Goal: Task Accomplishment & Management: Manage account settings

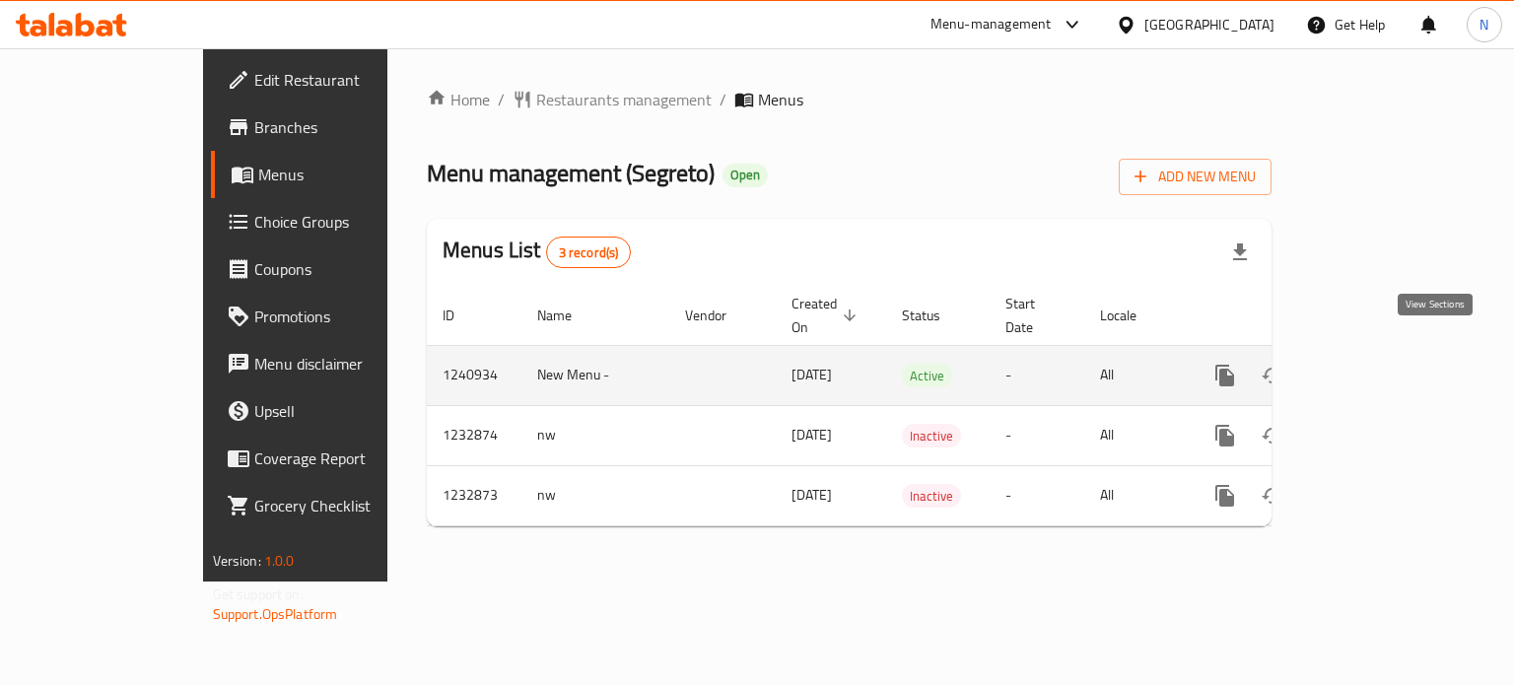
click at [1379, 364] on icon "enhanced table" at bounding box center [1367, 376] width 24 height 24
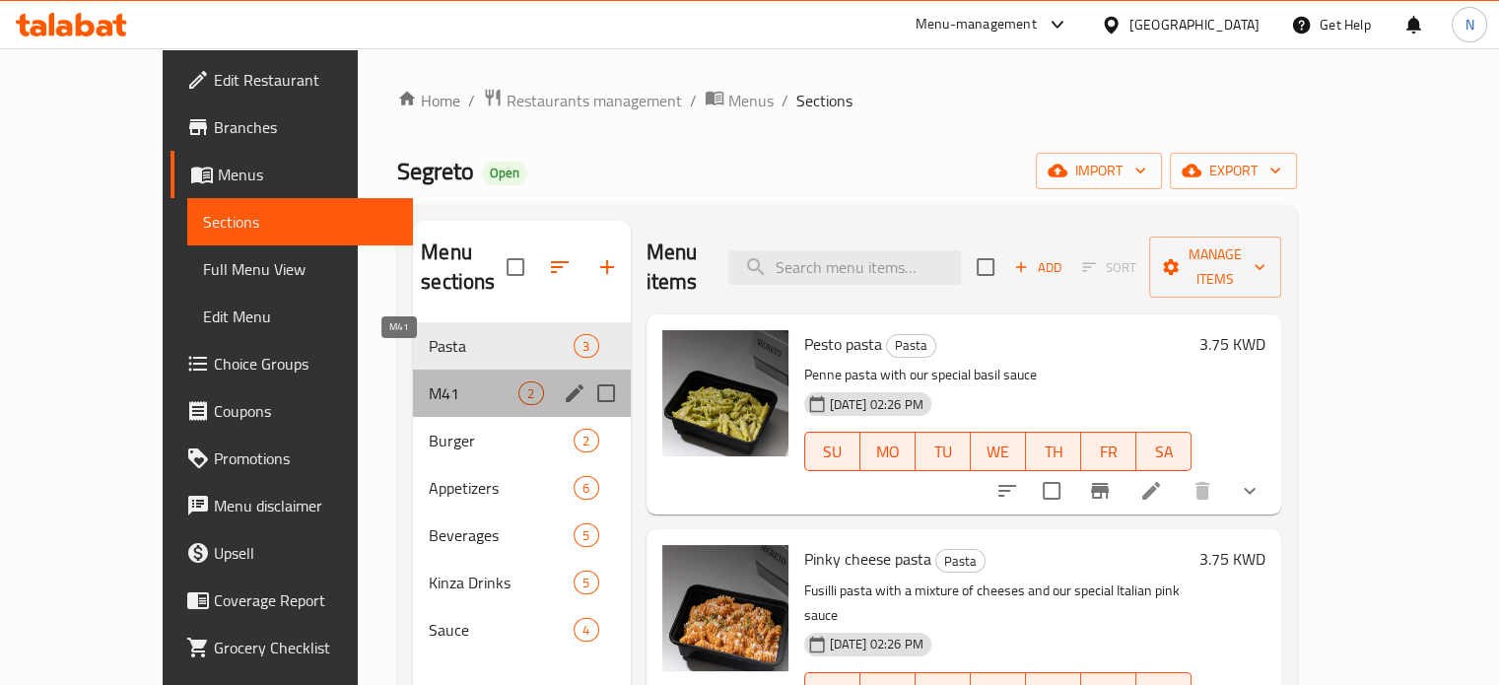
click at [429, 381] on span "M41" at bounding box center [474, 393] width 90 height 24
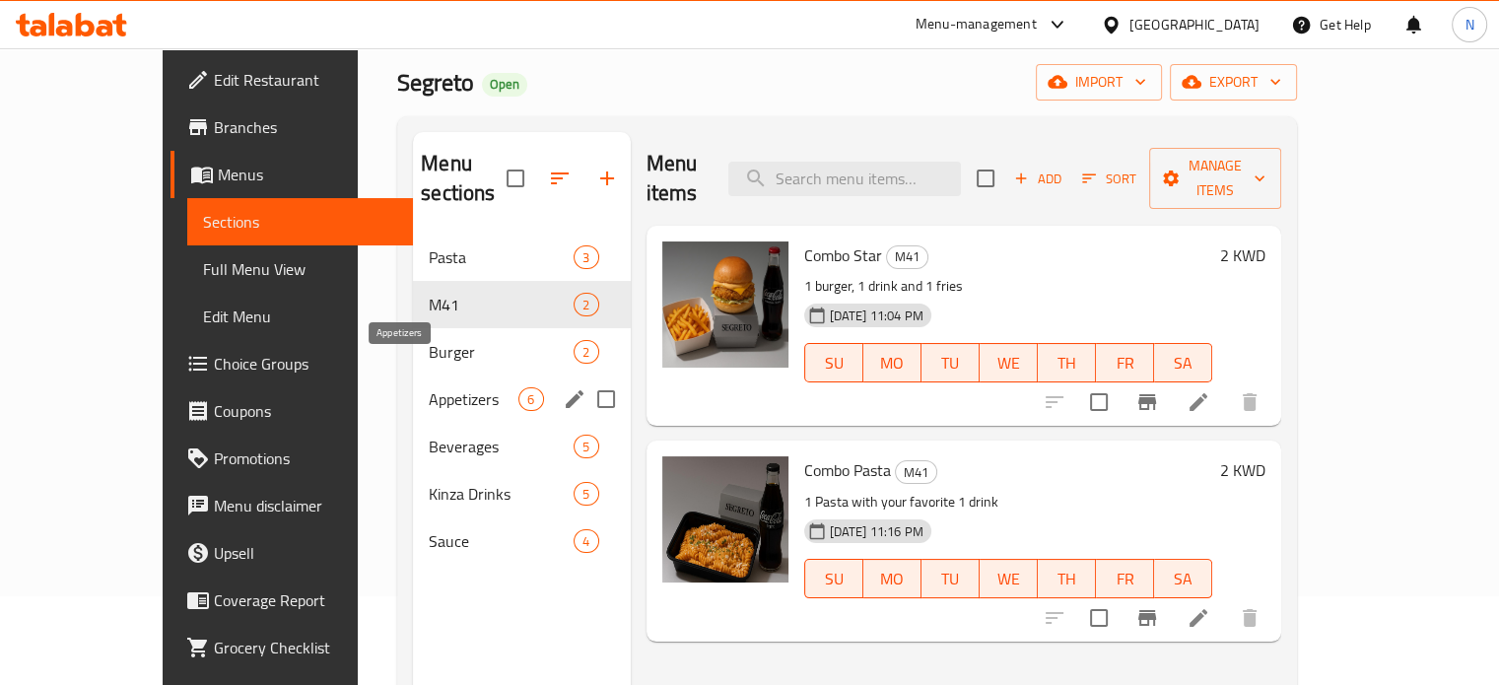
scroll to position [90, 0]
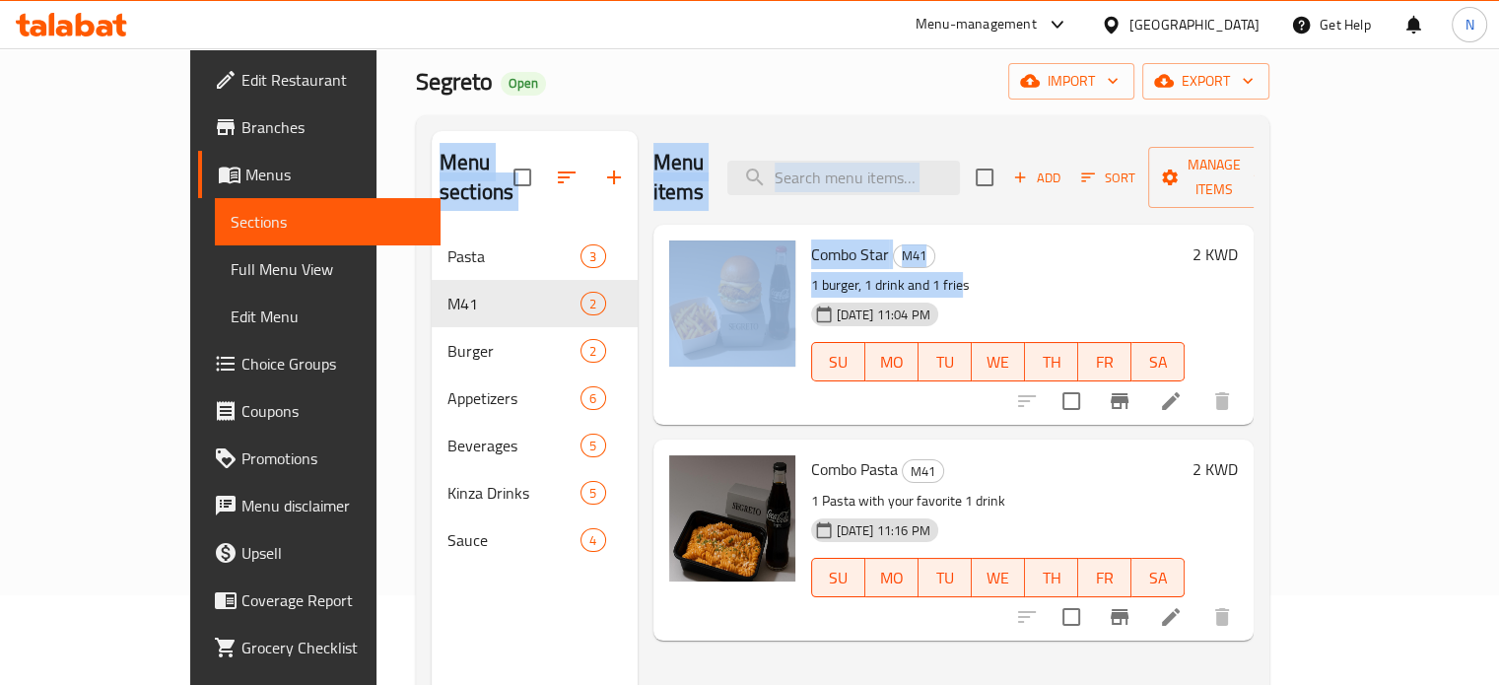
drag, startPoint x: 916, startPoint y: 259, endPoint x: 1059, endPoint y: -35, distance: 326.7
click at [1059, 0] on html "​ Menu-management [GEOGRAPHIC_DATA] Get Help N Edit Restaurant Branches Menus S…" at bounding box center [749, 252] width 1499 height 685
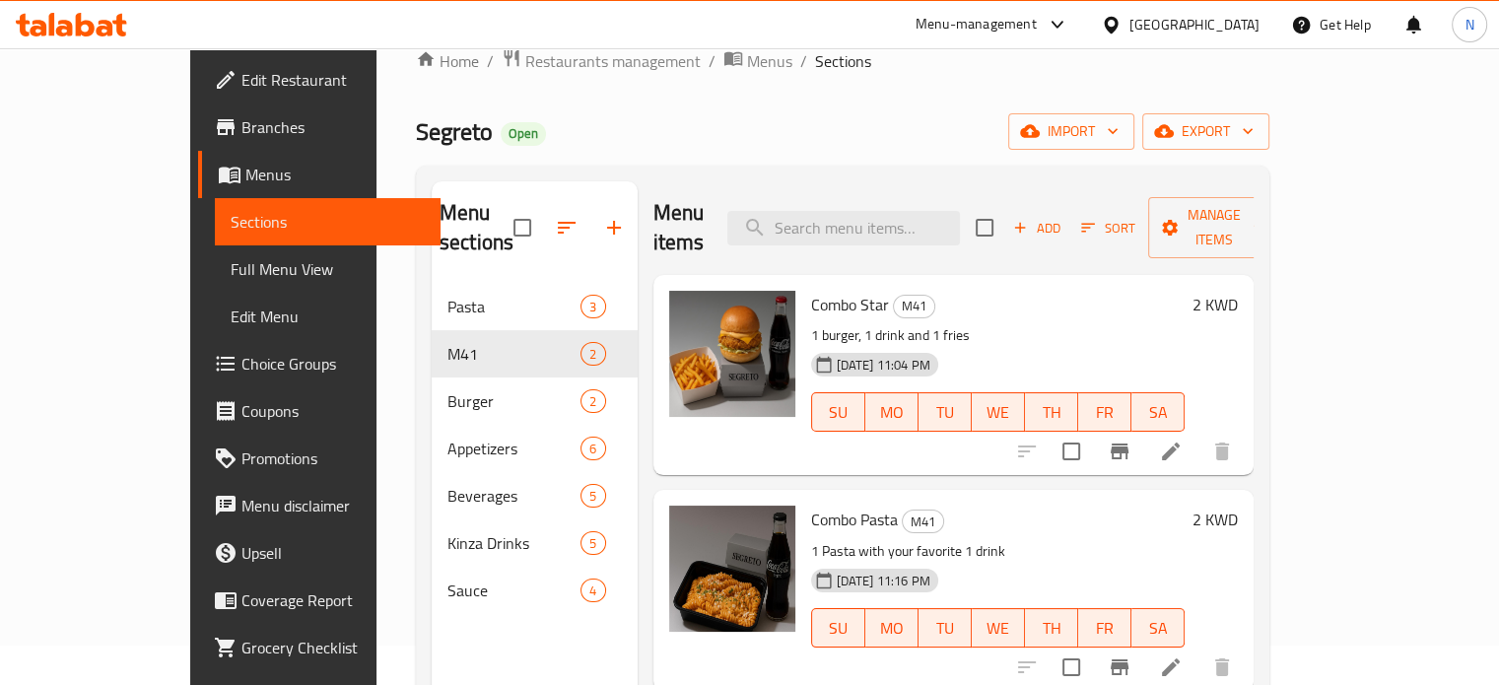
click at [1056, 323] on p "1 burger, 1 drink and 1 fries" at bounding box center [998, 335] width 375 height 25
click at [875, 103] on div "Home / Restaurants management / Menus / Sections Segreto Open import export Men…" at bounding box center [843, 465] width 854 height 834
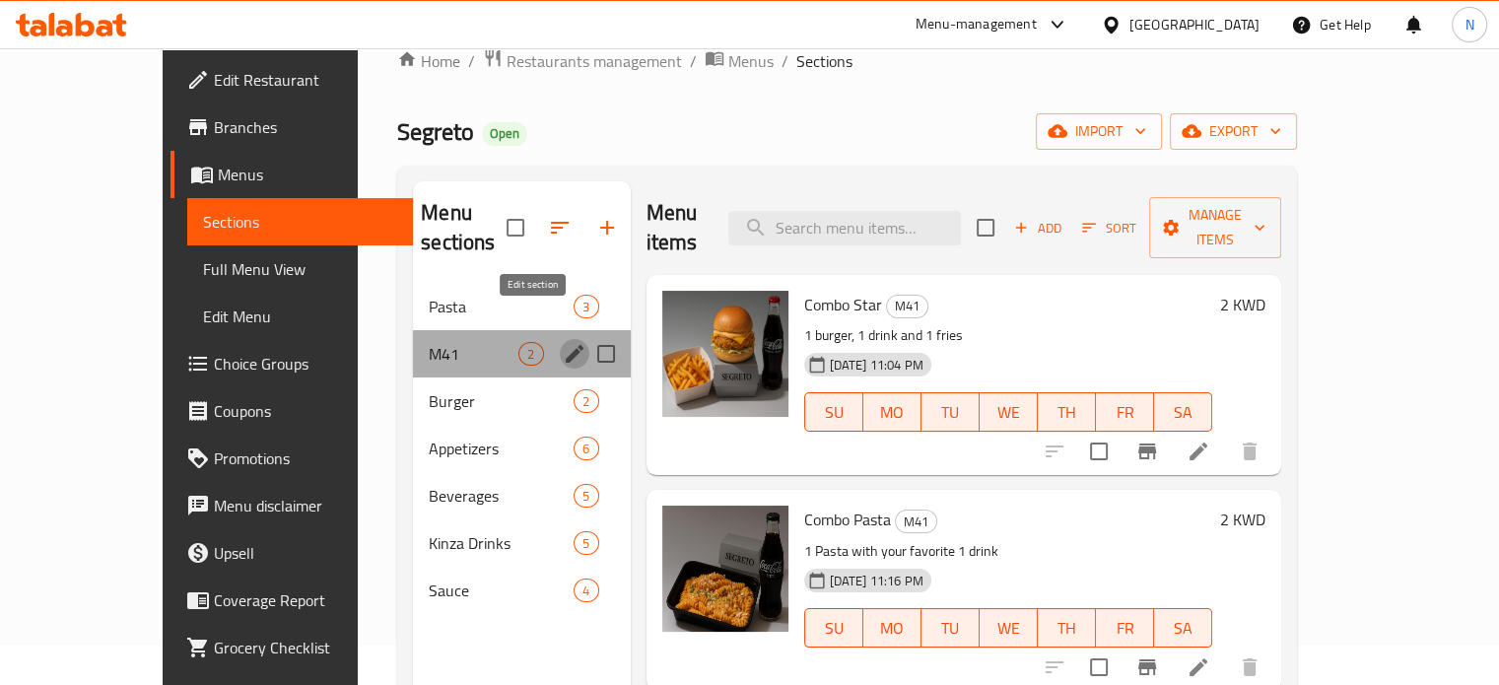
click at [563, 342] on icon "edit" at bounding box center [575, 354] width 24 height 24
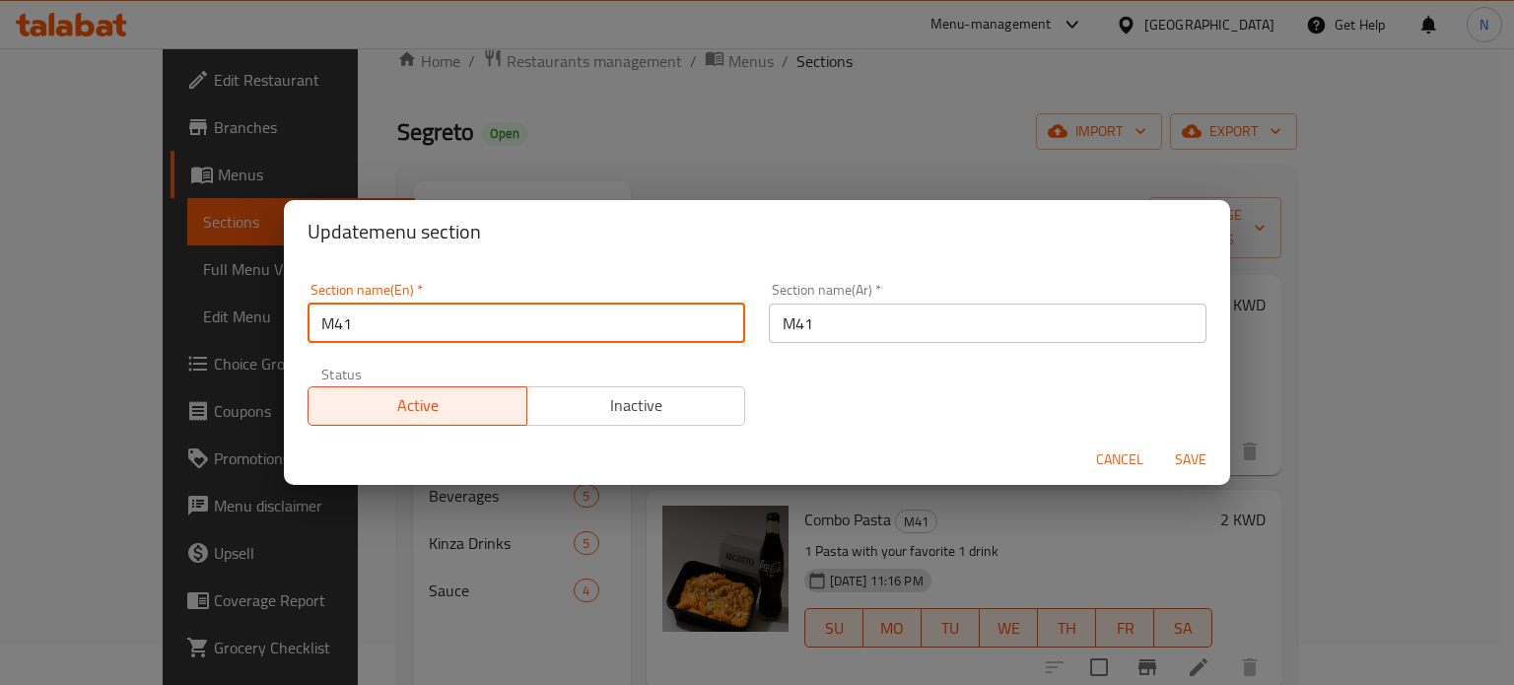
click at [485, 324] on input "M41" at bounding box center [527, 323] width 438 height 39
type input "2 KD"
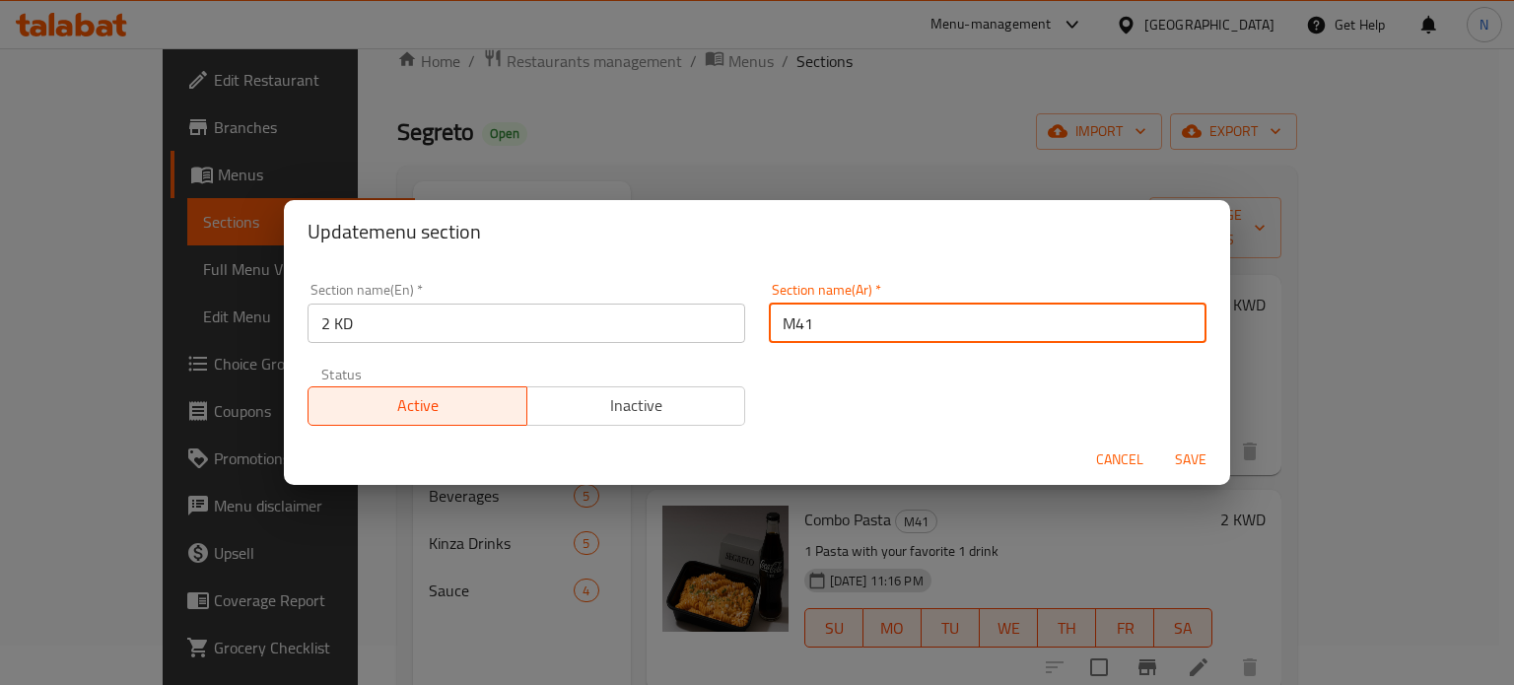
click at [795, 329] on input "M41" at bounding box center [988, 323] width 438 height 39
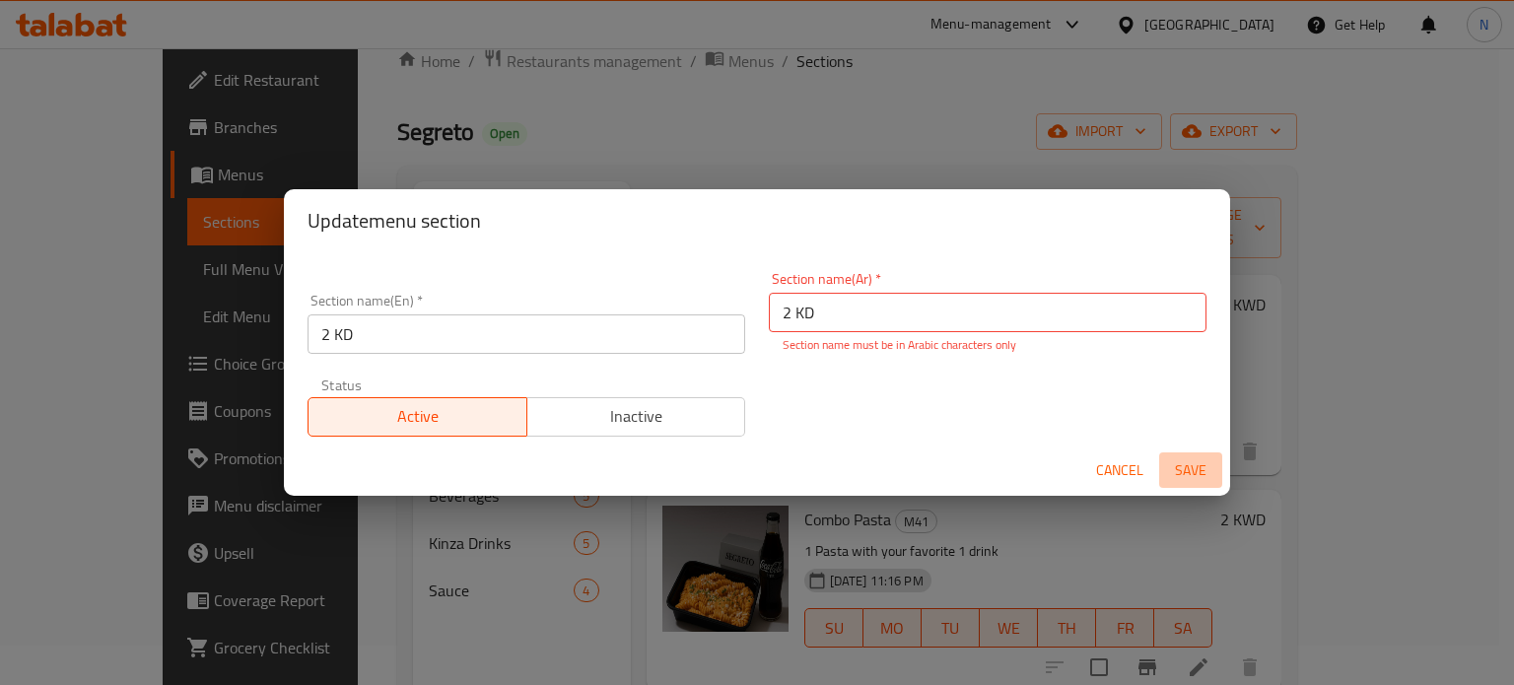
click at [1192, 454] on button "Save" at bounding box center [1190, 470] width 63 height 36
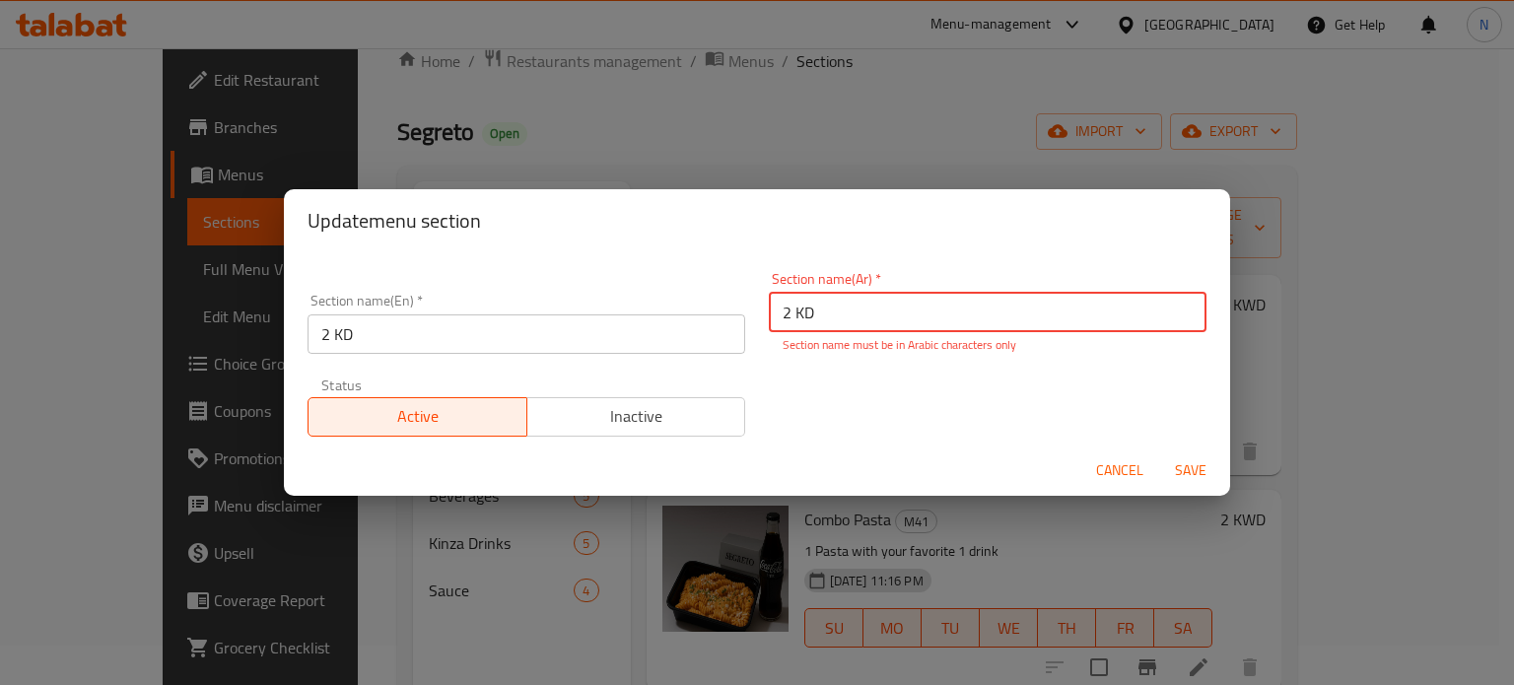
drag, startPoint x: 889, startPoint y: 328, endPoint x: 808, endPoint y: 314, distance: 82.0
click at [808, 314] on input "2 KD" at bounding box center [988, 312] width 438 height 39
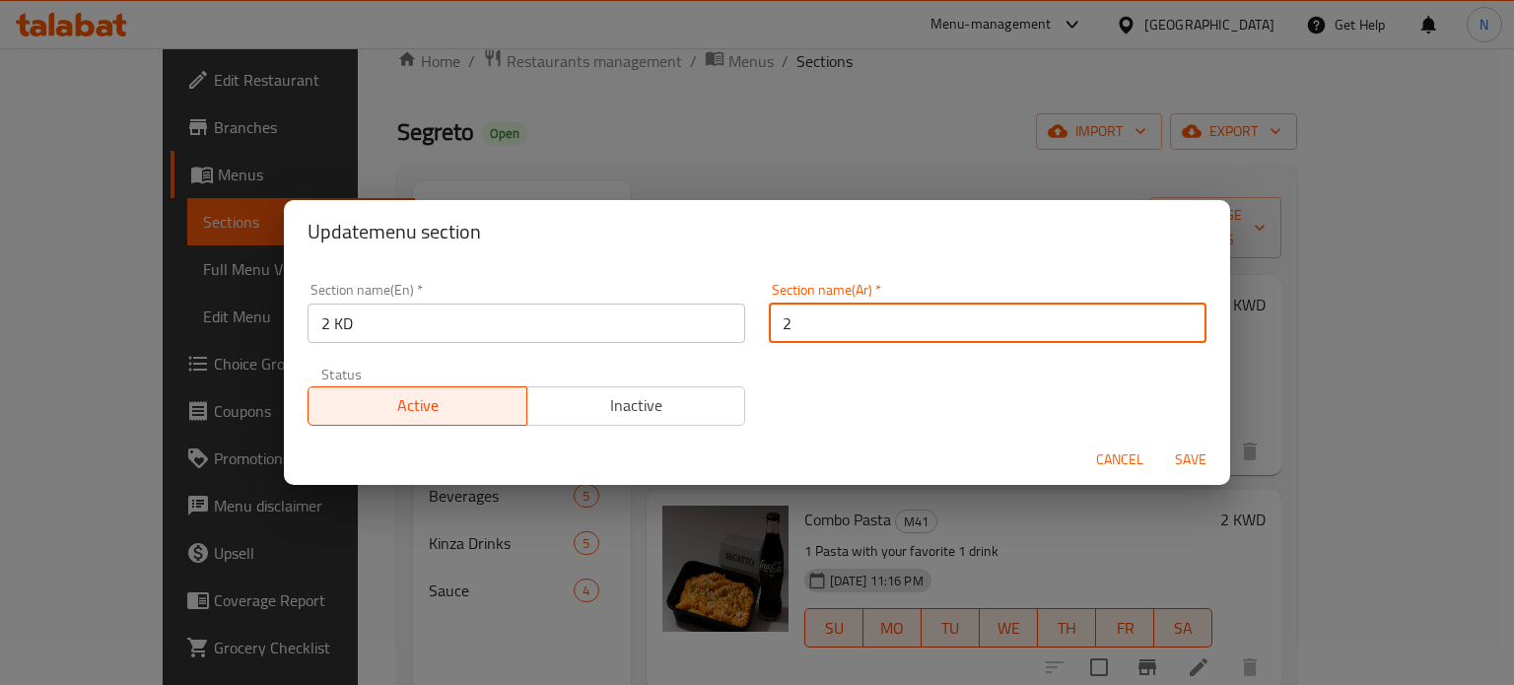
type input "2"
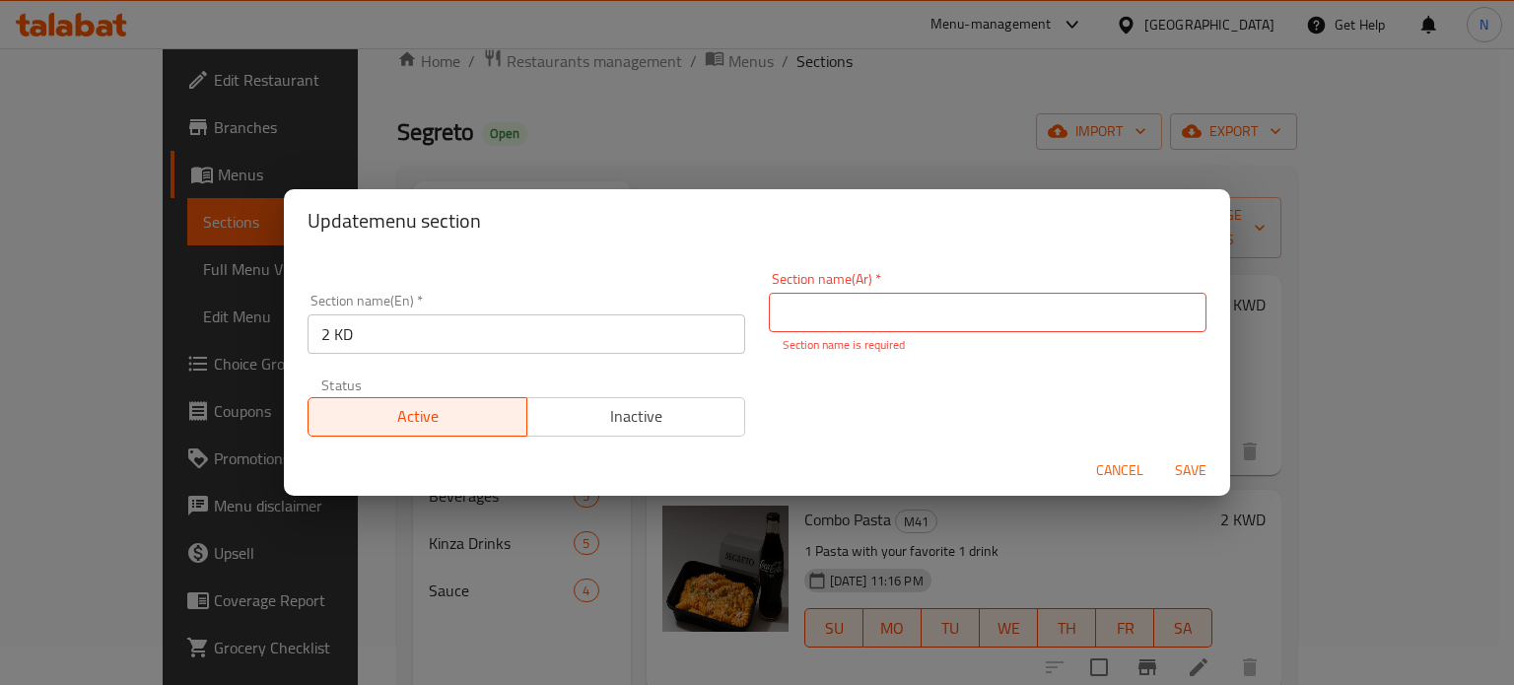
click at [909, 413] on div "Section name(En)   * 2 KD Section name(En) * Section name(Ar)   * Section name(…" at bounding box center [757, 354] width 923 height 188
click at [1170, 469] on span "Save" at bounding box center [1190, 470] width 47 height 25
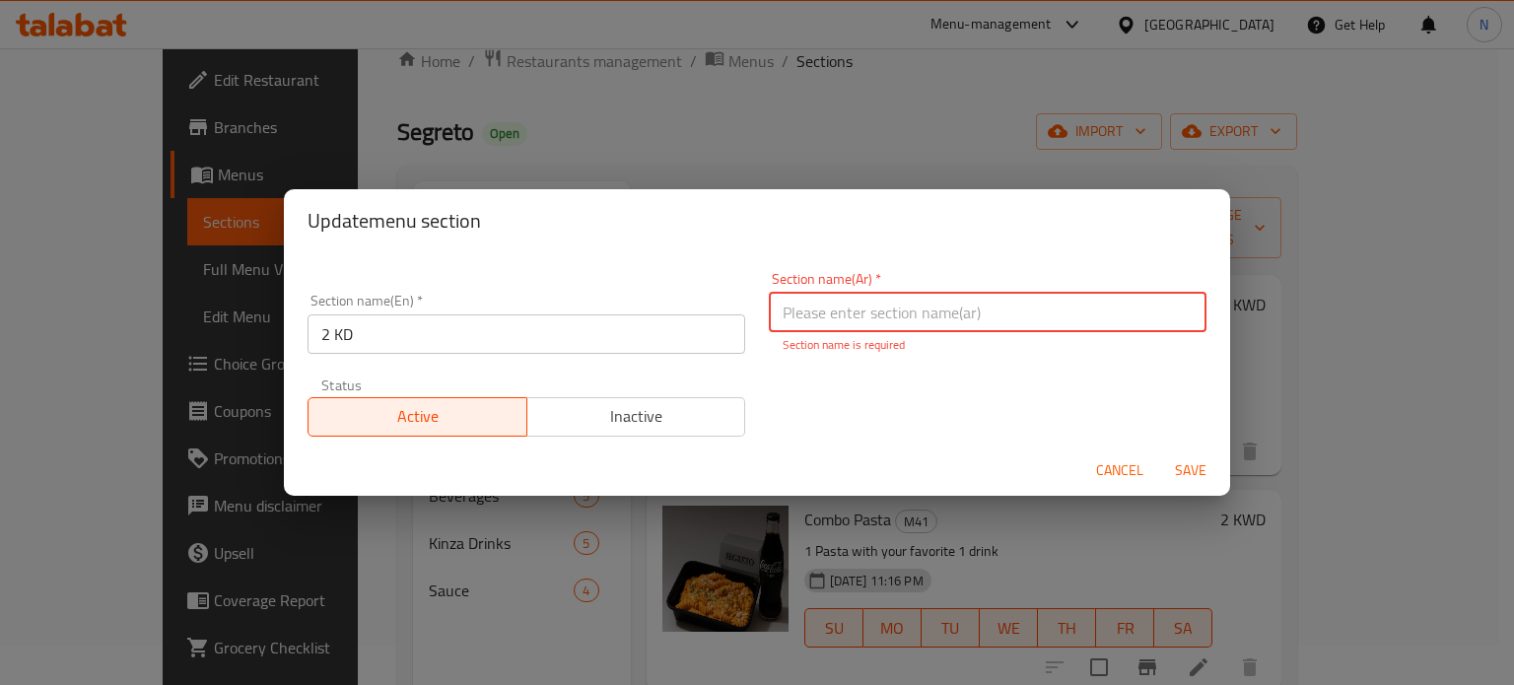
click at [400, 338] on input "2 KD" at bounding box center [527, 333] width 438 height 39
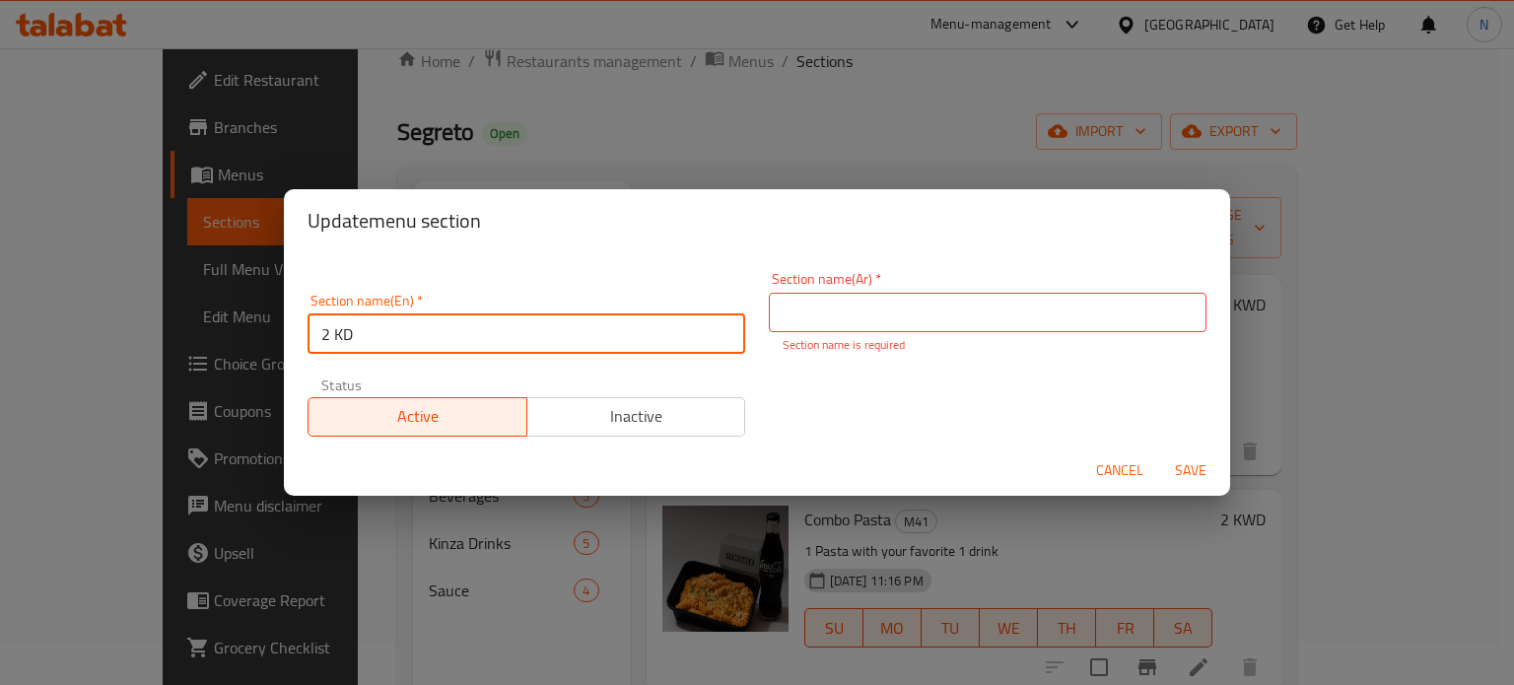
click at [400, 338] on input "2 KD" at bounding box center [527, 333] width 438 height 39
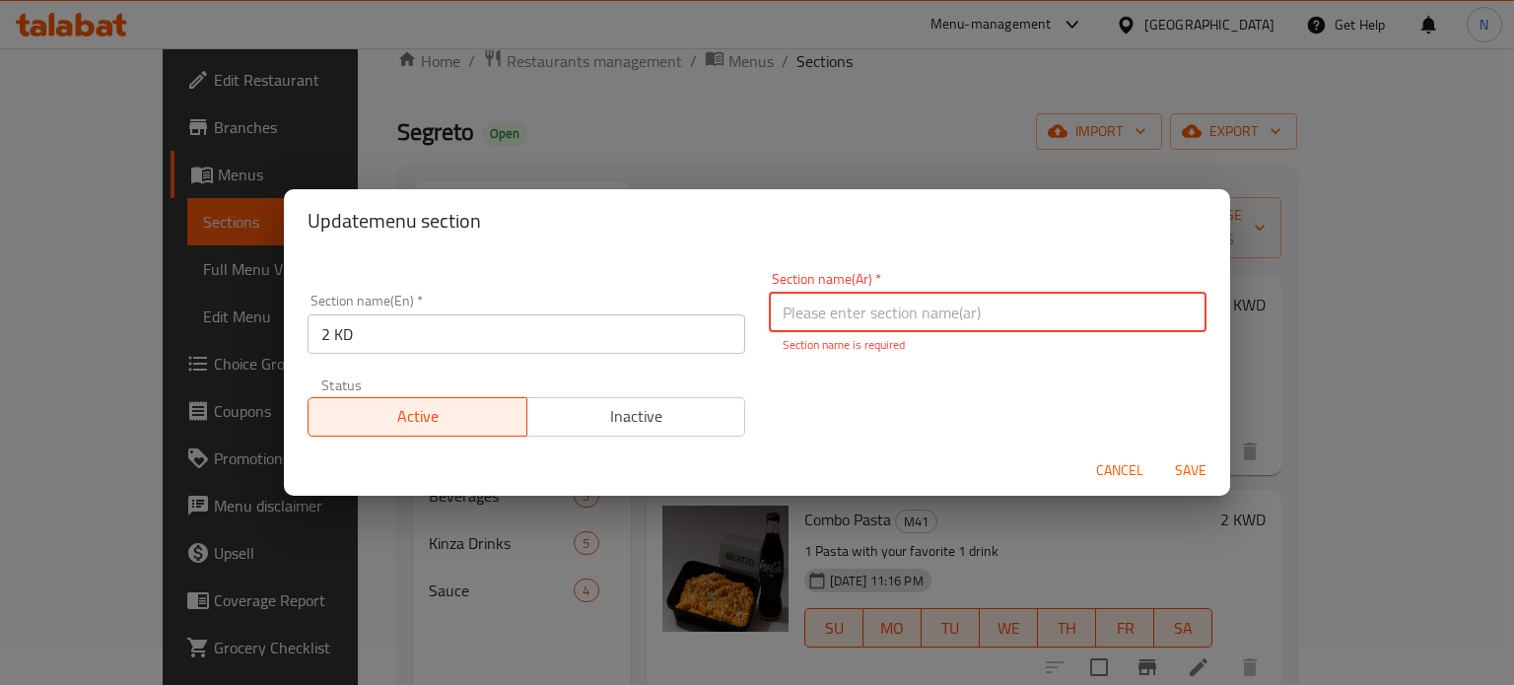
click at [816, 315] on input "text" at bounding box center [988, 312] width 438 height 39
paste input "2"
click at [816, 315] on input "text" at bounding box center [988, 312] width 438 height 39
type input "2 KD"
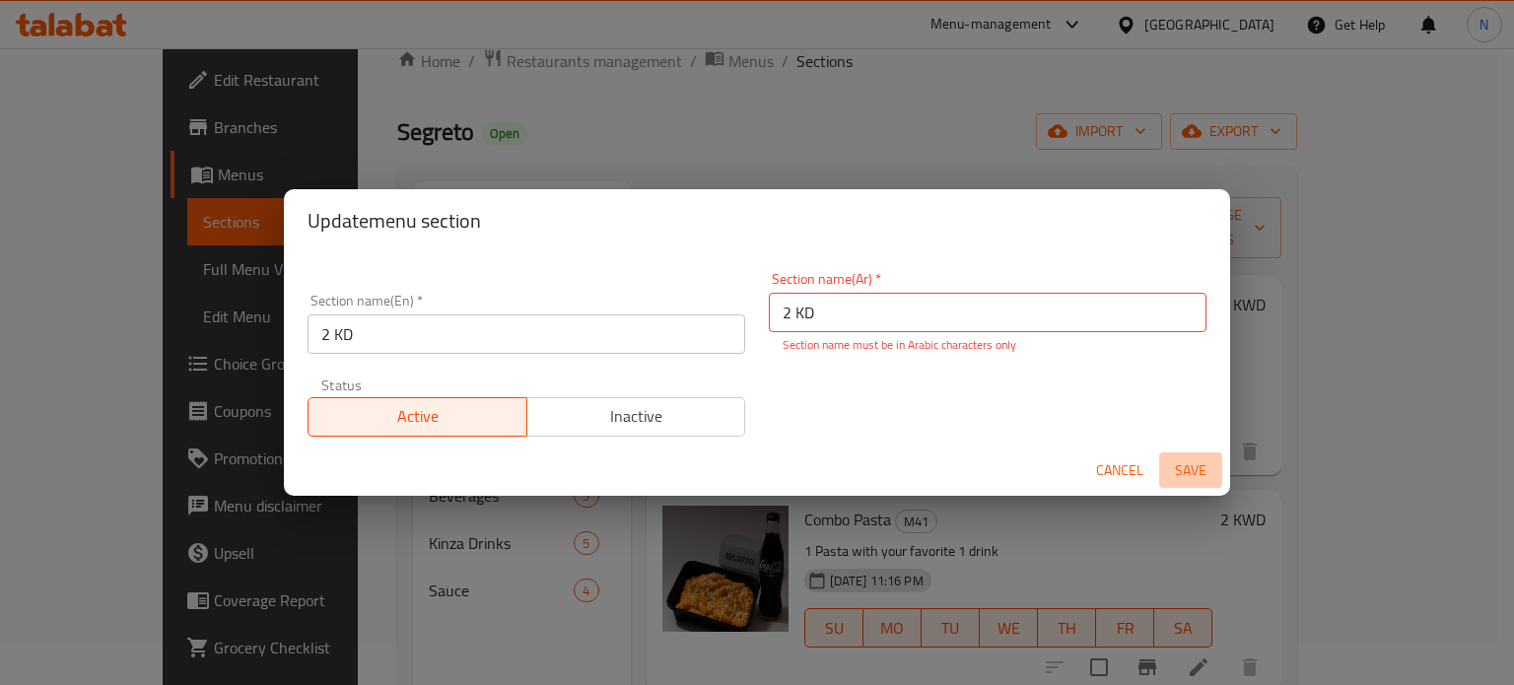
click at [1216, 473] on button "Save" at bounding box center [1190, 470] width 63 height 36
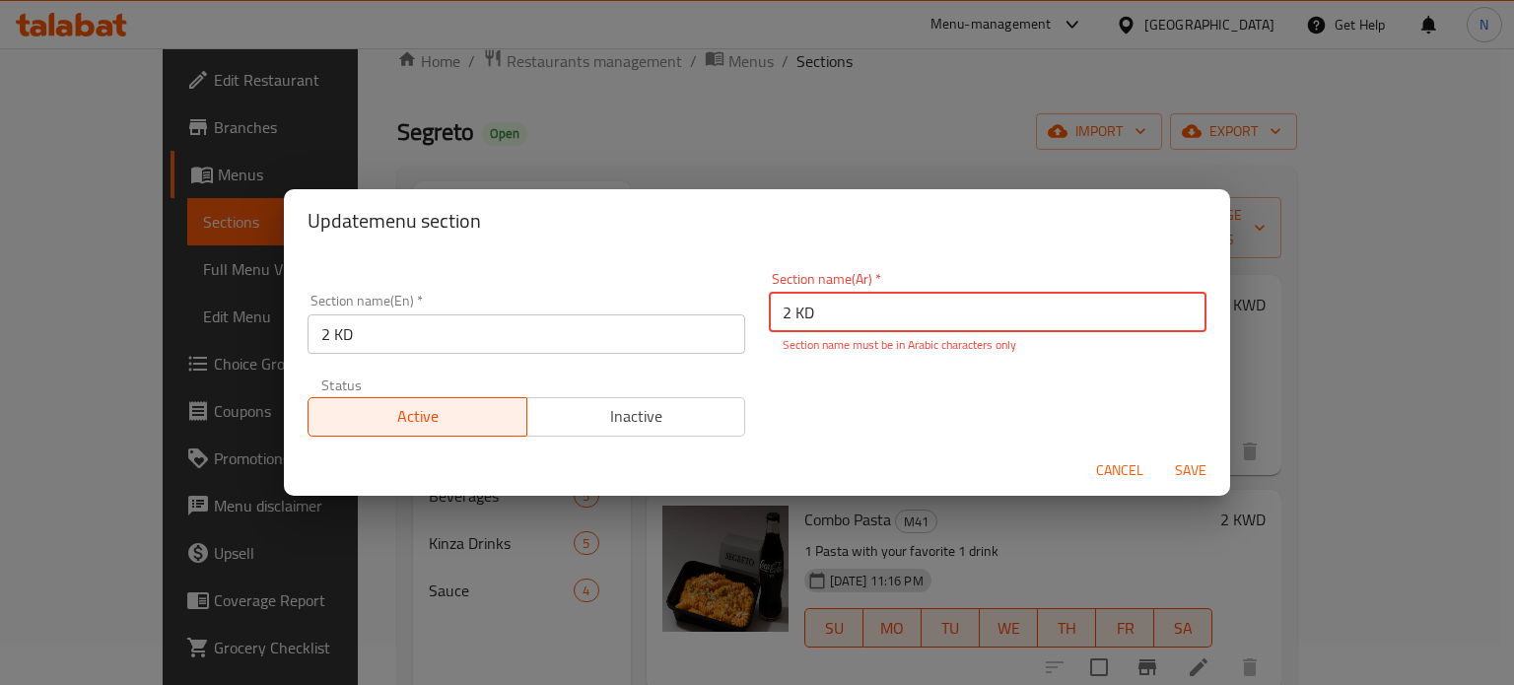
click at [804, 312] on input "2 KD" at bounding box center [988, 312] width 438 height 39
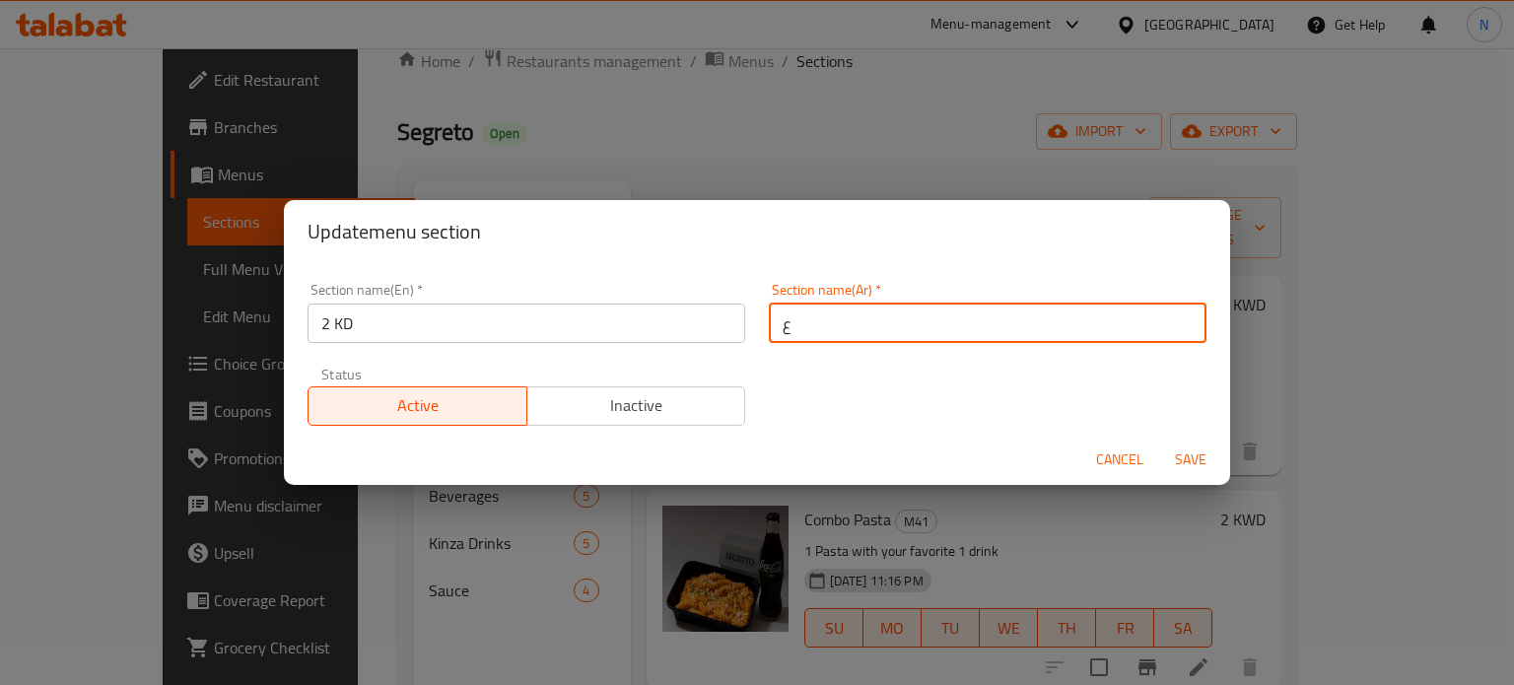
type input "عر"
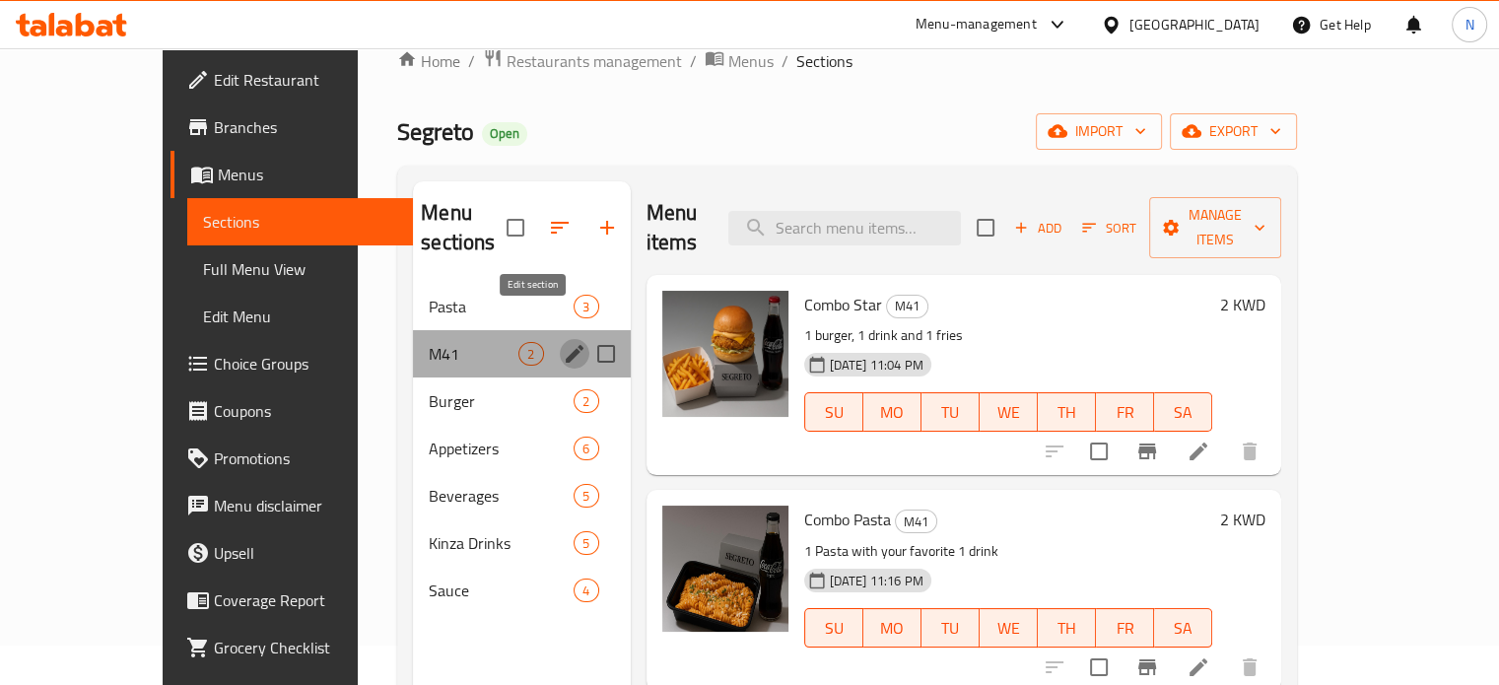
click at [566, 345] on icon "edit" at bounding box center [575, 354] width 18 height 18
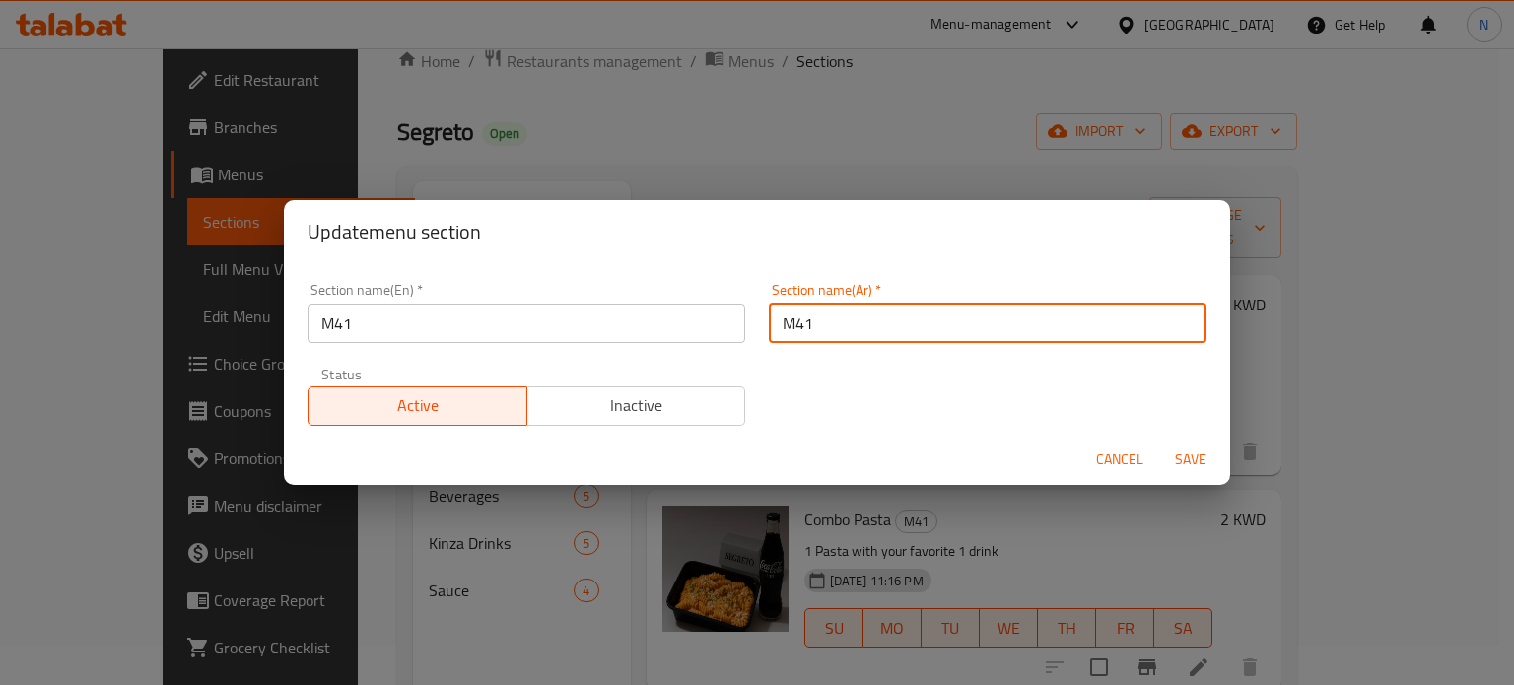
click at [818, 322] on input "M41" at bounding box center [988, 323] width 438 height 39
type input "y"
type input "u"
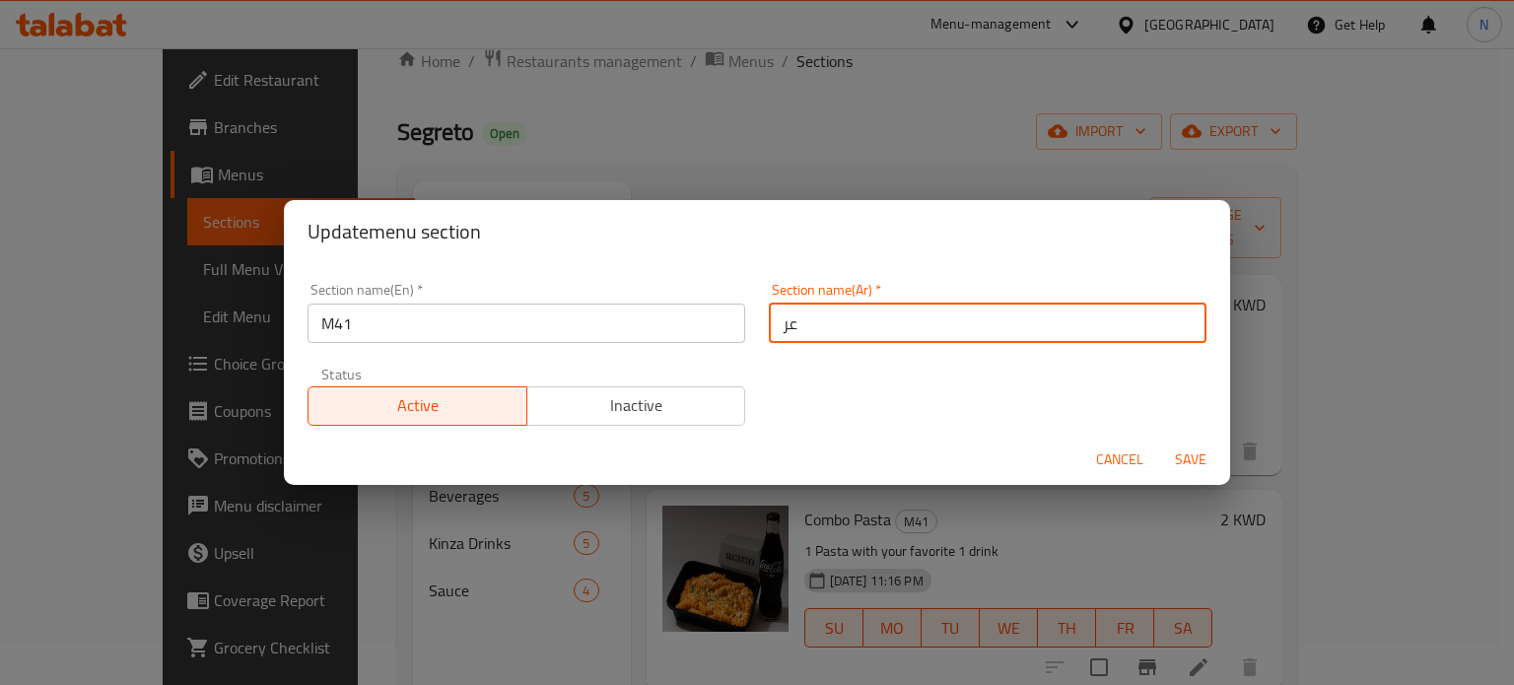
type input "عرو"
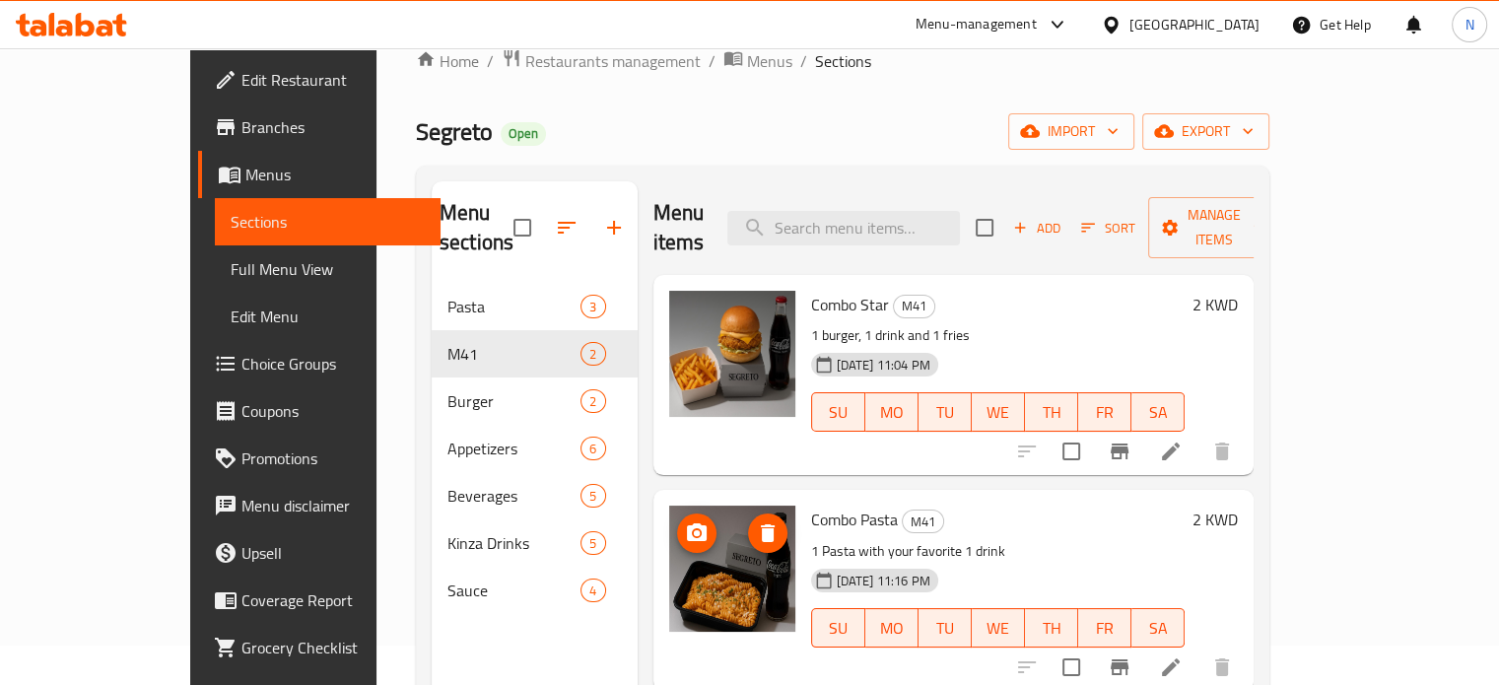
scroll to position [63, 0]
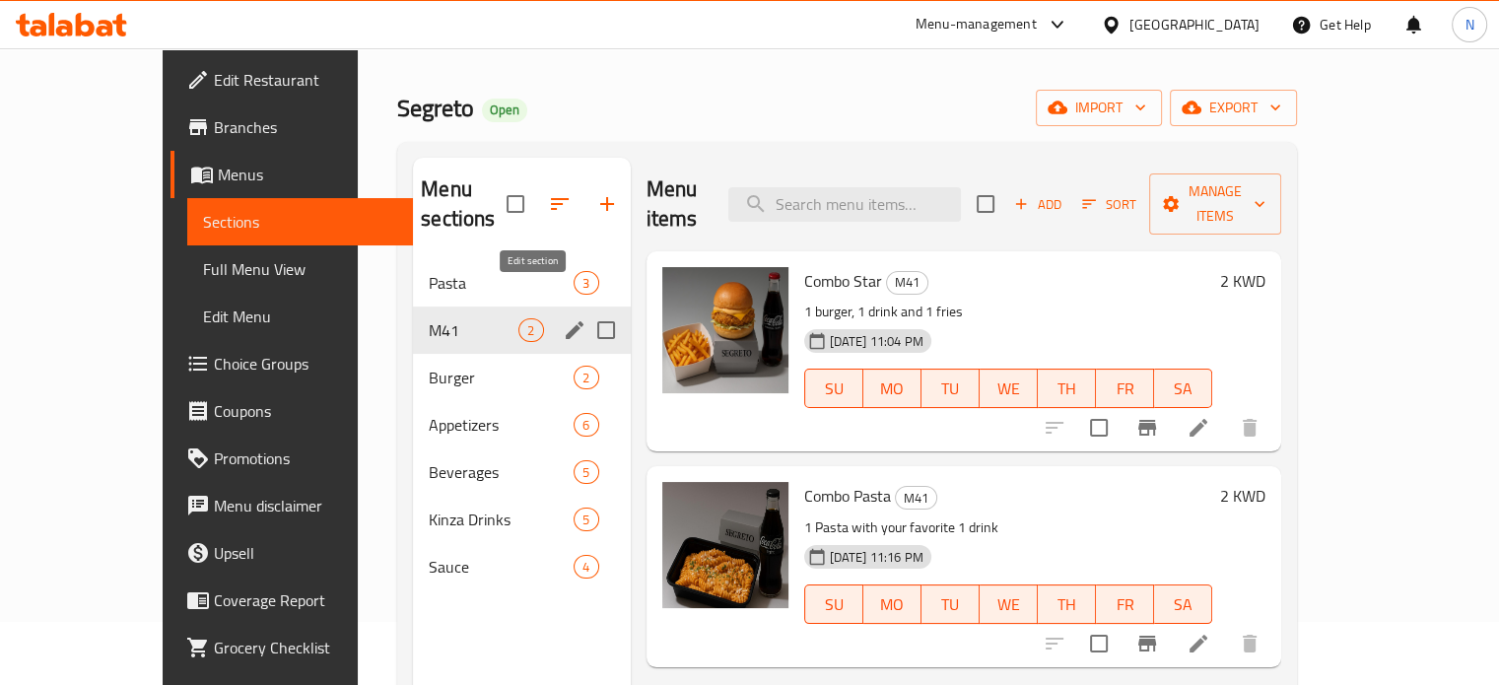
click at [563, 318] on icon "edit" at bounding box center [575, 330] width 24 height 24
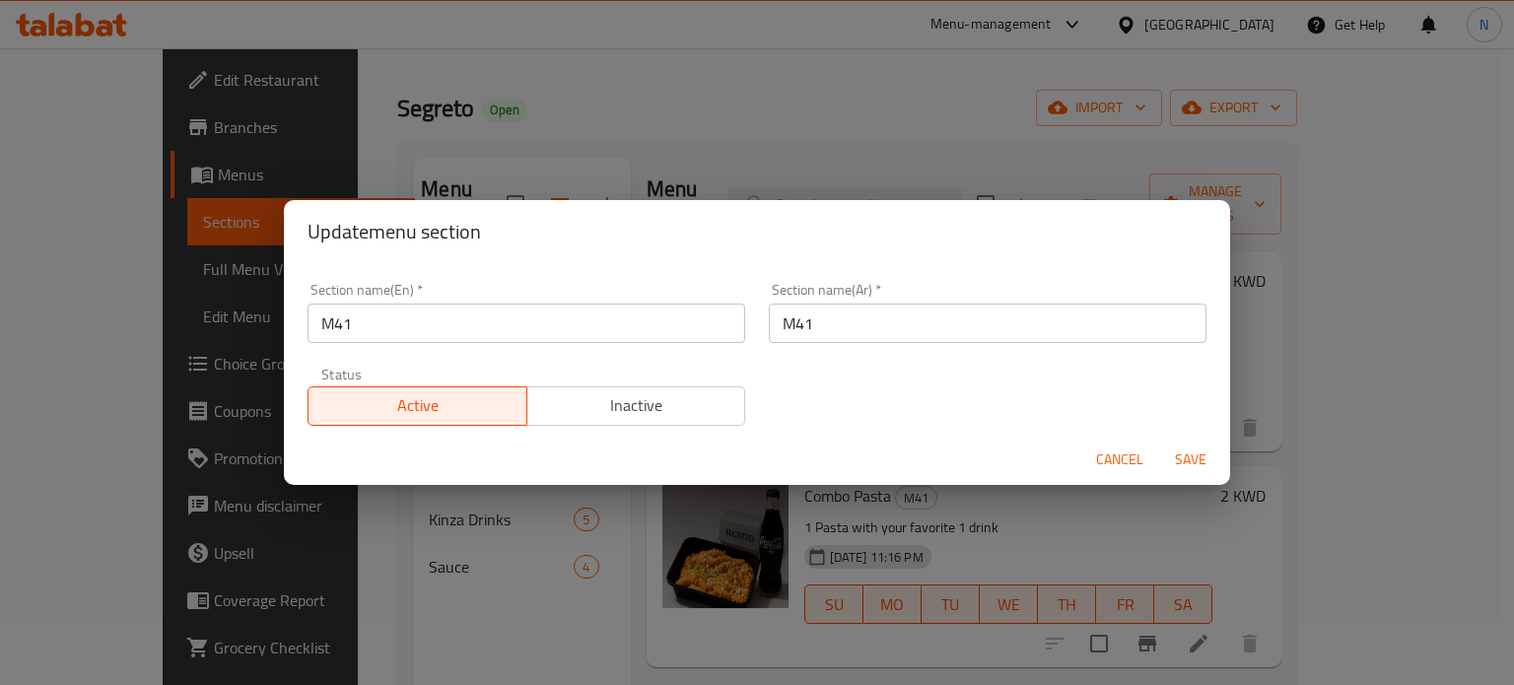
click at [584, 329] on input "M41" at bounding box center [527, 323] width 438 height 39
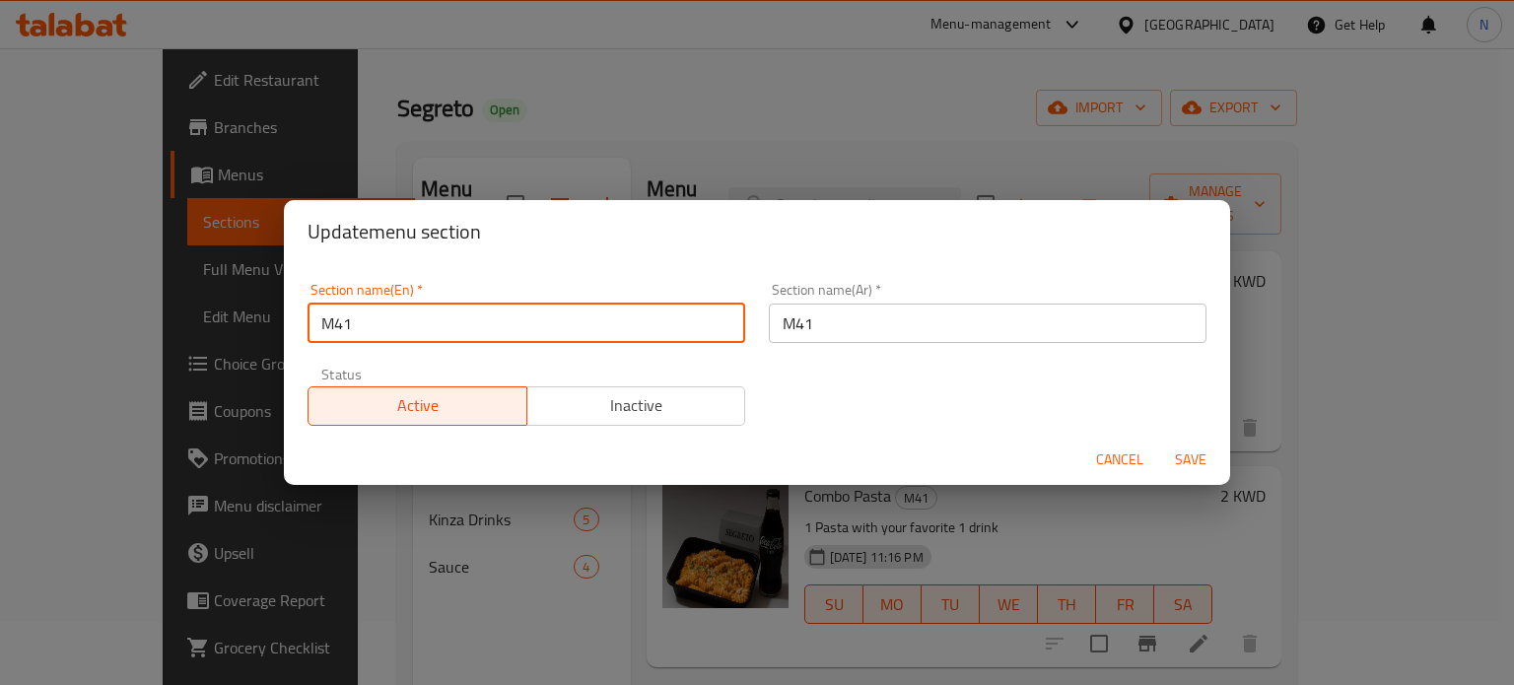
click at [584, 329] on input "M41" at bounding box center [527, 323] width 438 height 39
type input "2 KD"
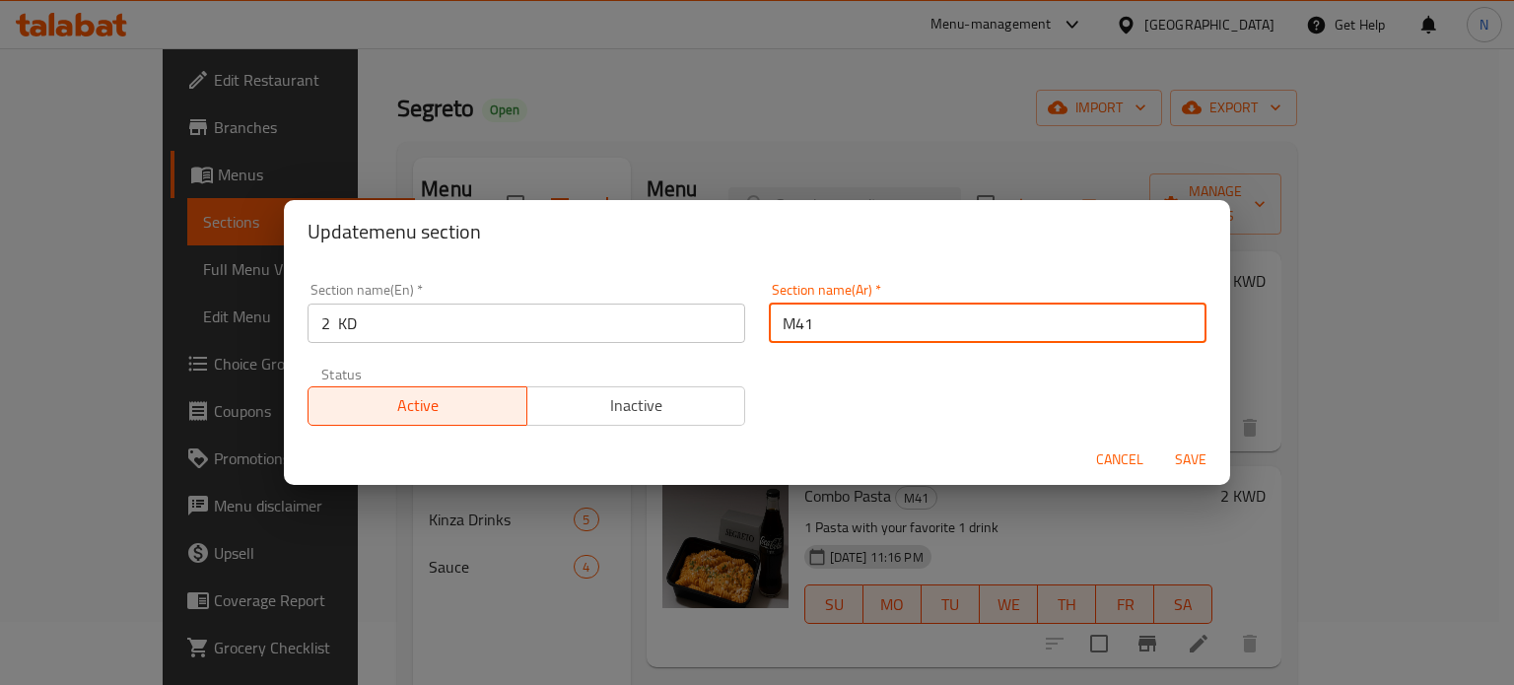
click at [863, 322] on input "M41" at bounding box center [988, 323] width 438 height 39
type input "عر"
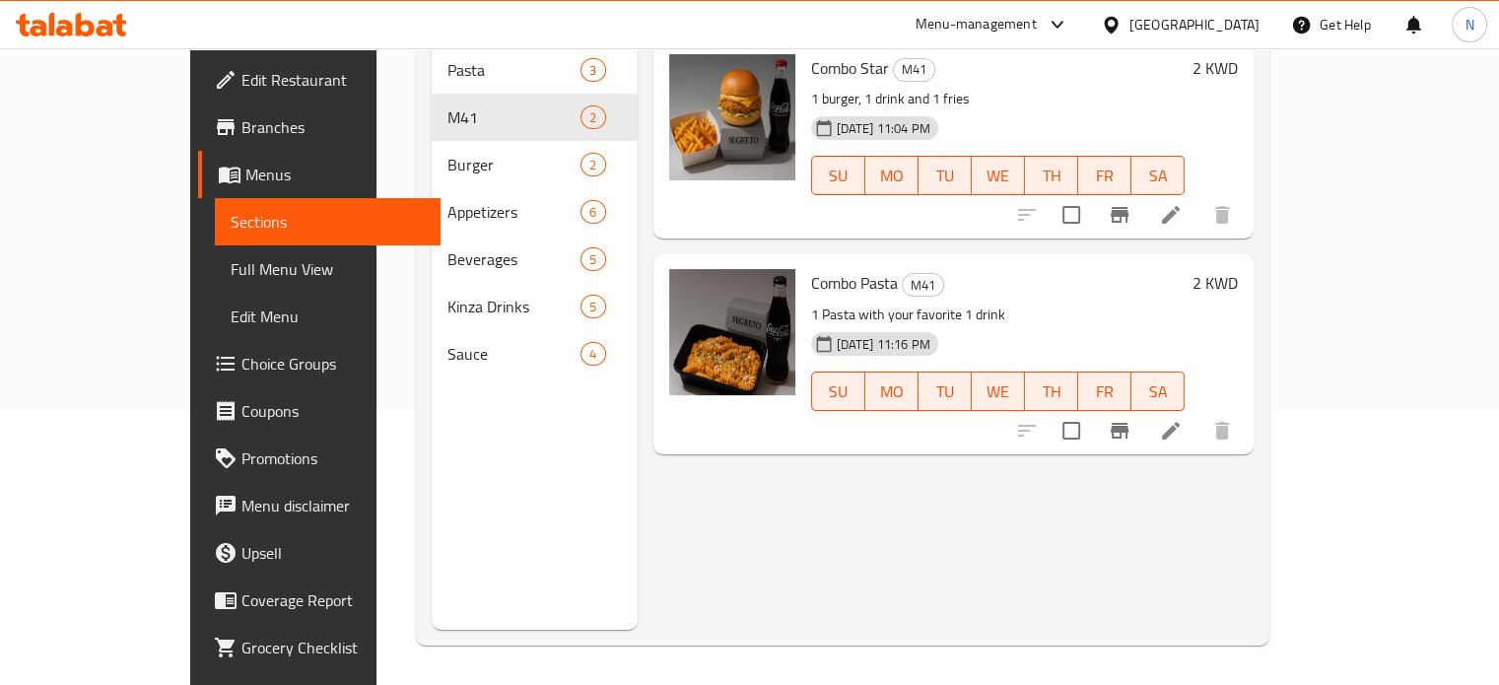
scroll to position [0, 0]
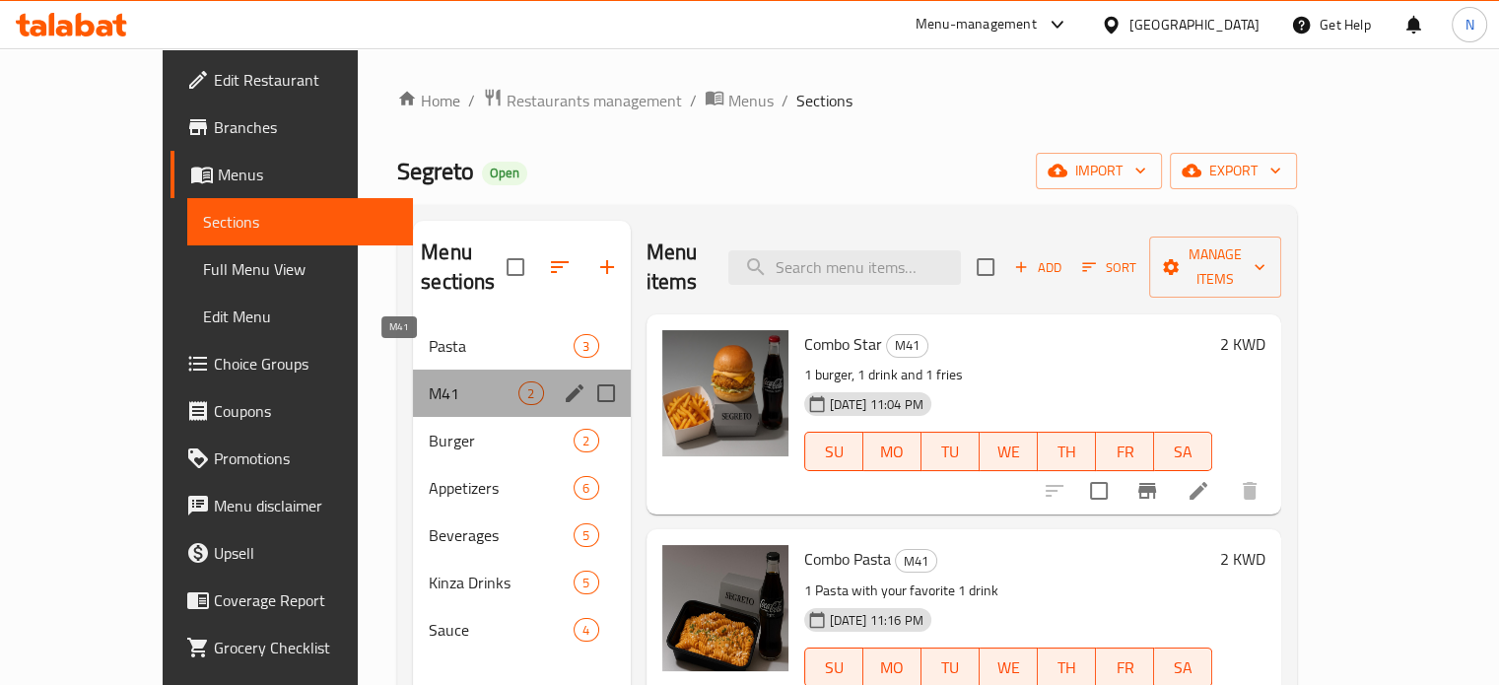
click at [446, 381] on span "M41" at bounding box center [474, 393] width 90 height 24
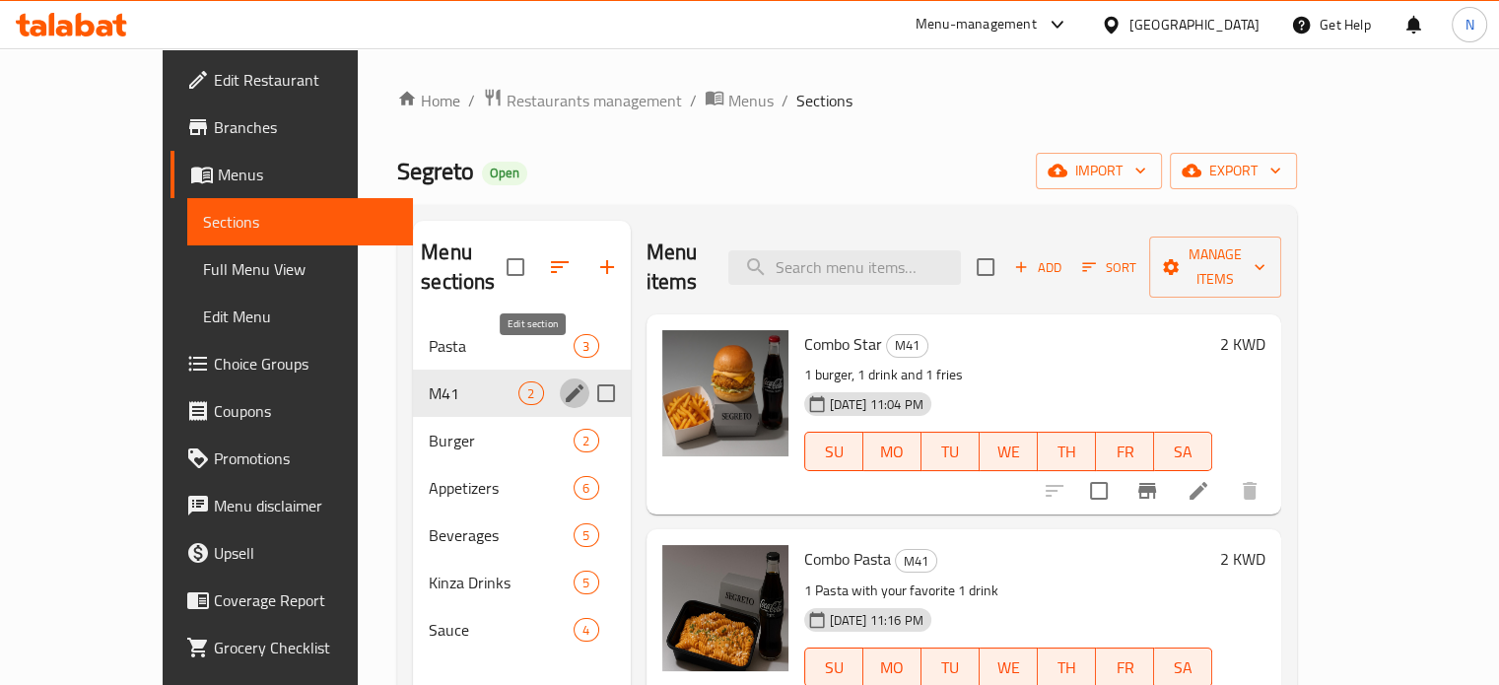
click at [563, 381] on icon "edit" at bounding box center [575, 393] width 24 height 24
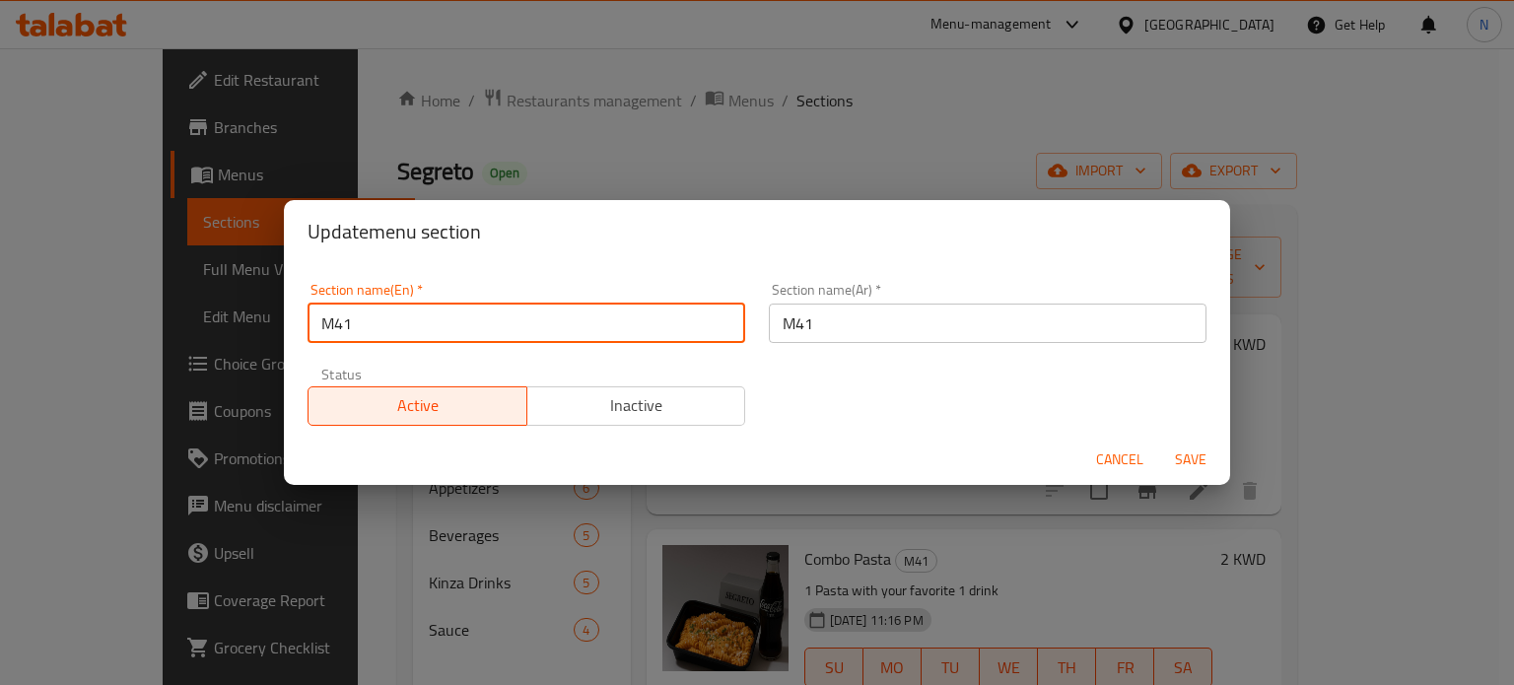
click at [449, 326] on input "M41" at bounding box center [527, 323] width 438 height 39
type input "2 KD"
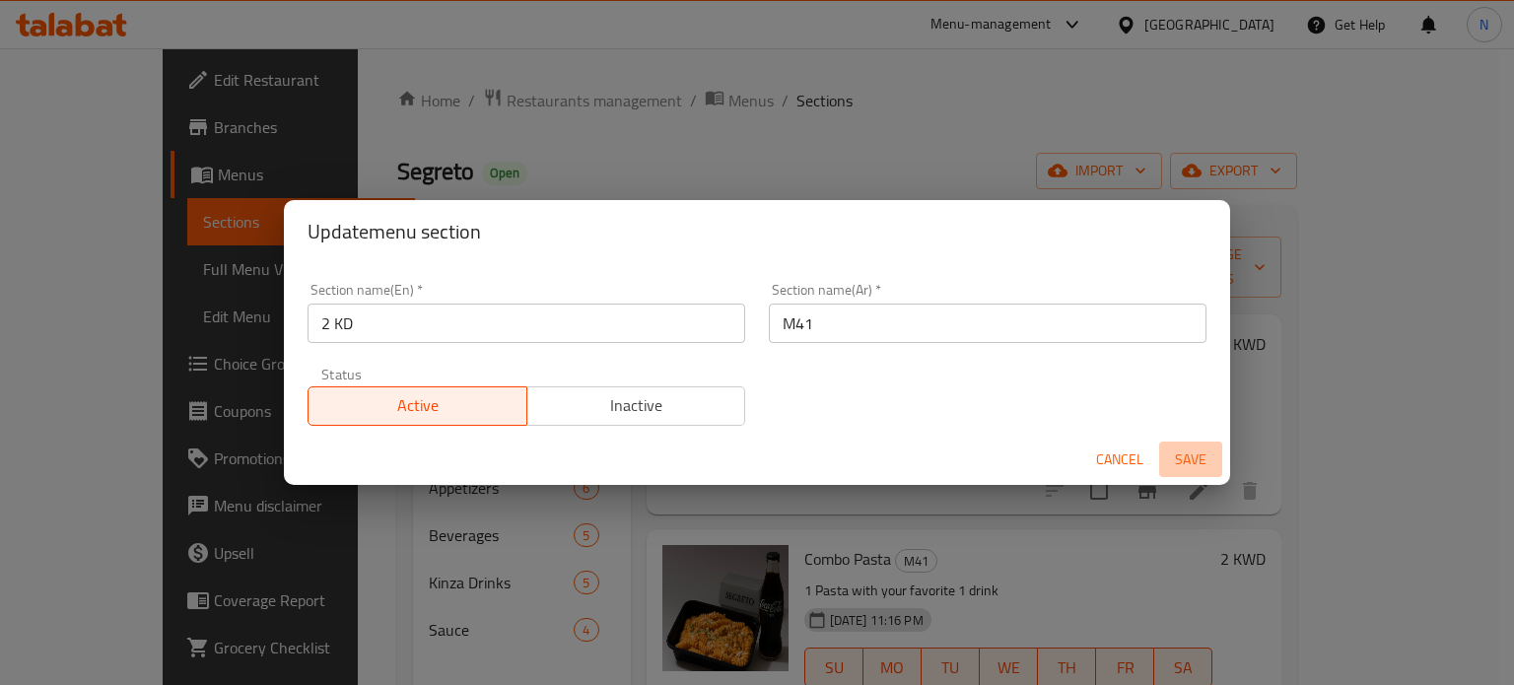
click at [1194, 475] on button "Save" at bounding box center [1190, 460] width 63 height 36
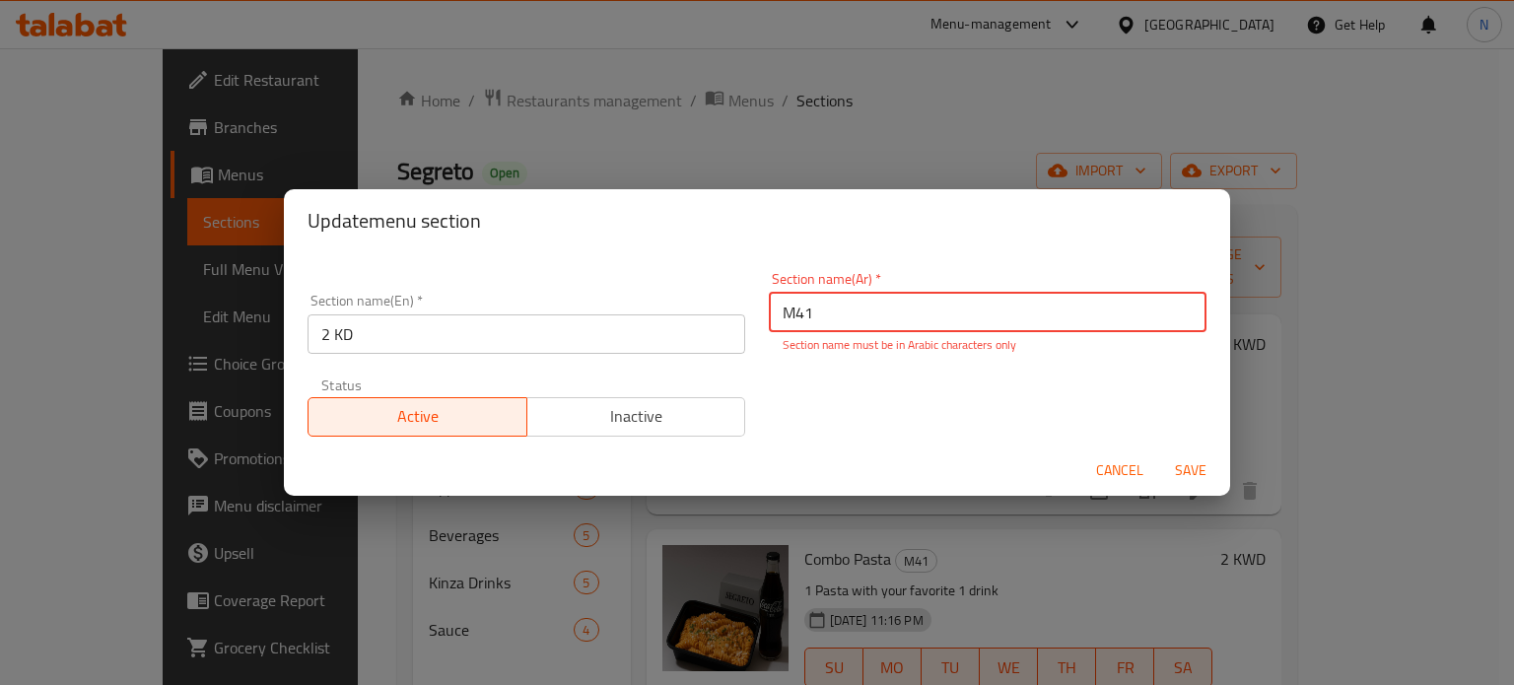
click at [807, 295] on input "M41" at bounding box center [988, 312] width 438 height 39
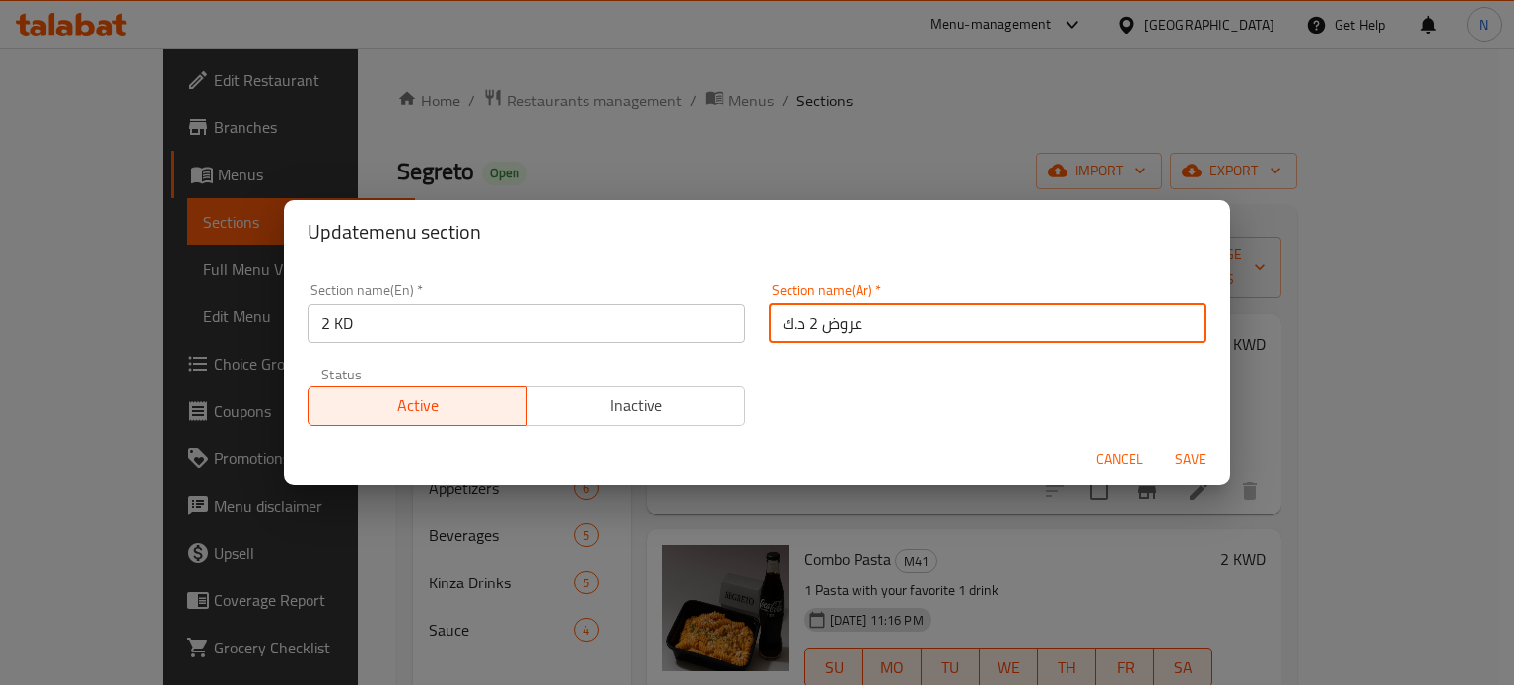
type input "عروض 2 د.ك"
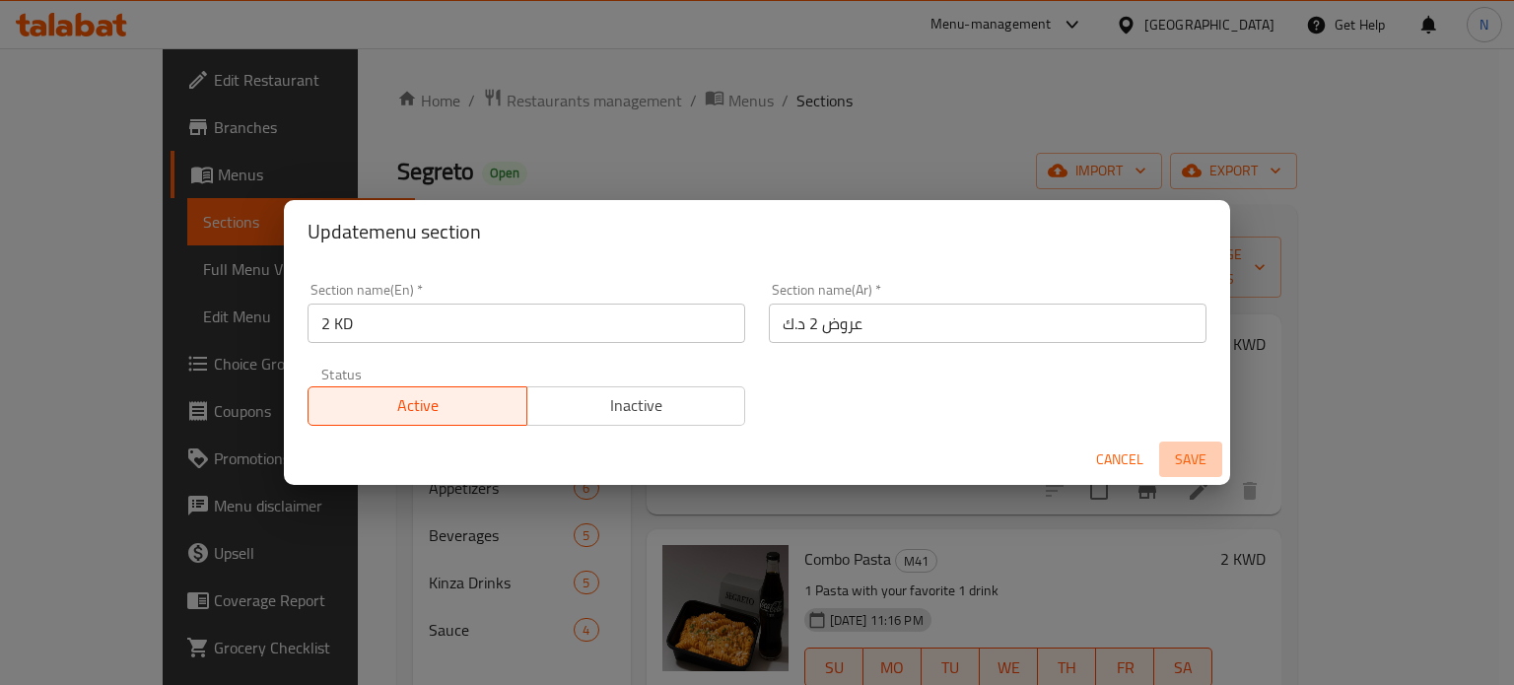
click at [1182, 454] on span "Save" at bounding box center [1190, 460] width 47 height 25
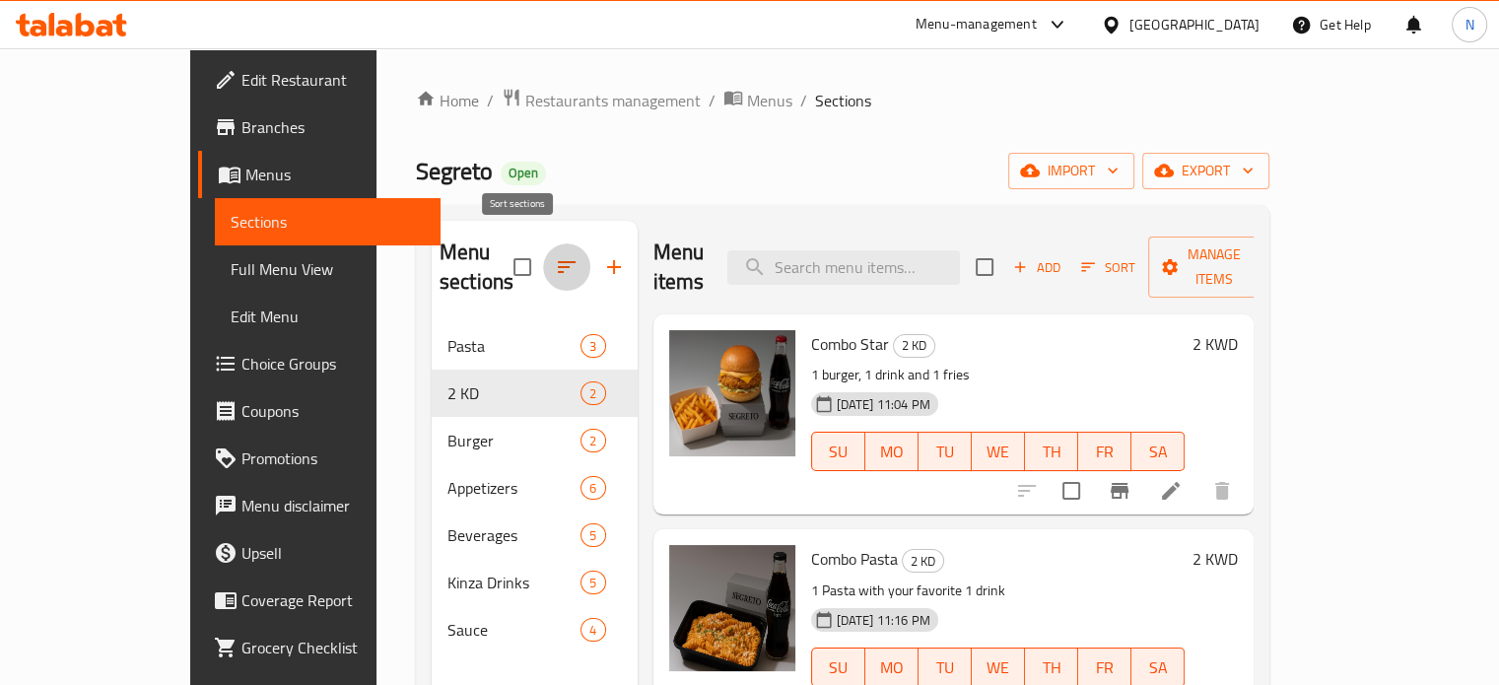
click at [543, 255] on button "button" at bounding box center [566, 266] width 47 height 47
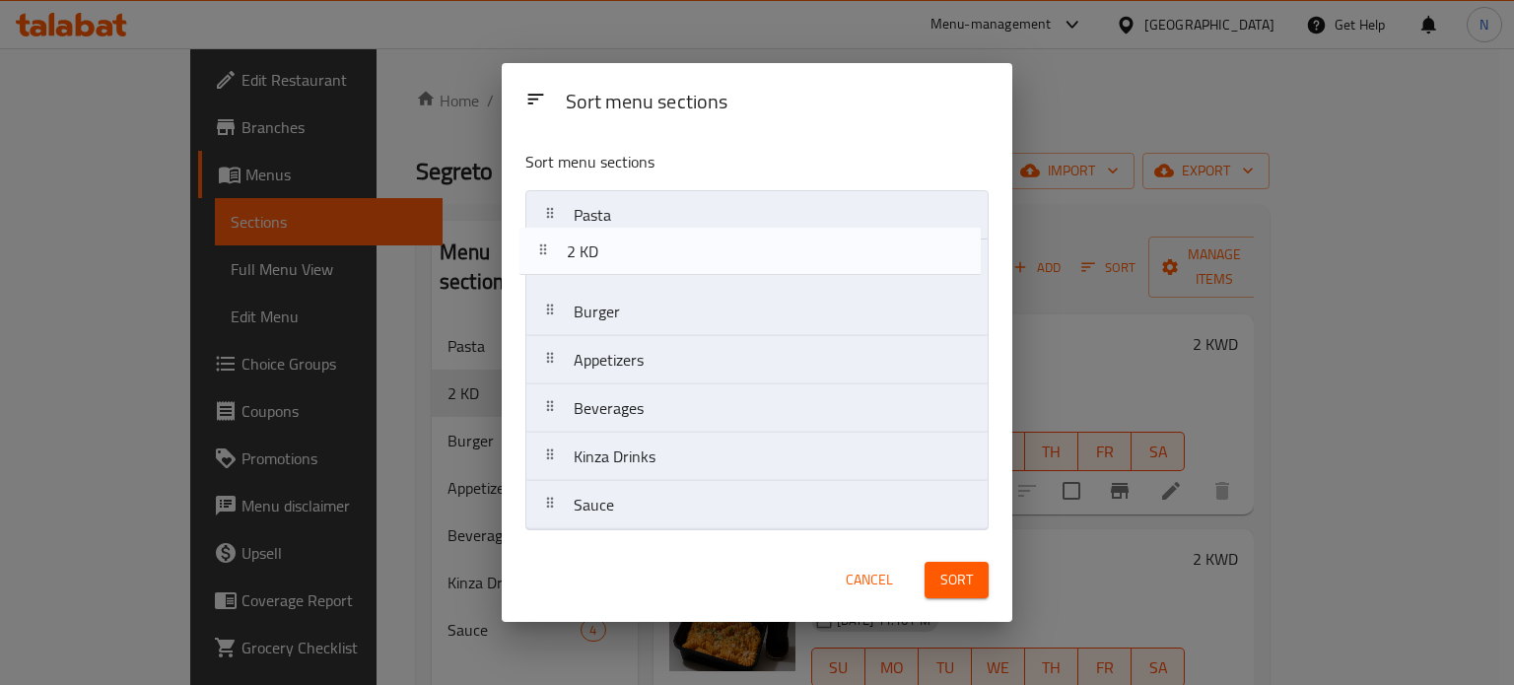
drag, startPoint x: 796, startPoint y: 269, endPoint x: 774, endPoint y: 216, distance: 57.9
click at [774, 216] on nav "Pasta 2 [PERSON_NAME] Appetizers Beverages Kinza Drinks Sauce" at bounding box center [756, 360] width 462 height 340
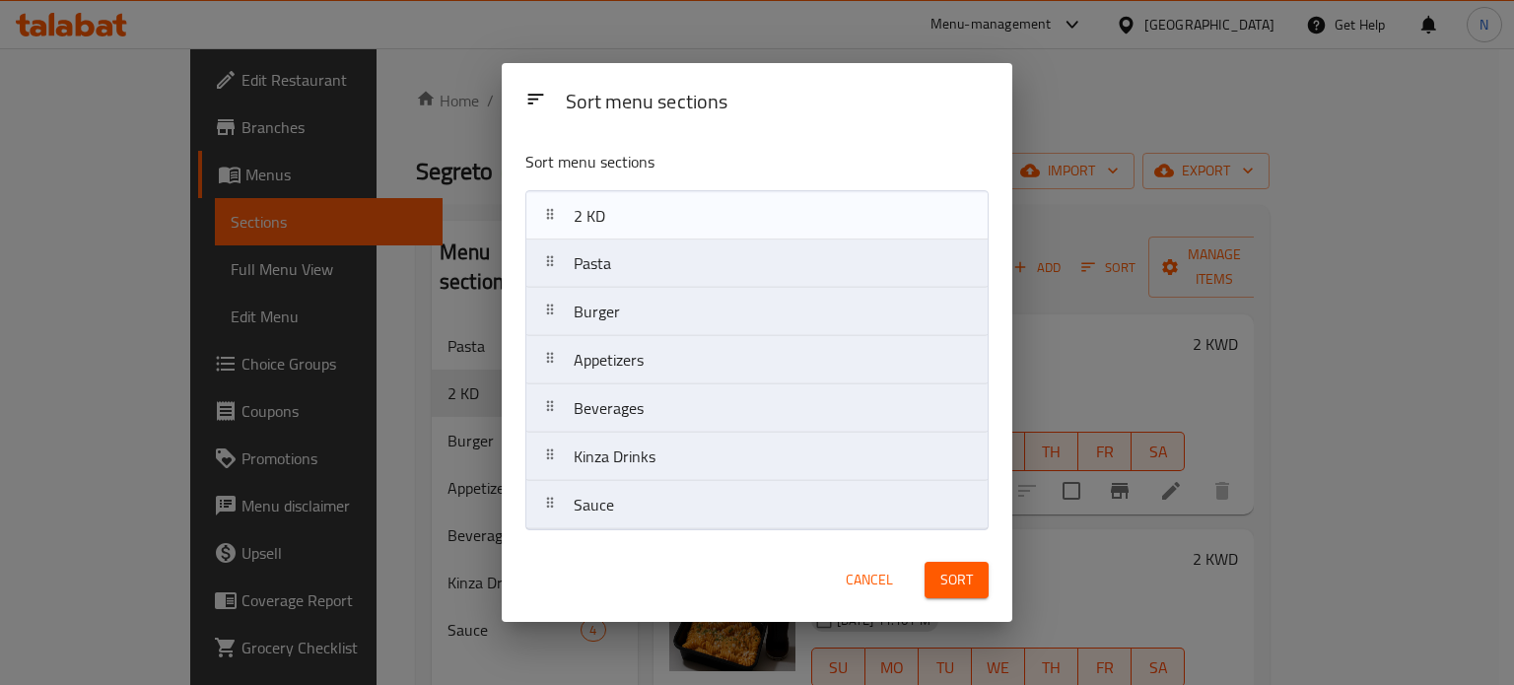
click at [774, 216] on nav "Pasta 2 [PERSON_NAME] Appetizers Beverages Kinza Drinks Sauce" at bounding box center [756, 360] width 462 height 340
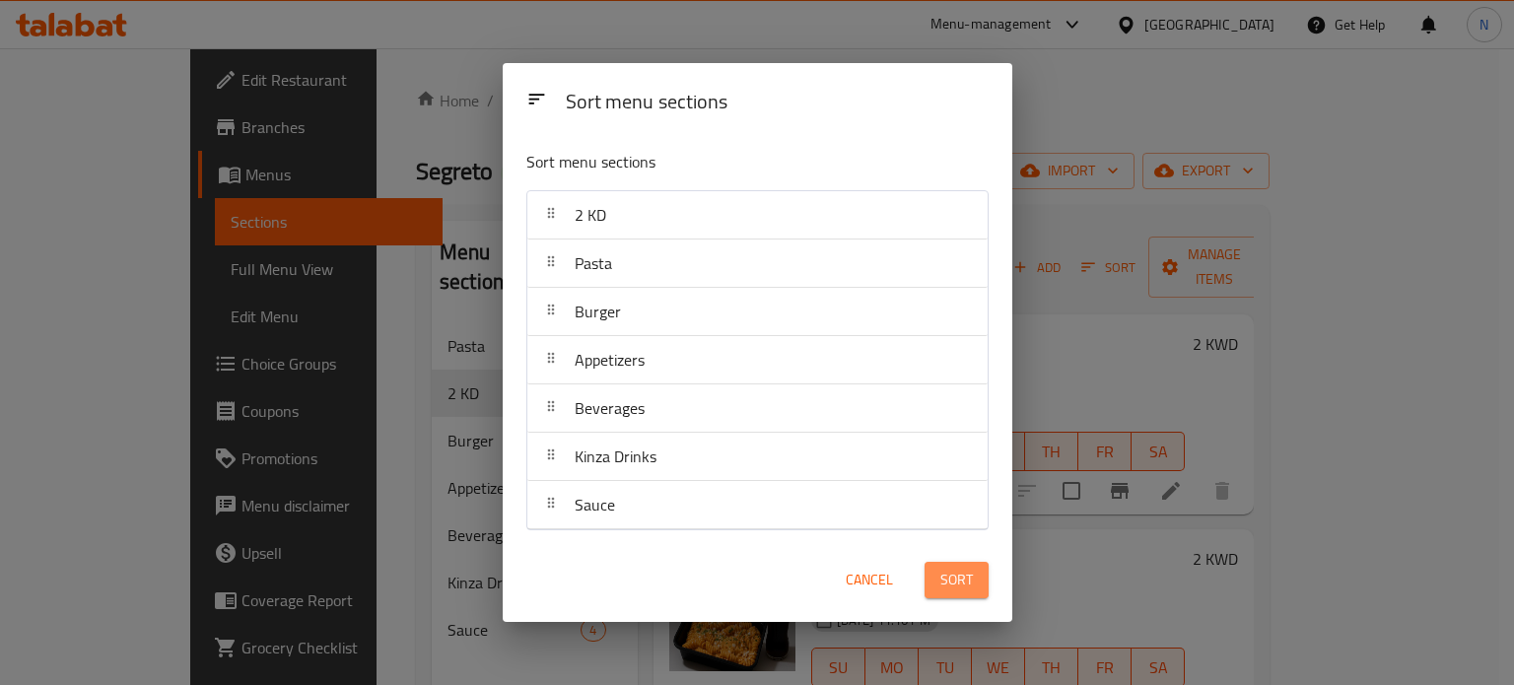
click at [971, 576] on span "Sort" at bounding box center [956, 580] width 33 height 25
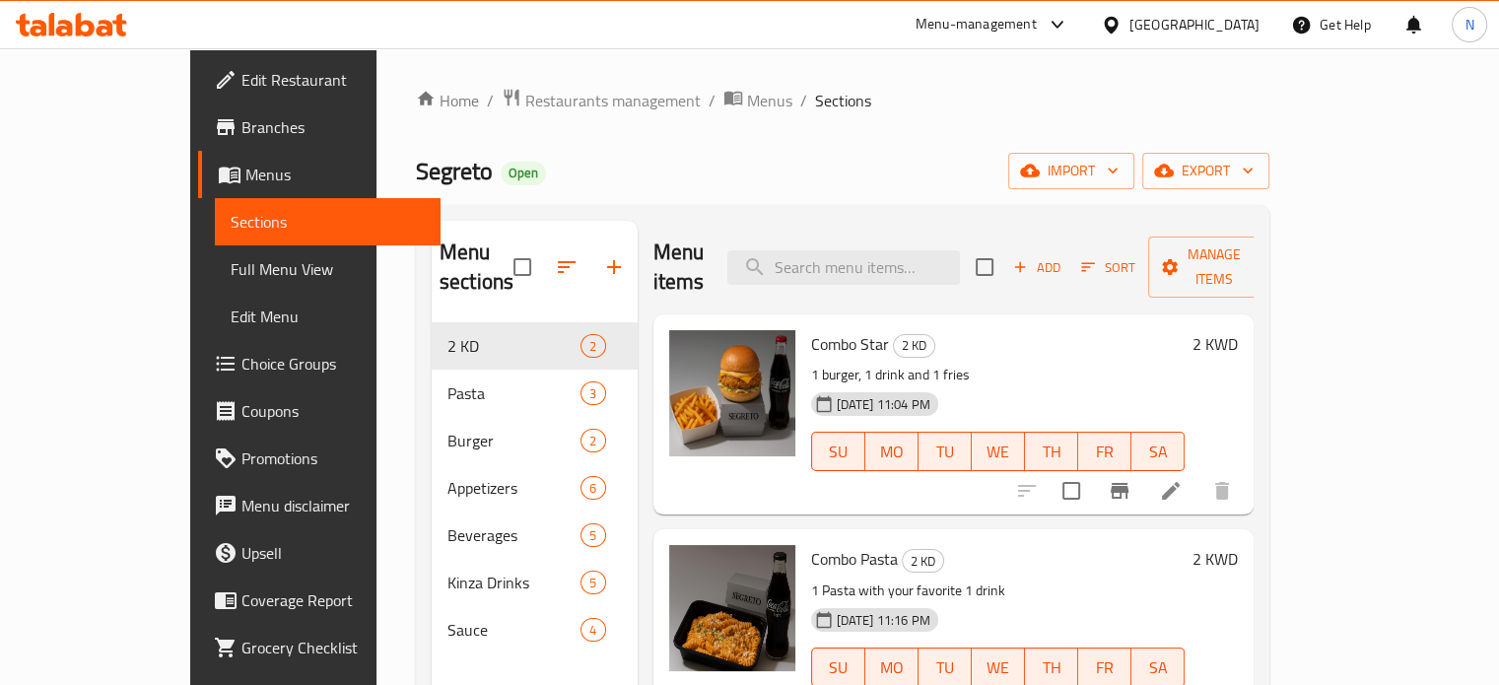
click at [836, 329] on span "Combo Star" at bounding box center [850, 344] width 78 height 30
click at [1183, 479] on icon at bounding box center [1171, 491] width 24 height 24
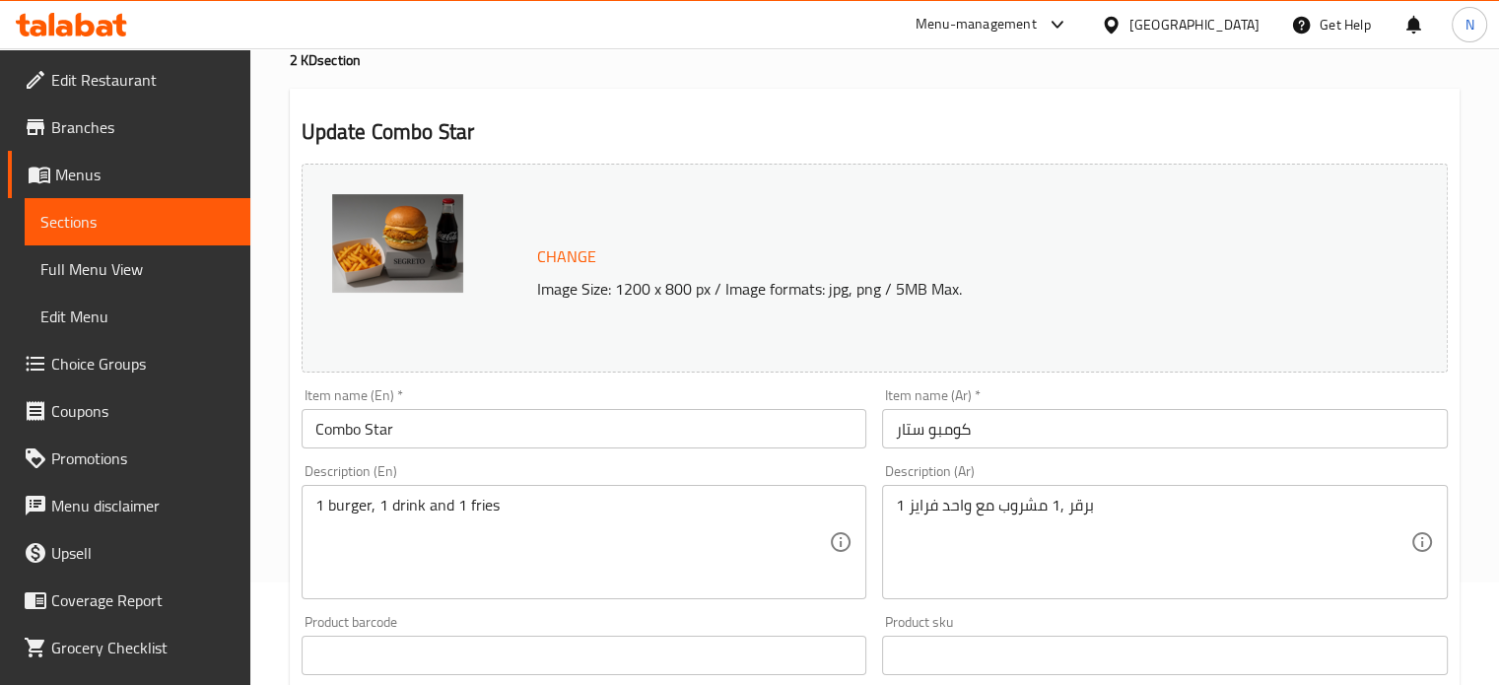
scroll to position [173, 0]
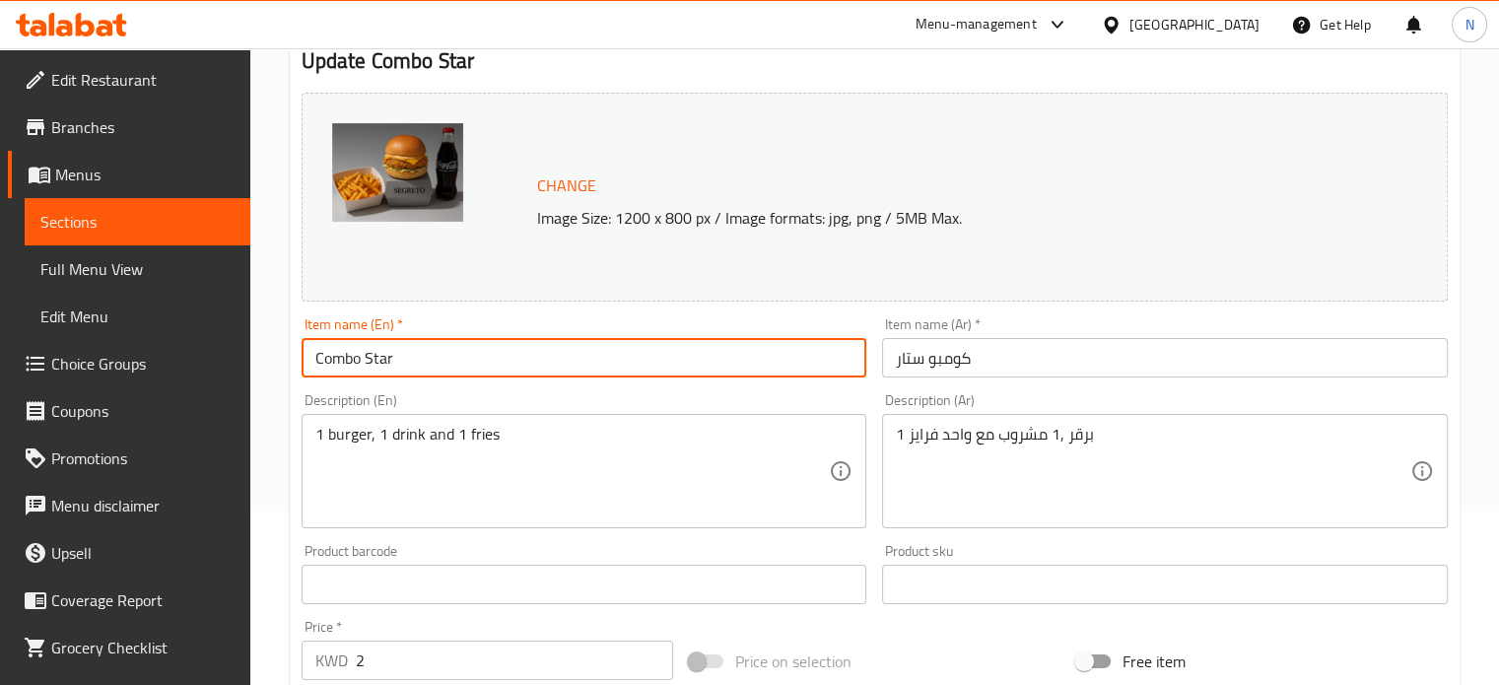
click at [395, 362] on input "Combo Star" at bounding box center [585, 357] width 566 height 39
click at [363, 358] on input "Combo Star" at bounding box center [585, 357] width 566 height 39
type input "Combo Buger Star"
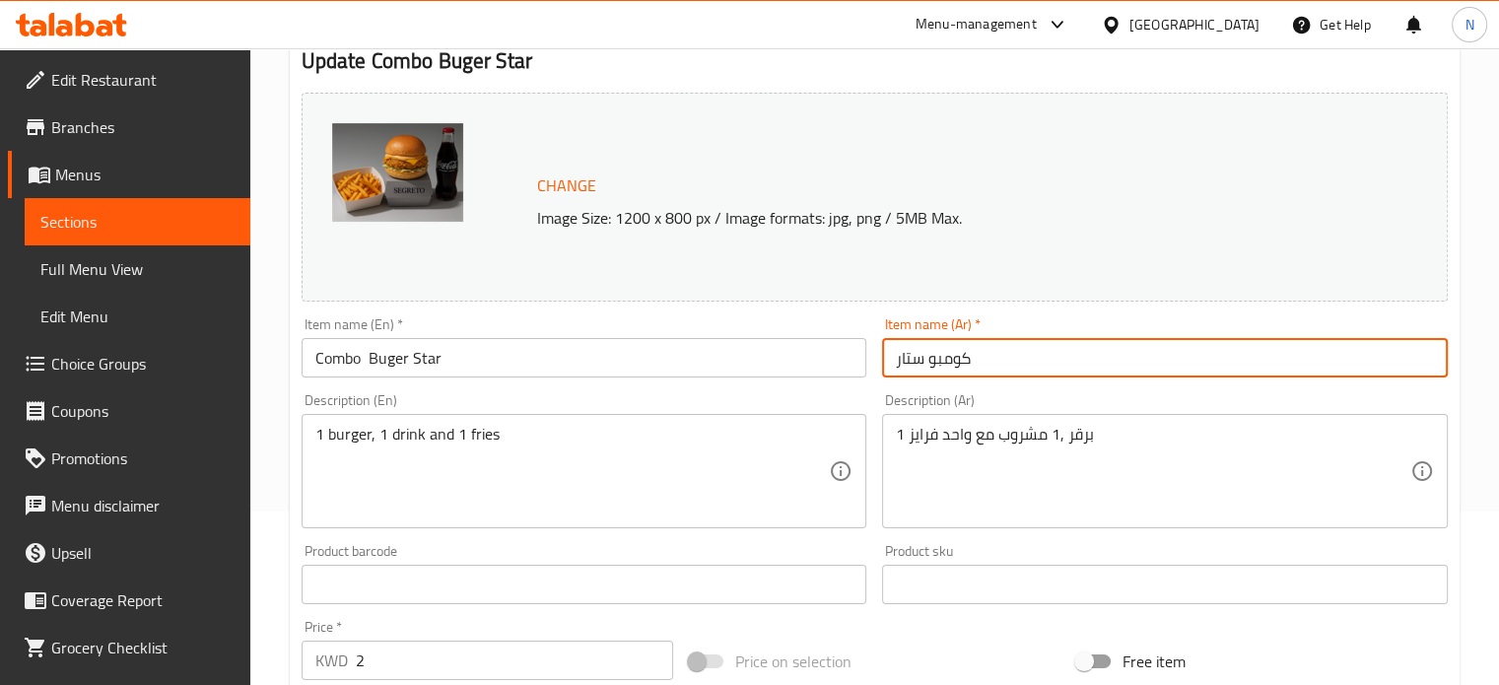
click at [923, 352] on input "كومبو ستار" at bounding box center [1165, 357] width 566 height 39
type input "كومبو برجر ستار"
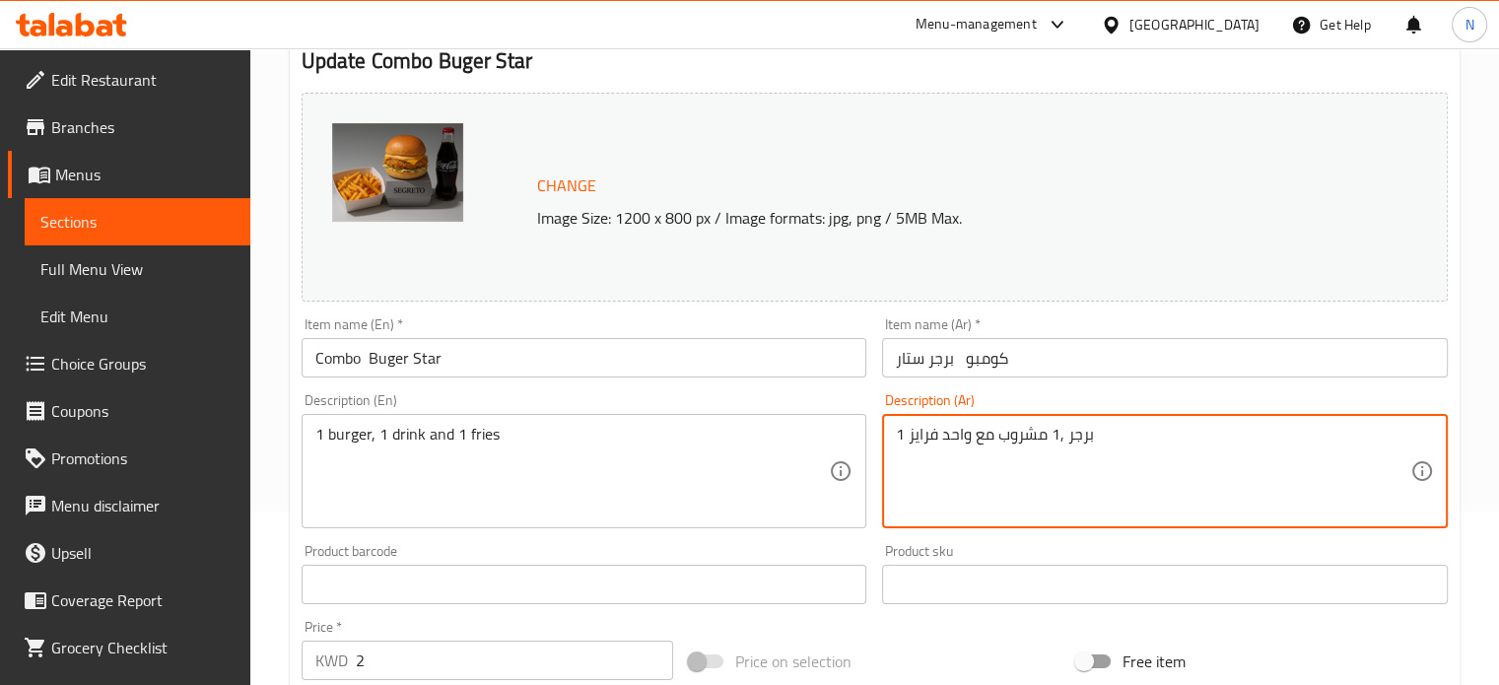
type textarea "1 برجر ,1 مشروب مع واحد فرايز"
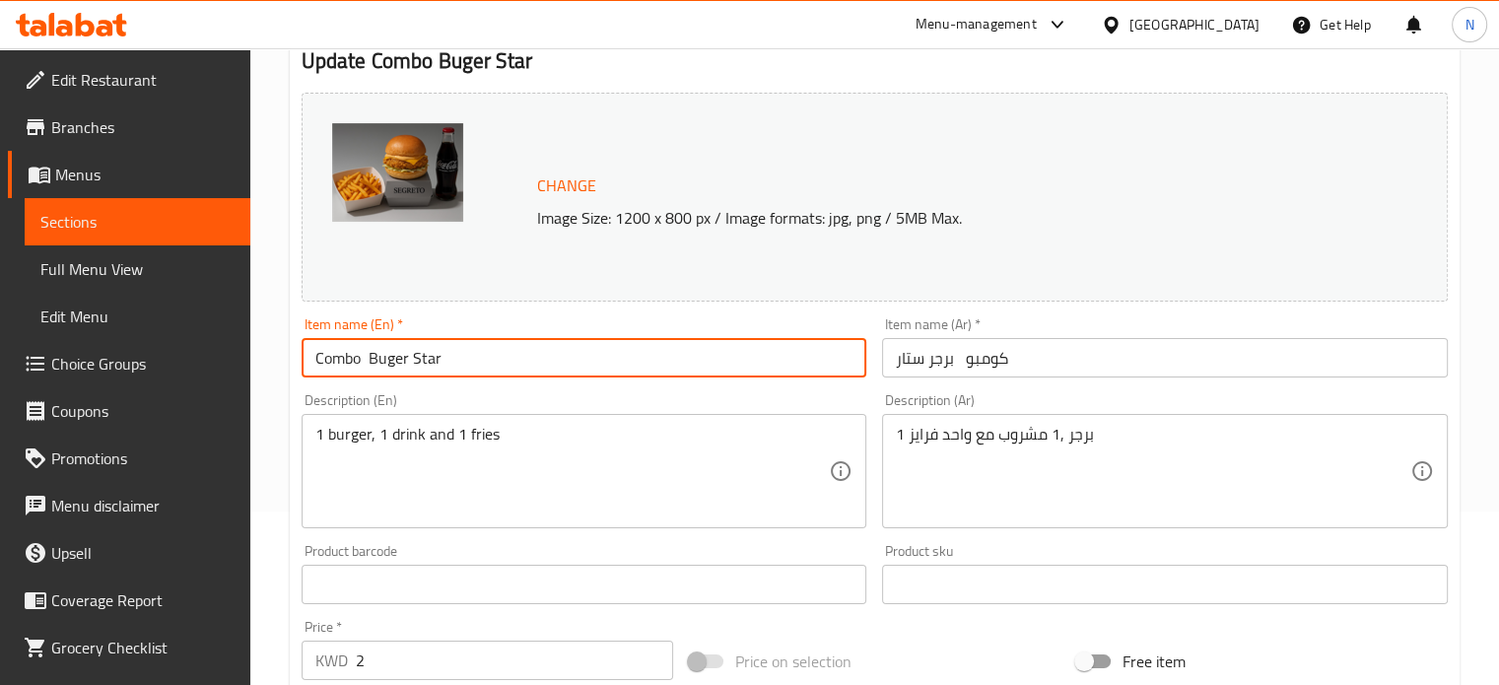
click at [384, 367] on input "Combo Buger Star" at bounding box center [585, 357] width 566 height 39
type input "Combo Burger Star"
click at [957, 362] on input "كومبو برجر ستار" at bounding box center [1165, 357] width 566 height 39
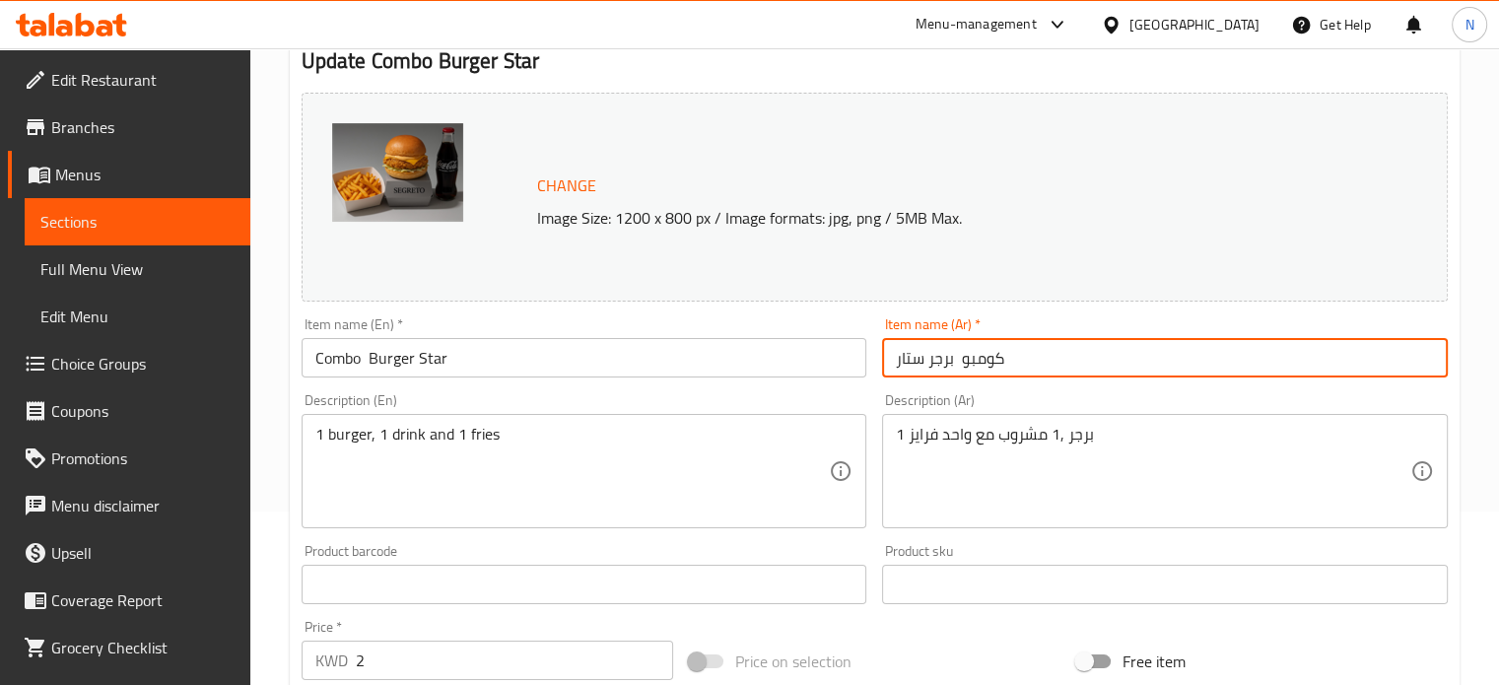
type input "كومبو برجر ستار"
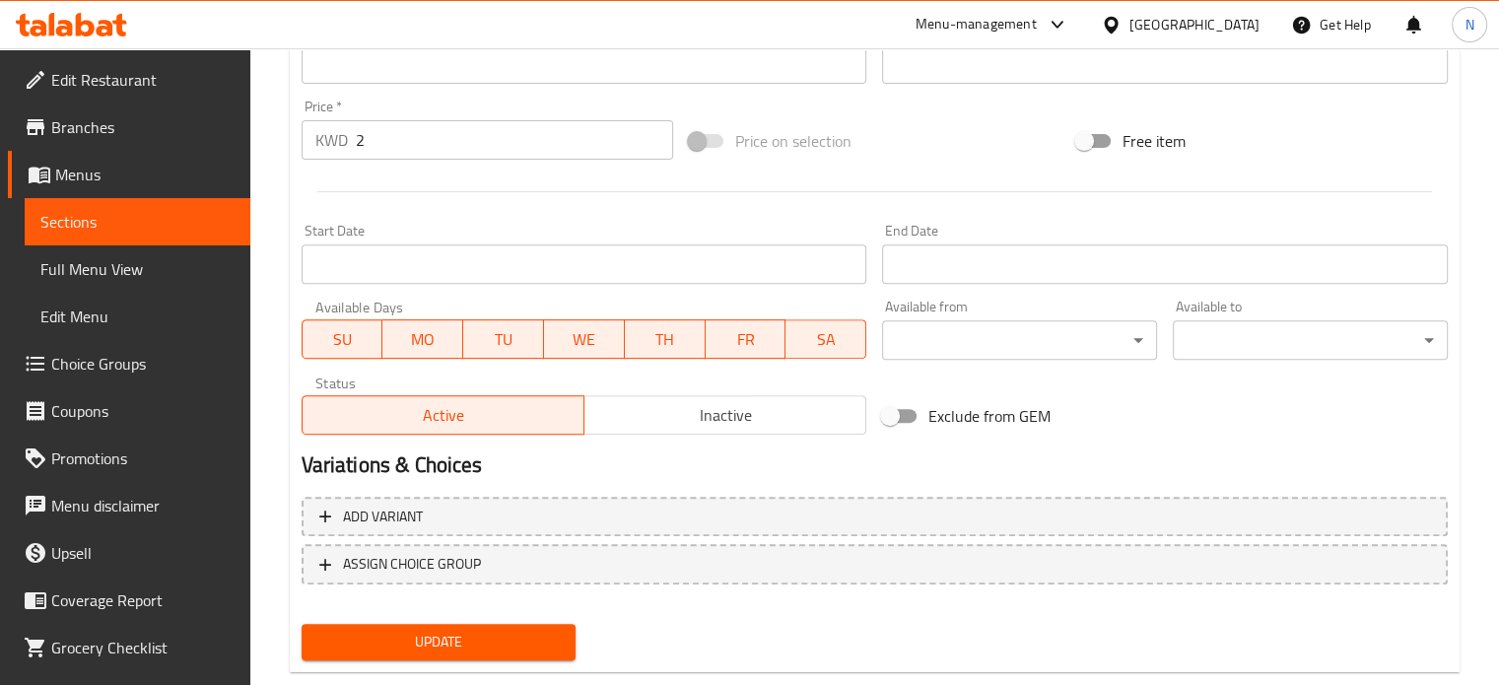
scroll to position [734, 0]
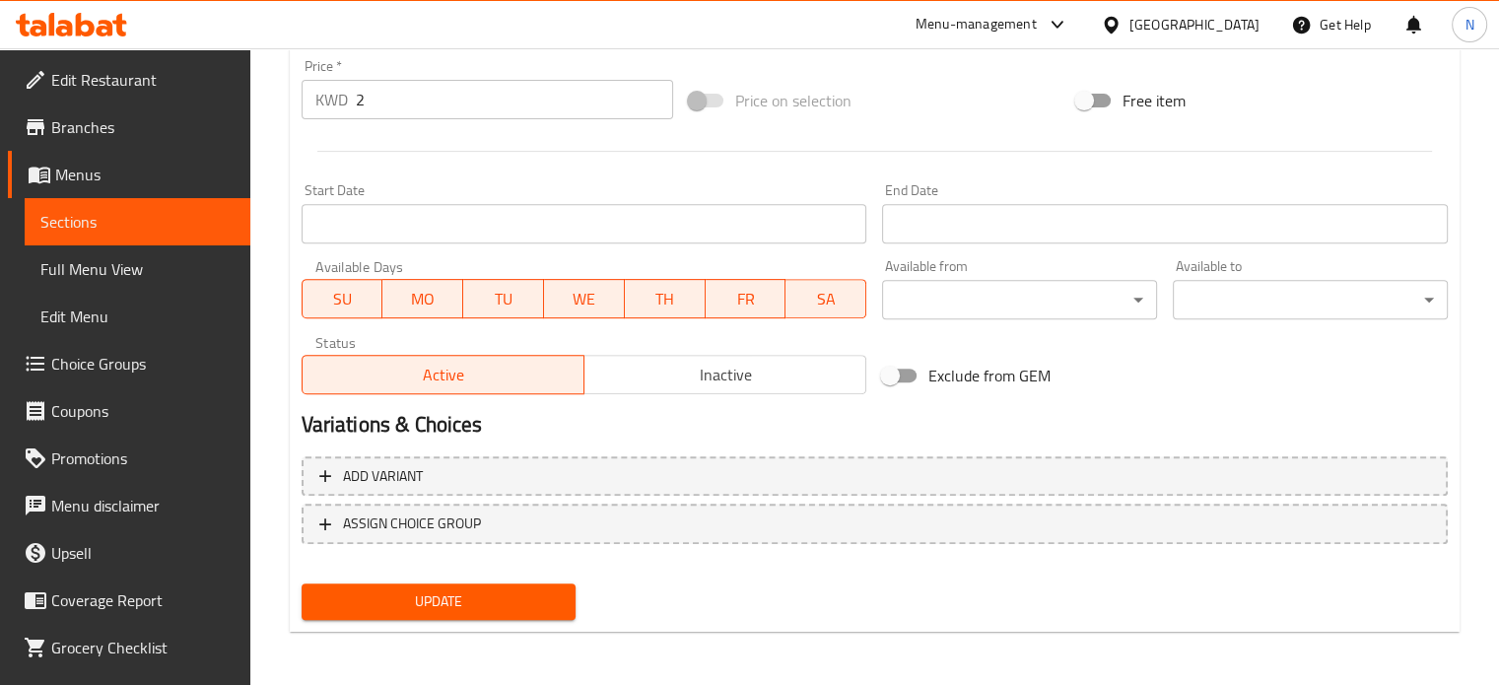
click at [533, 615] on div "Update" at bounding box center [439, 602] width 291 height 52
click at [533, 615] on button "Update" at bounding box center [439, 602] width 275 height 36
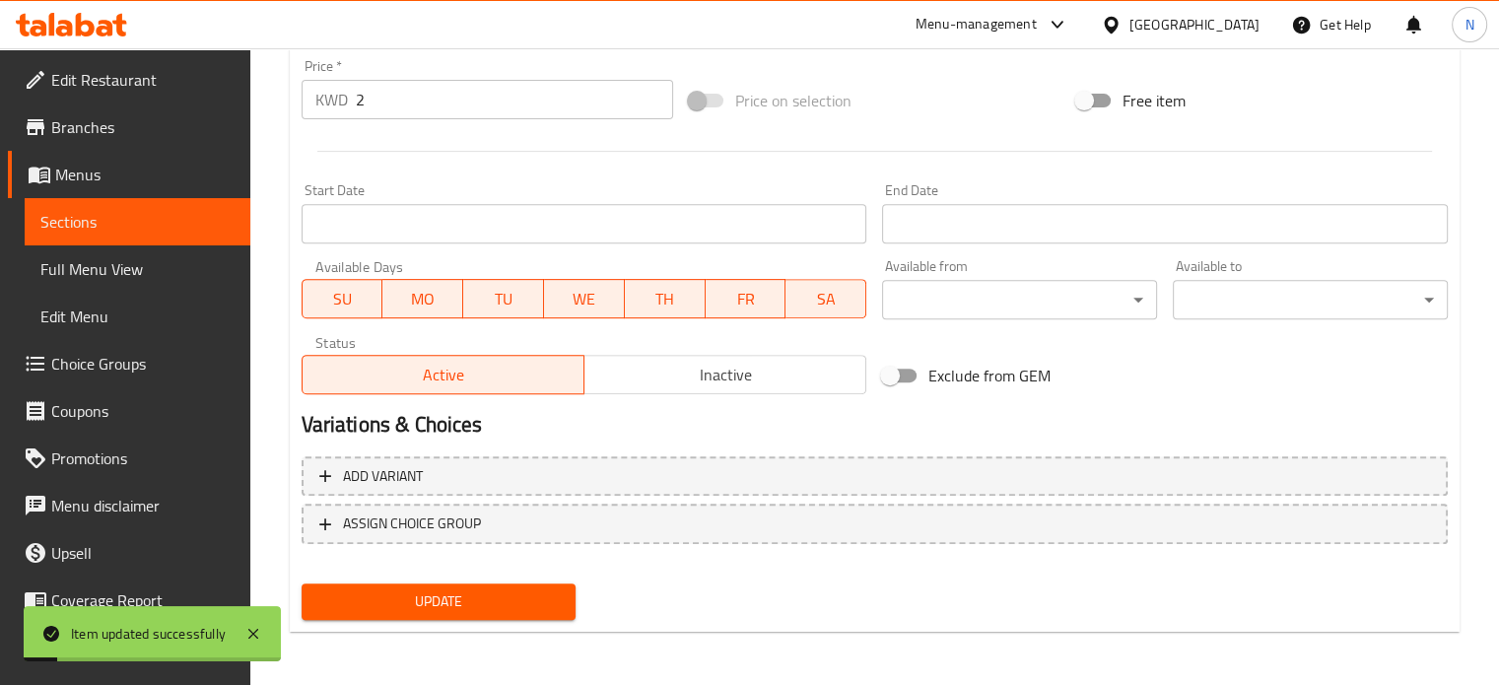
scroll to position [0, 0]
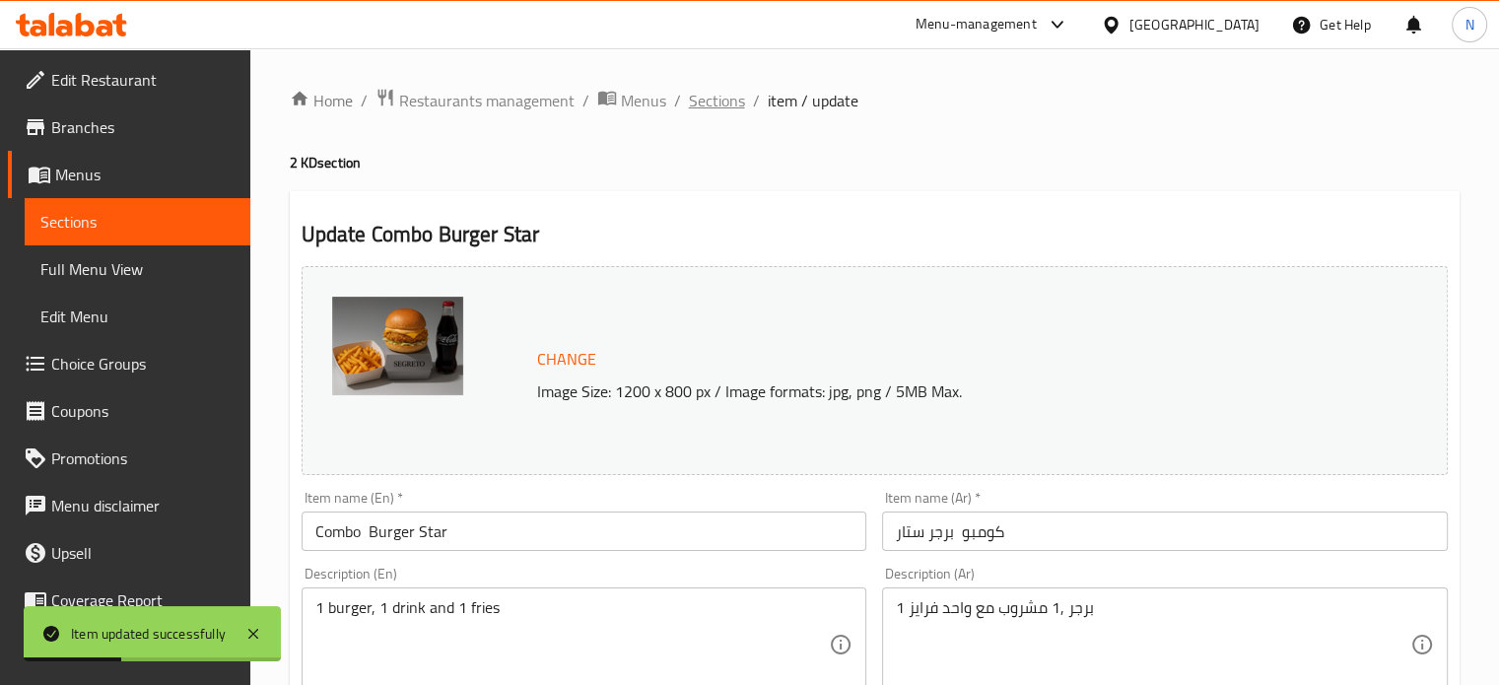
click at [689, 89] on span "Sections" at bounding box center [717, 101] width 56 height 24
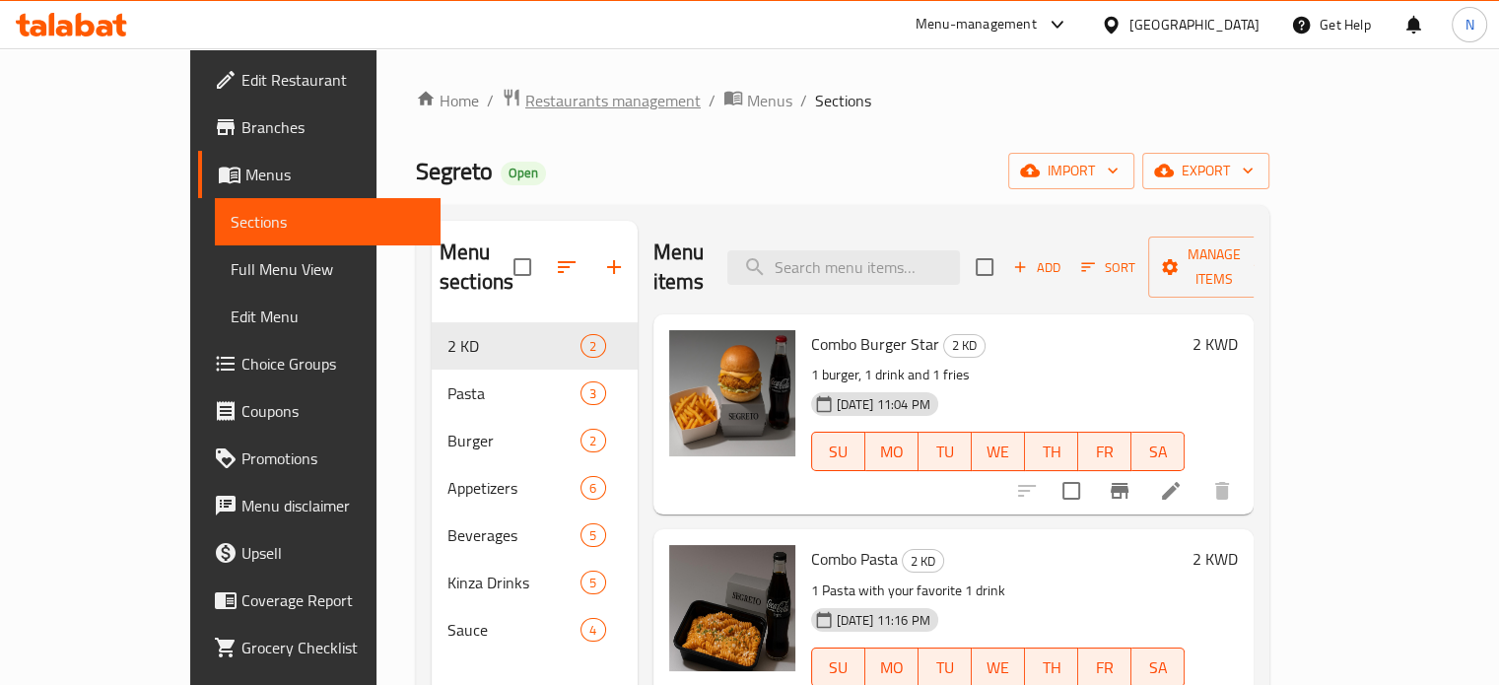
click at [525, 104] on span "Restaurants management" at bounding box center [612, 101] width 175 height 24
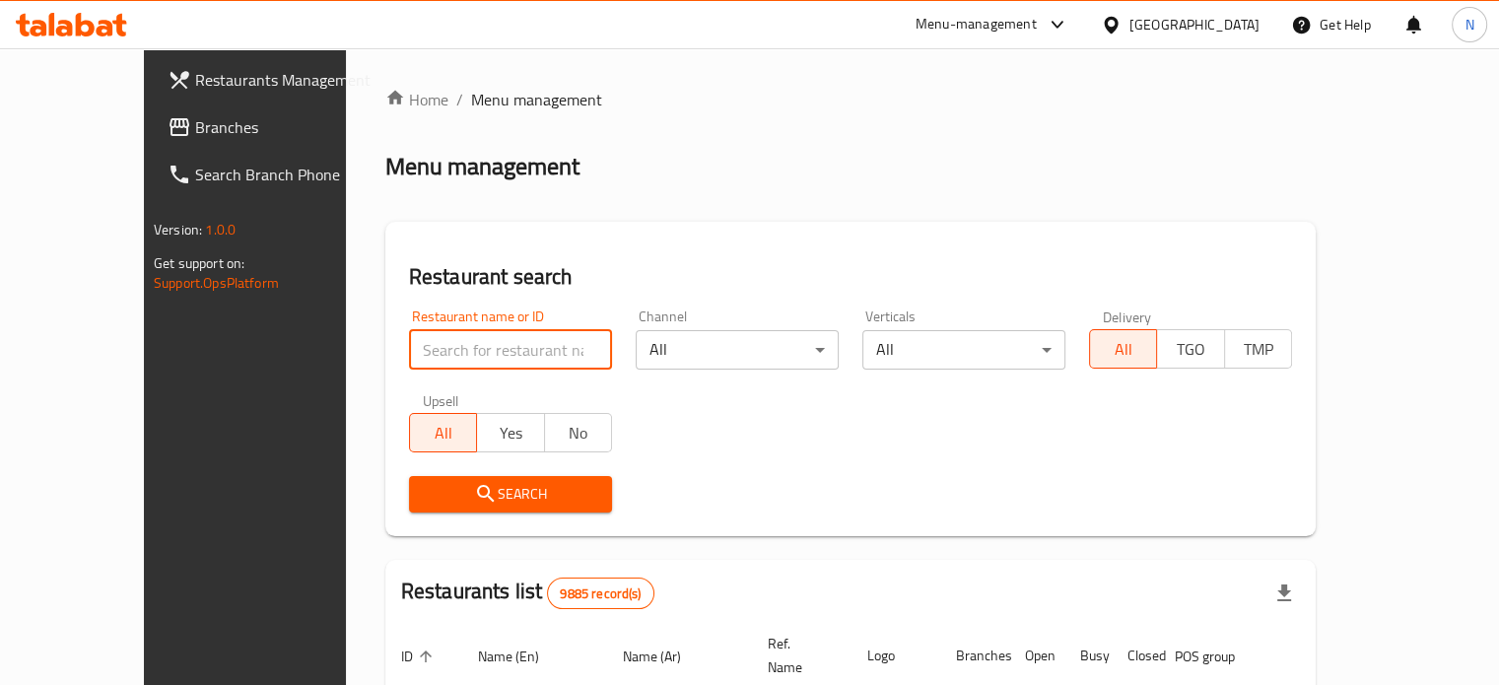
click at [503, 355] on input "search" at bounding box center [510, 349] width 203 height 39
type input "mini chapati"
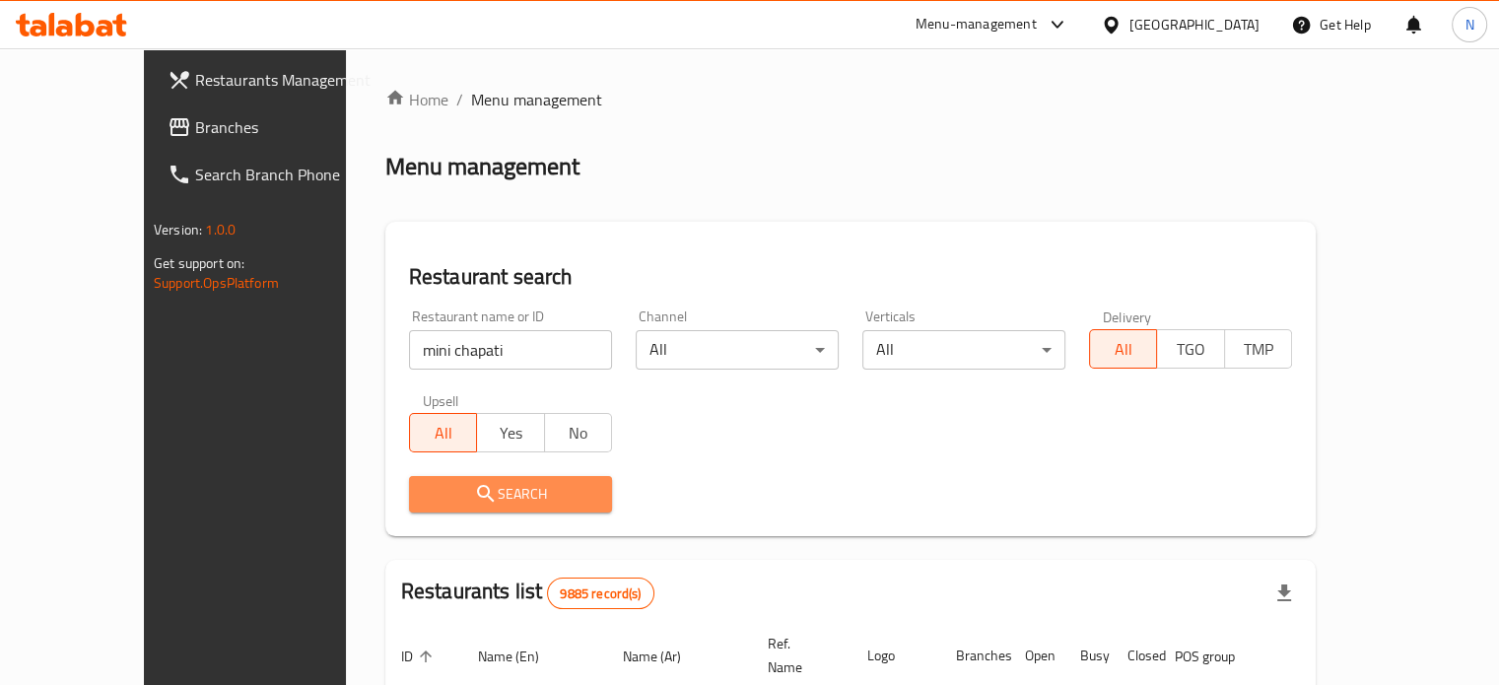
click at [486, 484] on span "Search" at bounding box center [511, 494] width 172 height 25
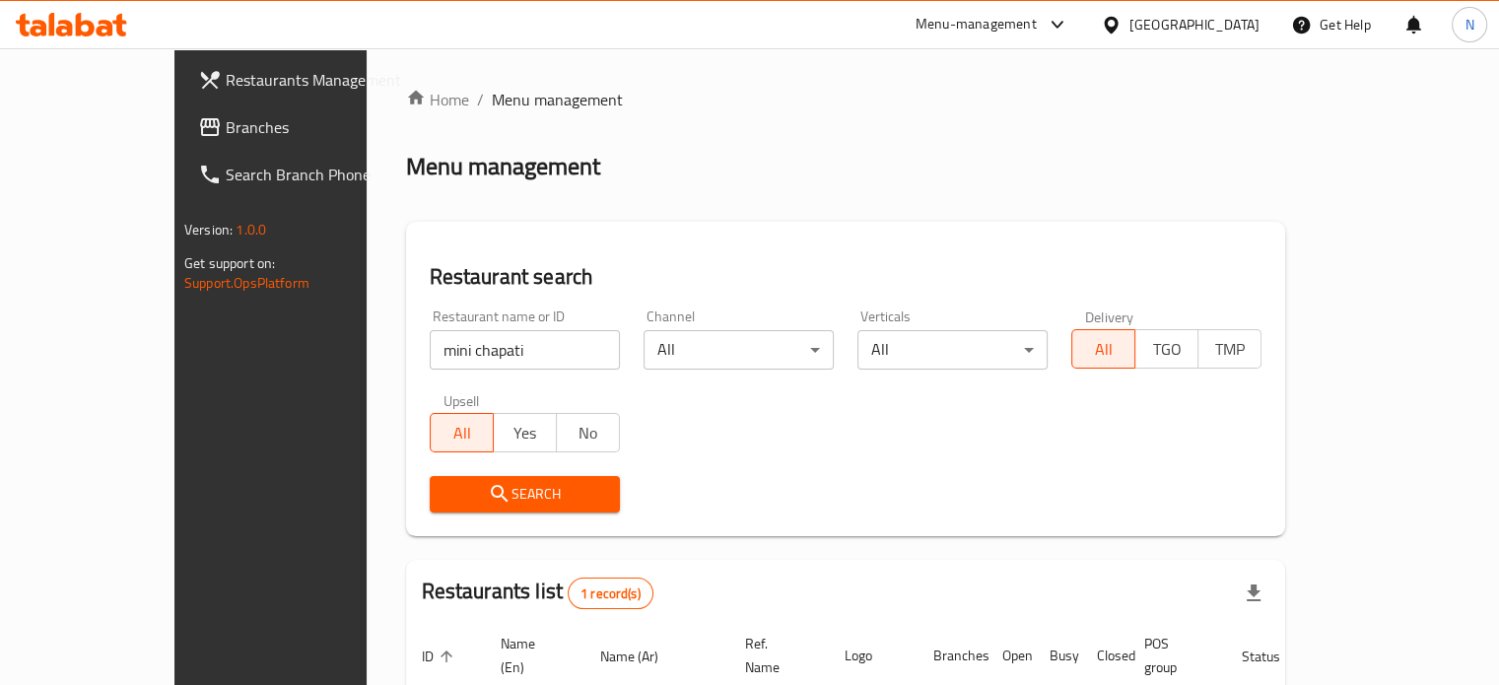
scroll to position [154, 0]
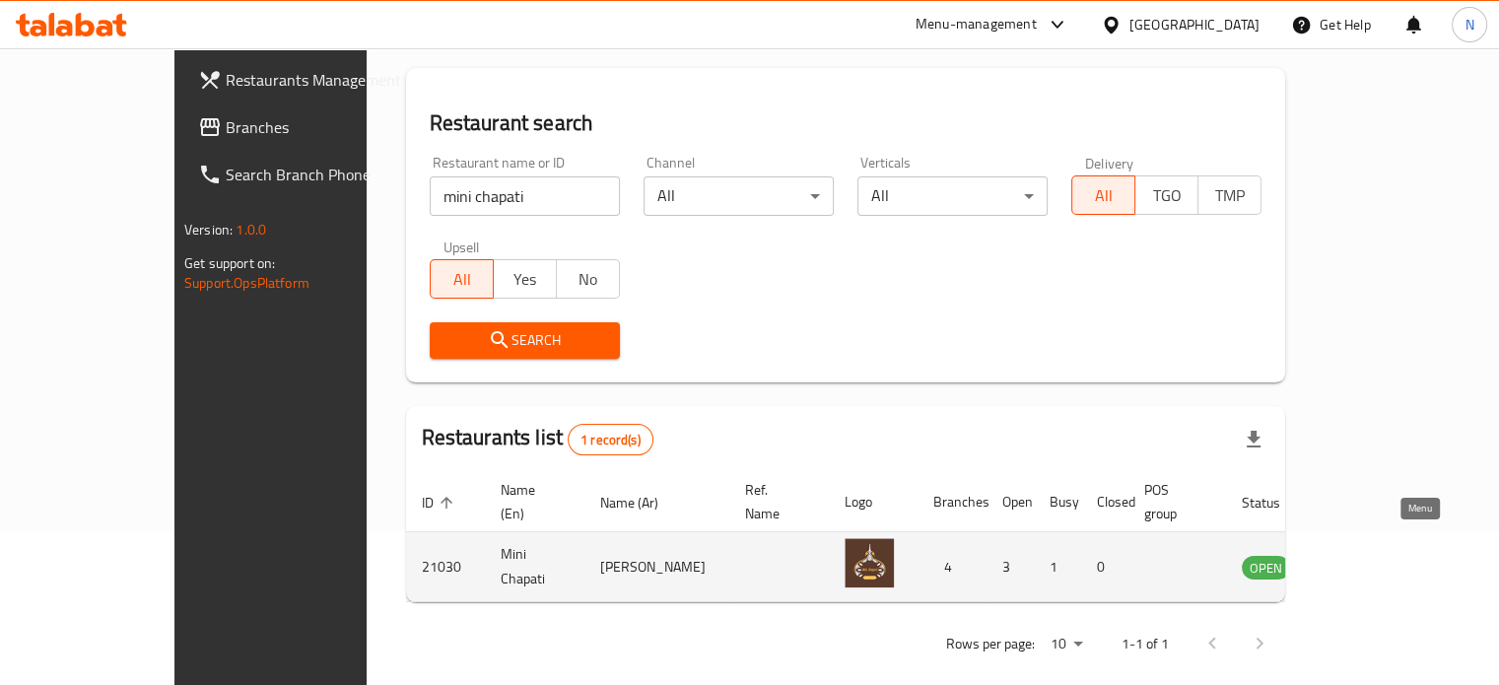
click at [1369, 555] on icon "enhanced table" at bounding box center [1358, 567] width 24 height 24
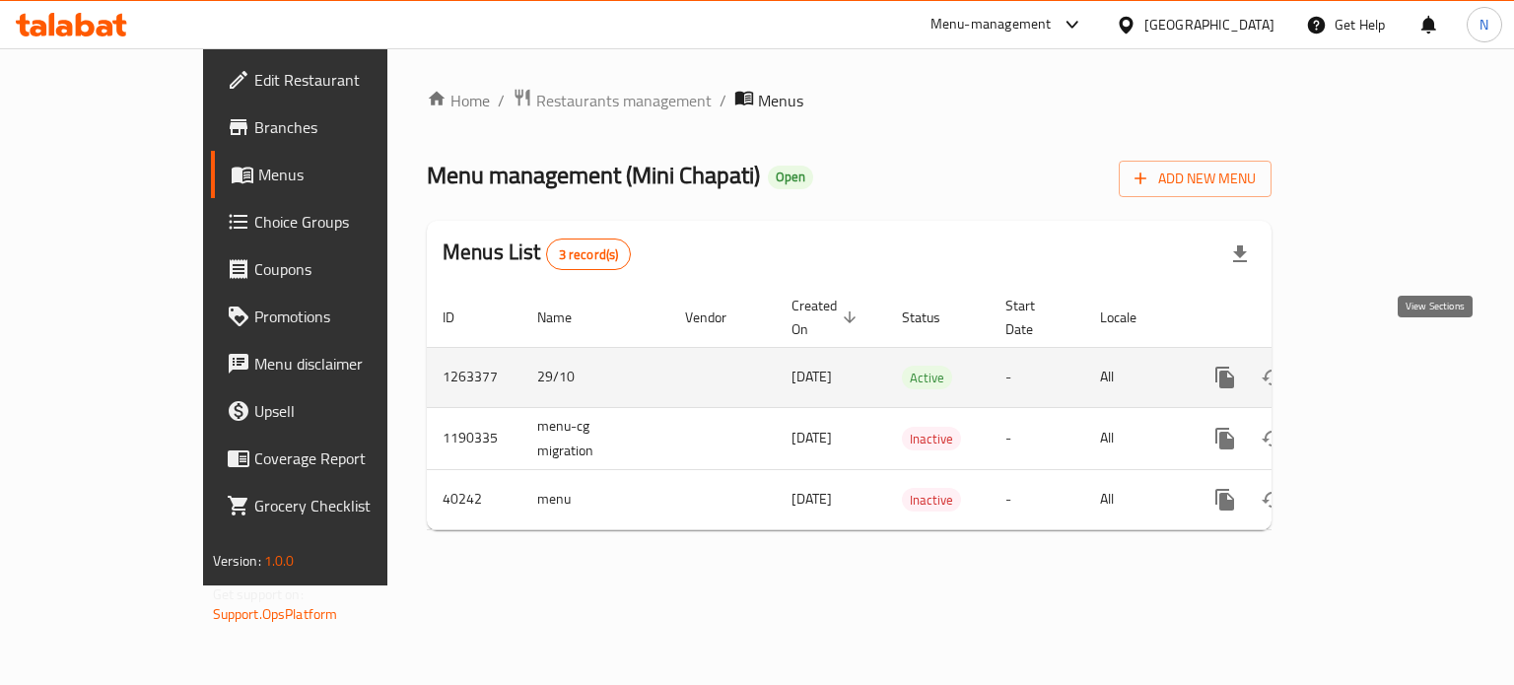
click at [1379, 366] on icon "enhanced table" at bounding box center [1367, 378] width 24 height 24
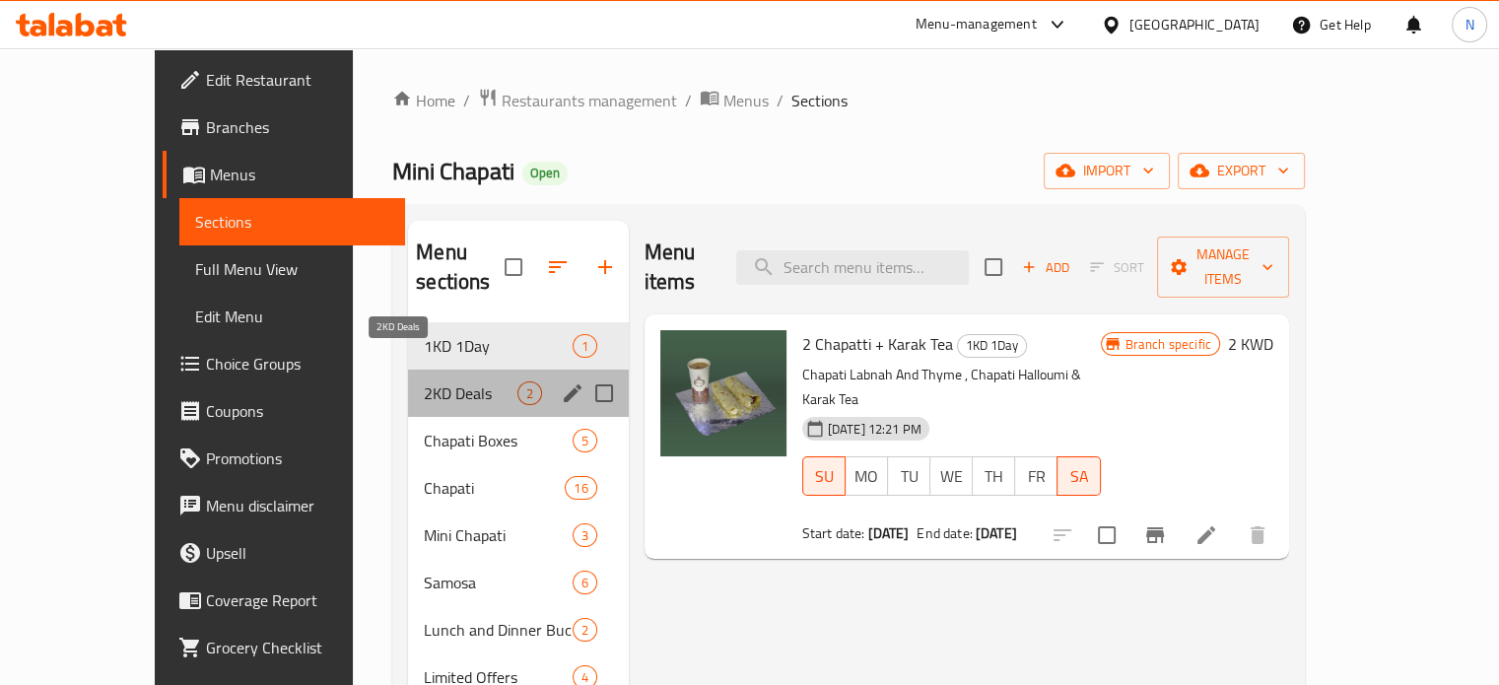
click at [424, 381] on span "2KD Deals" at bounding box center [470, 393] width 93 height 24
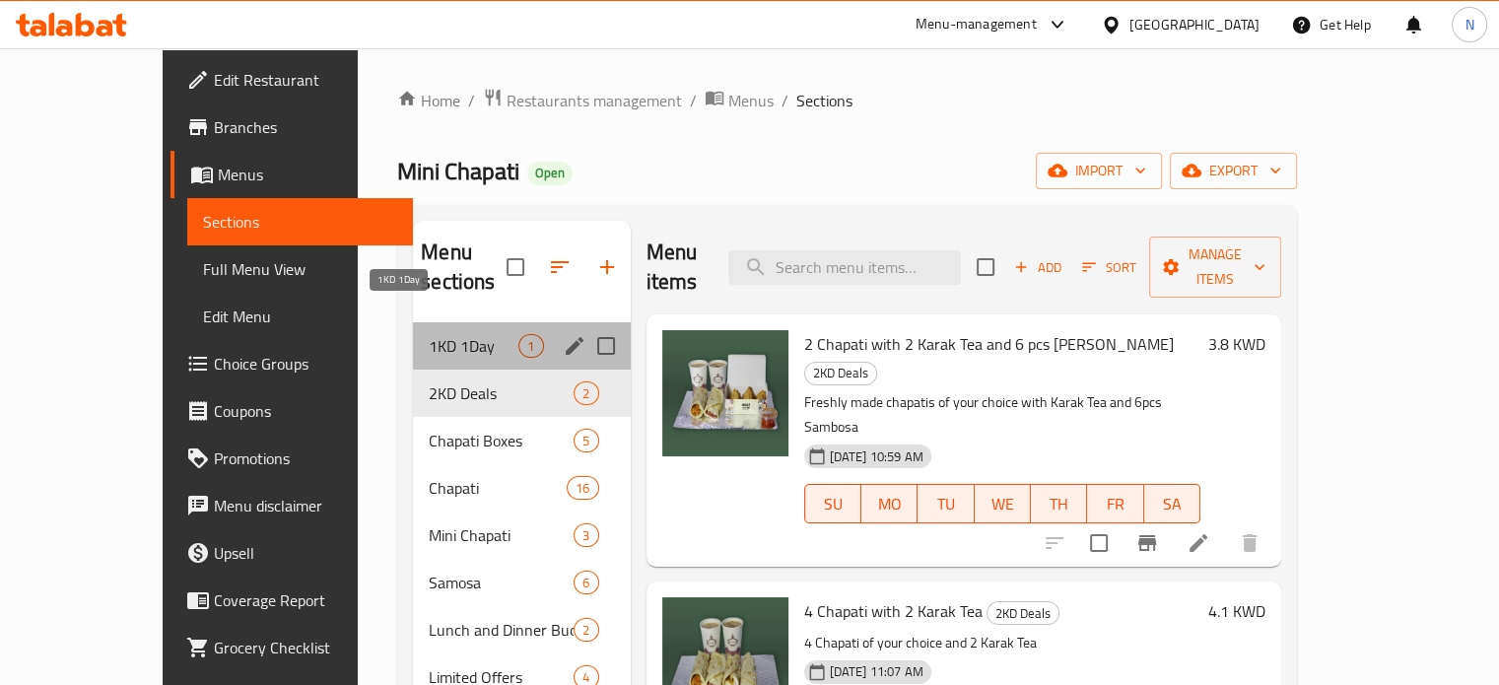
click at [429, 334] on span "1KD 1Day" at bounding box center [474, 346] width 90 height 24
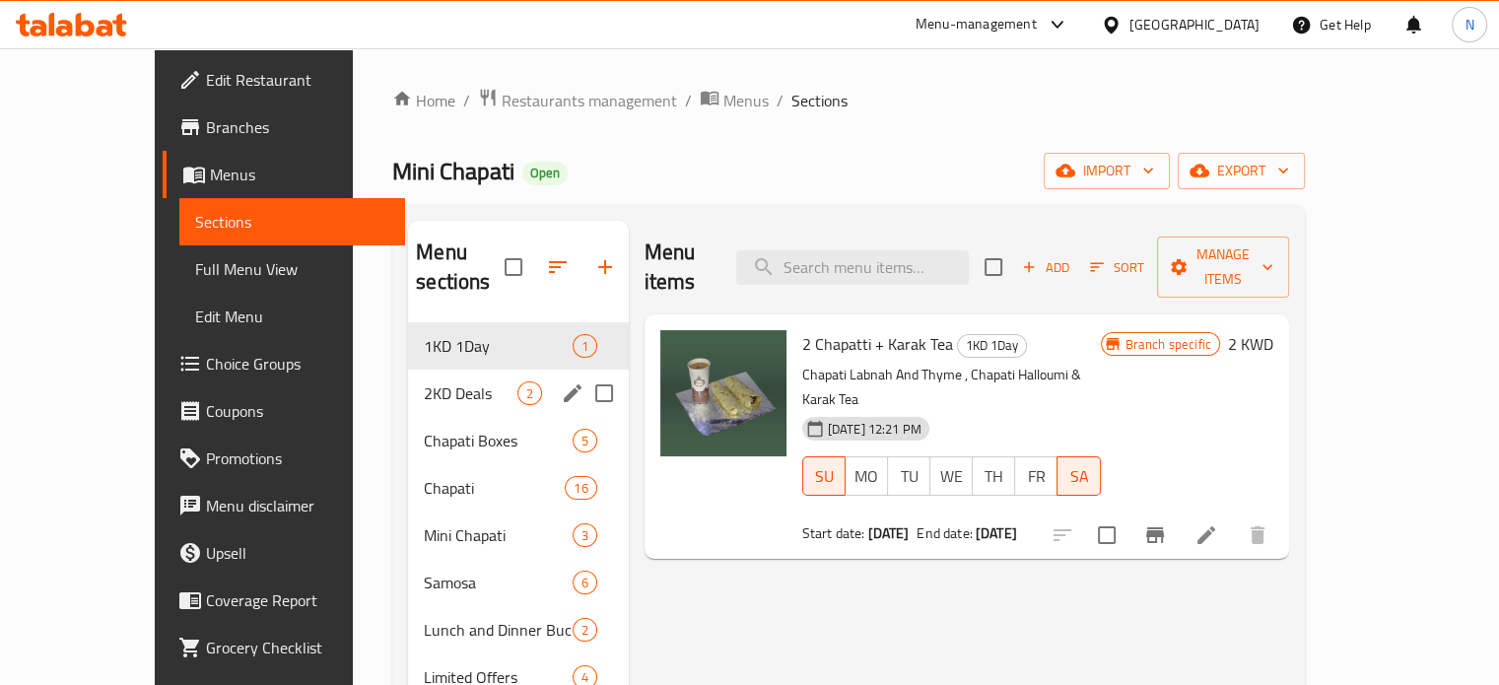
scroll to position [59, 0]
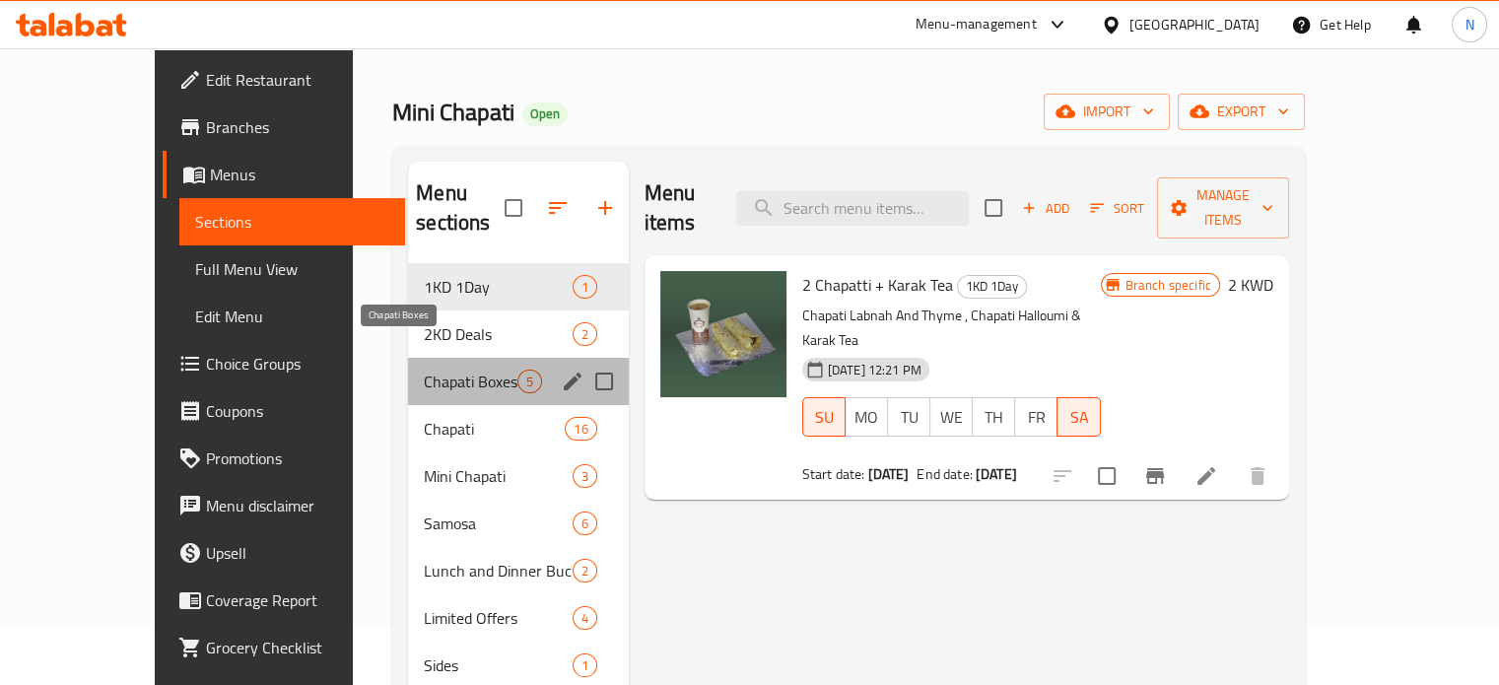
click at [424, 370] on span "Chapati Boxes" at bounding box center [470, 382] width 93 height 24
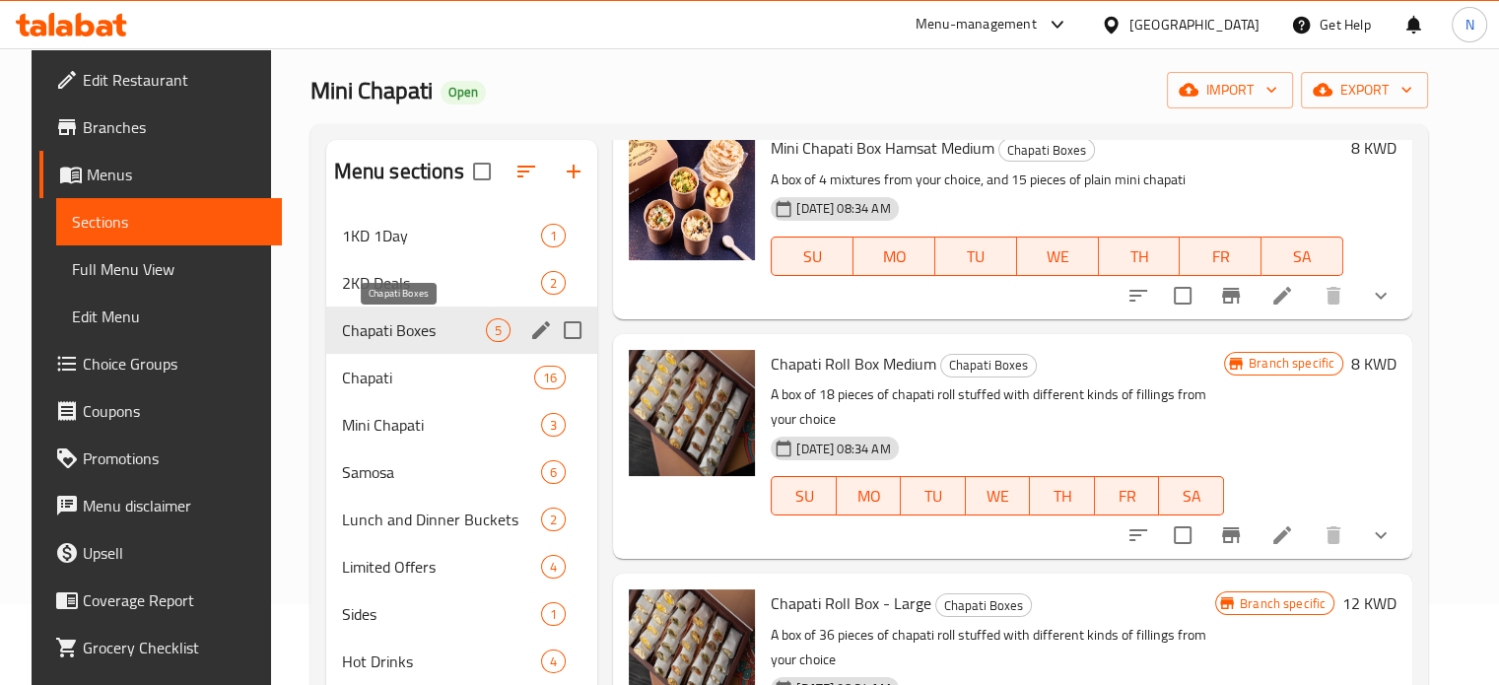
scroll to position [77, 0]
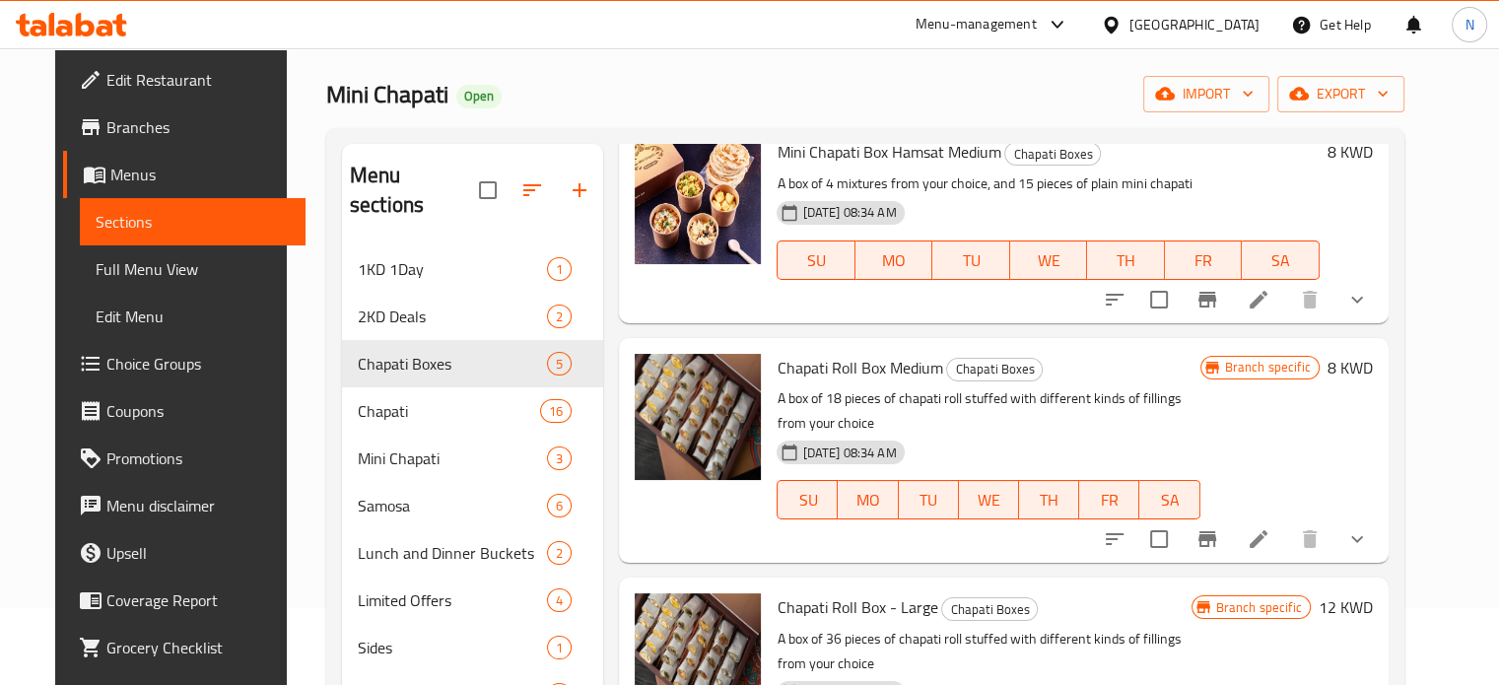
click at [287, 318] on div "Home / Restaurants management / Menus / Sections Mini Chapati Open import expor…" at bounding box center [865, 427] width 1157 height 913
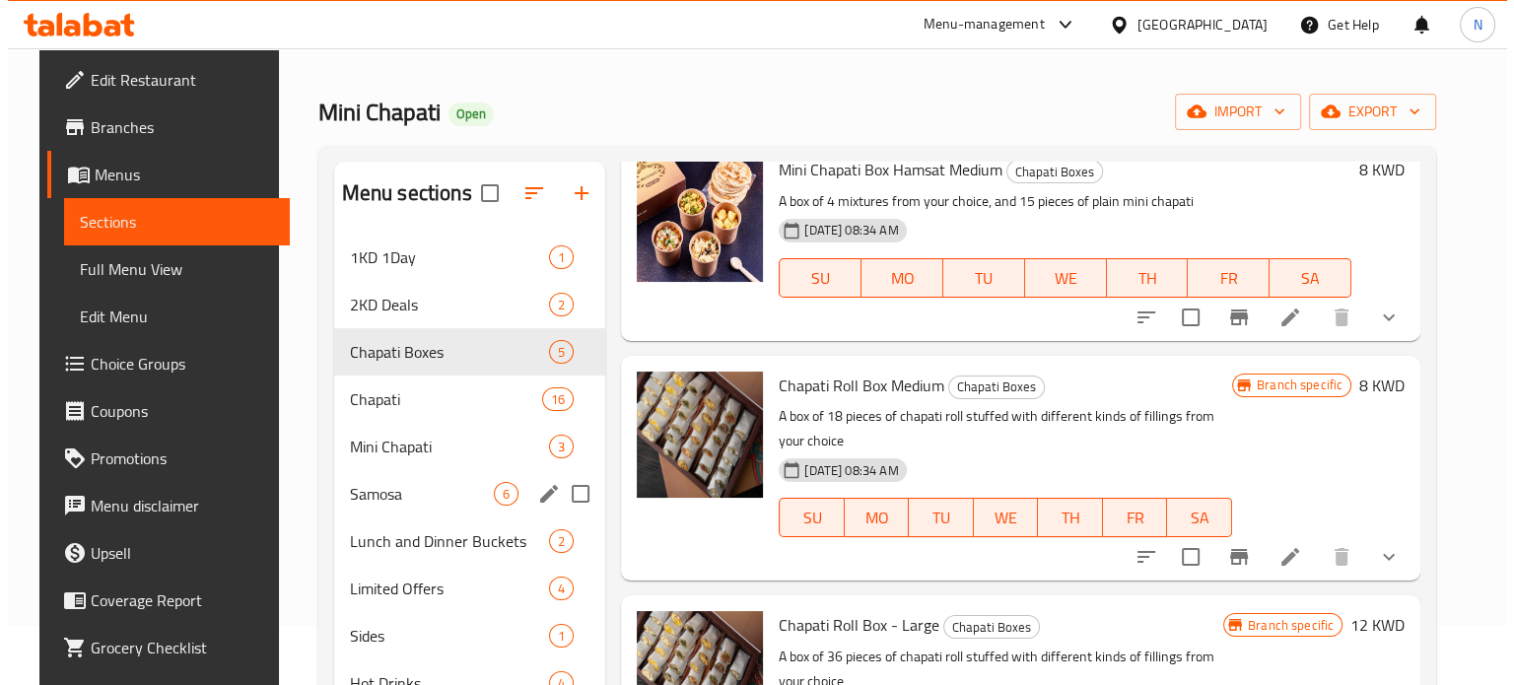
scroll to position [23, 0]
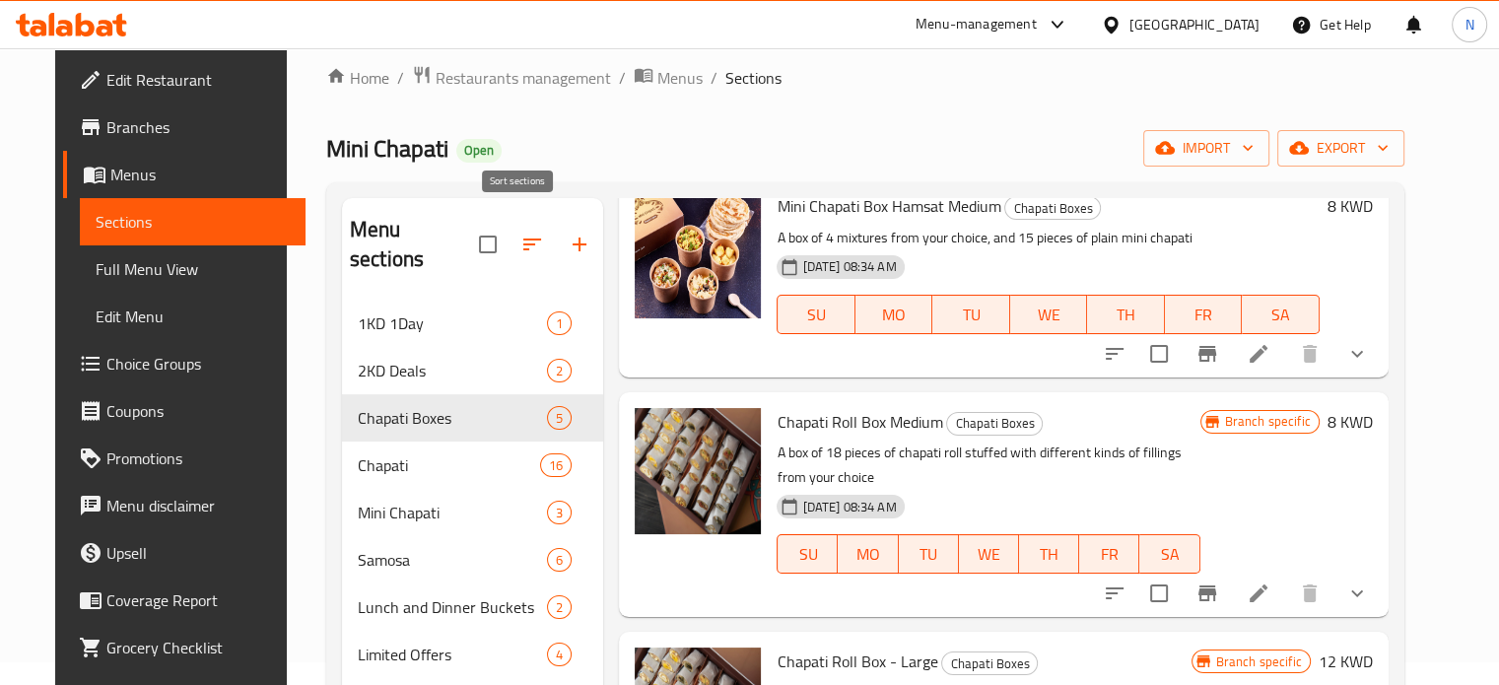
click at [523, 239] on icon "button" at bounding box center [532, 245] width 18 height 12
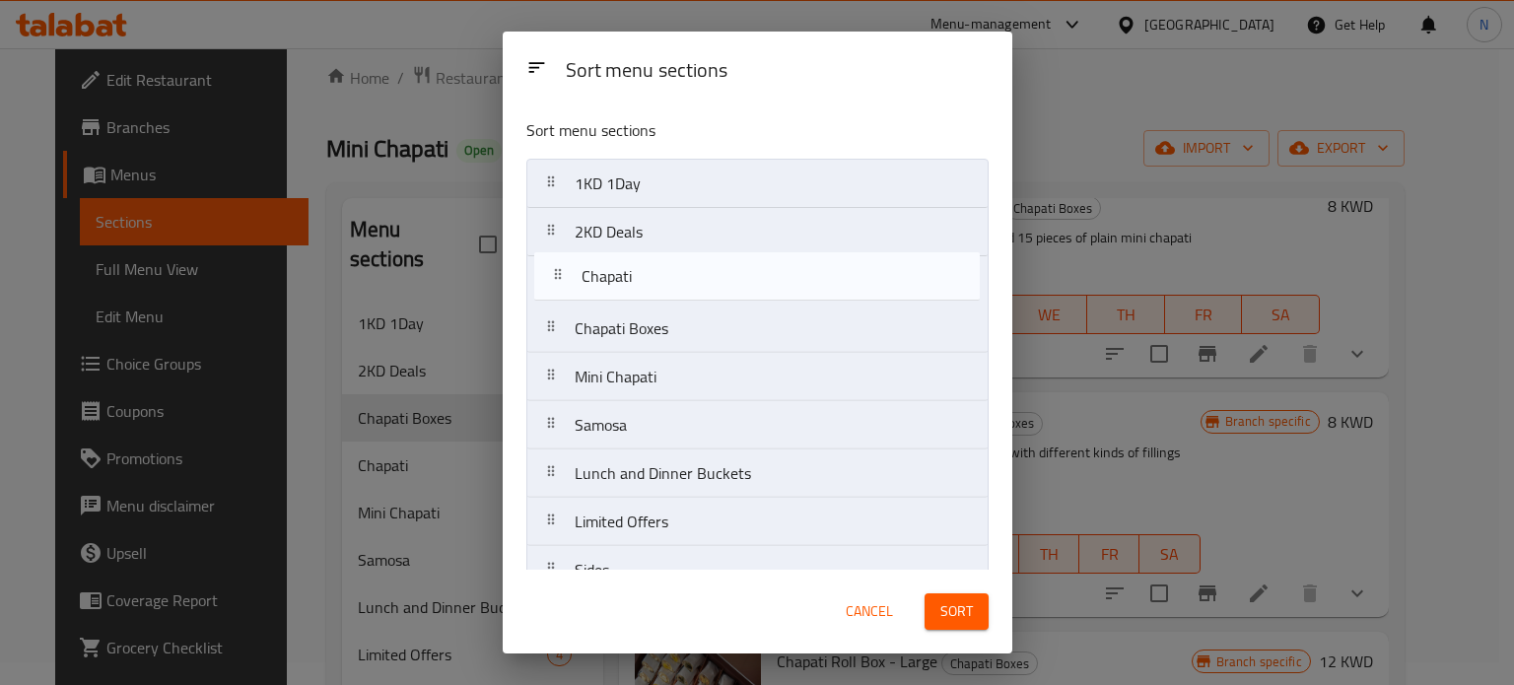
drag, startPoint x: 604, startPoint y: 342, endPoint x: 609, endPoint y: 272, distance: 70.2
click at [609, 272] on nav "1KD 1Day 2KD Deals Chapati Boxes Chapati Mini Chapati Samosa Lunch and Dinner B…" at bounding box center [757, 425] width 462 height 533
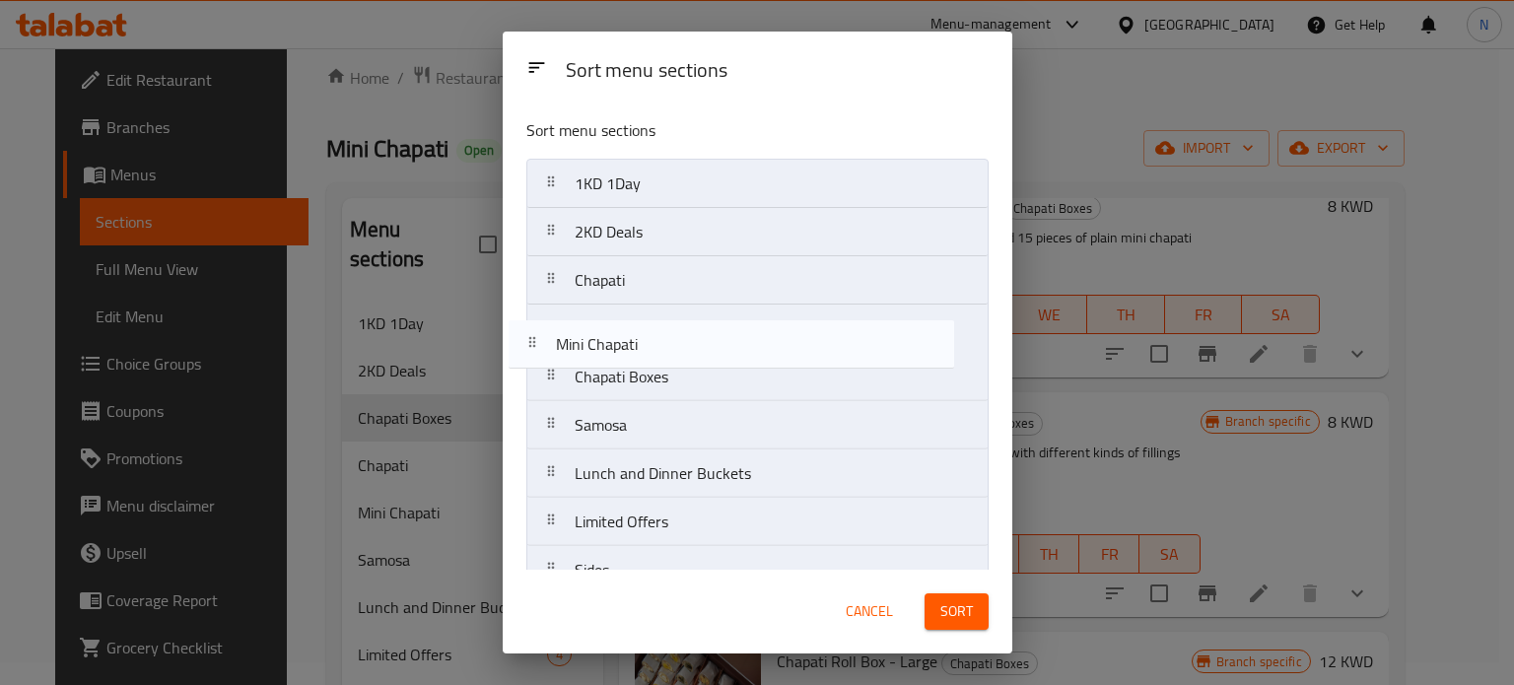
drag, startPoint x: 636, startPoint y: 393, endPoint x: 619, endPoint y: 345, distance: 51.1
click at [619, 345] on nav "1KD 1Day 2KD Deals Chapati Chapati Boxes Mini Chapati Samosa Lunch and Dinner B…" at bounding box center [757, 425] width 462 height 533
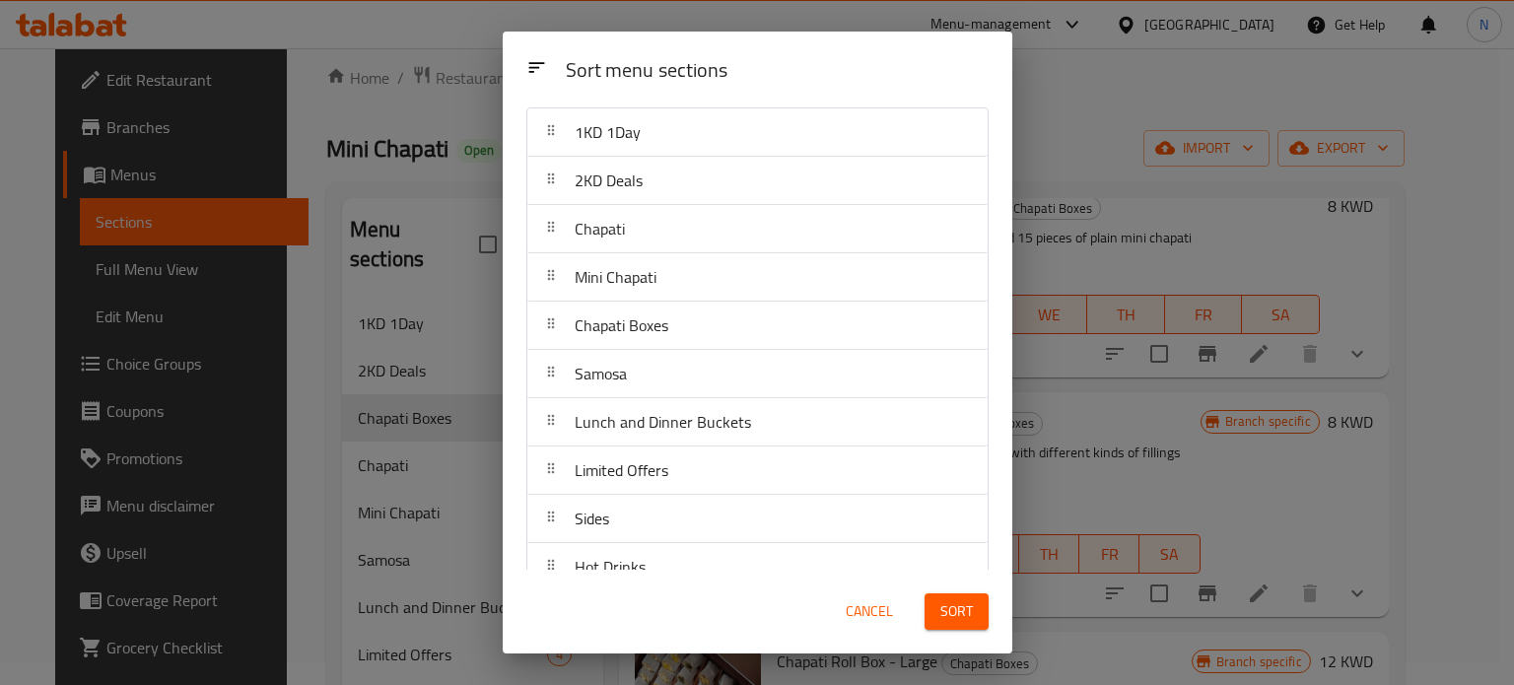
scroll to position [51, 0]
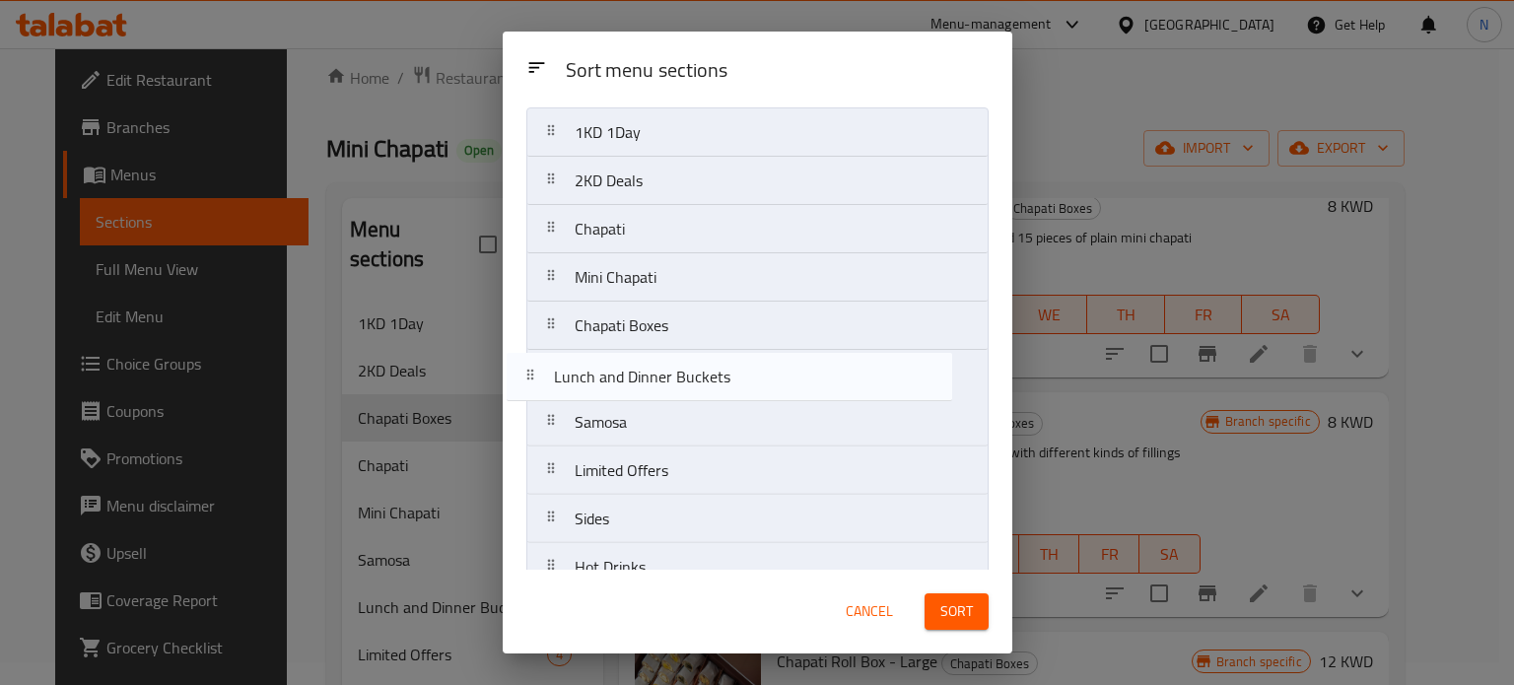
drag, startPoint x: 705, startPoint y: 421, endPoint x: 681, endPoint y: 366, distance: 60.1
click at [681, 366] on nav "1KD 1Day 2KD Deals Chapati Mini Chapati Chapati Boxes Samosa Lunch and Dinner B…" at bounding box center [757, 373] width 462 height 533
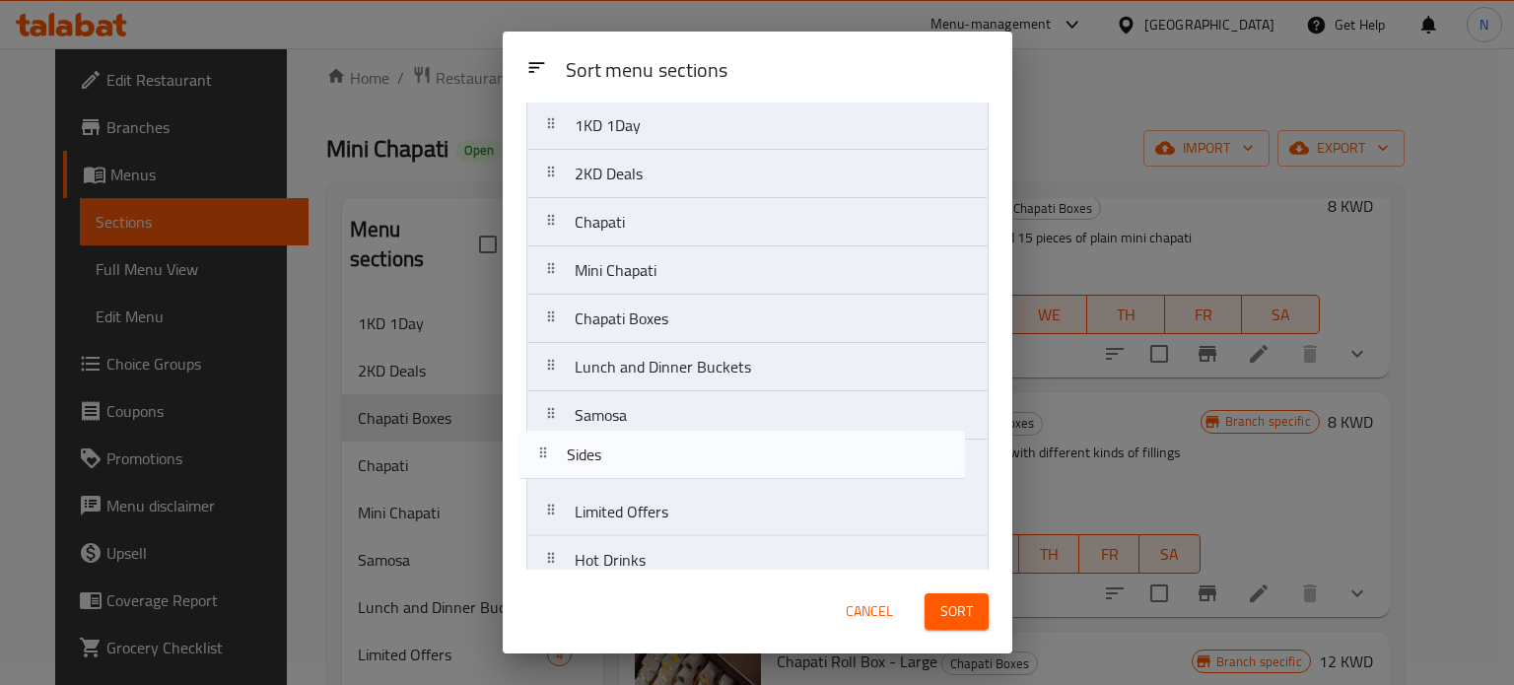
scroll to position [58, 0]
drag, startPoint x: 627, startPoint y: 514, endPoint x: 615, endPoint y: 437, distance: 77.8
click at [615, 437] on nav "1KD 1Day 2KD Deals Chapati Mini Chapati Chapati Boxes Lunch and Dinner Buckets …" at bounding box center [757, 367] width 462 height 533
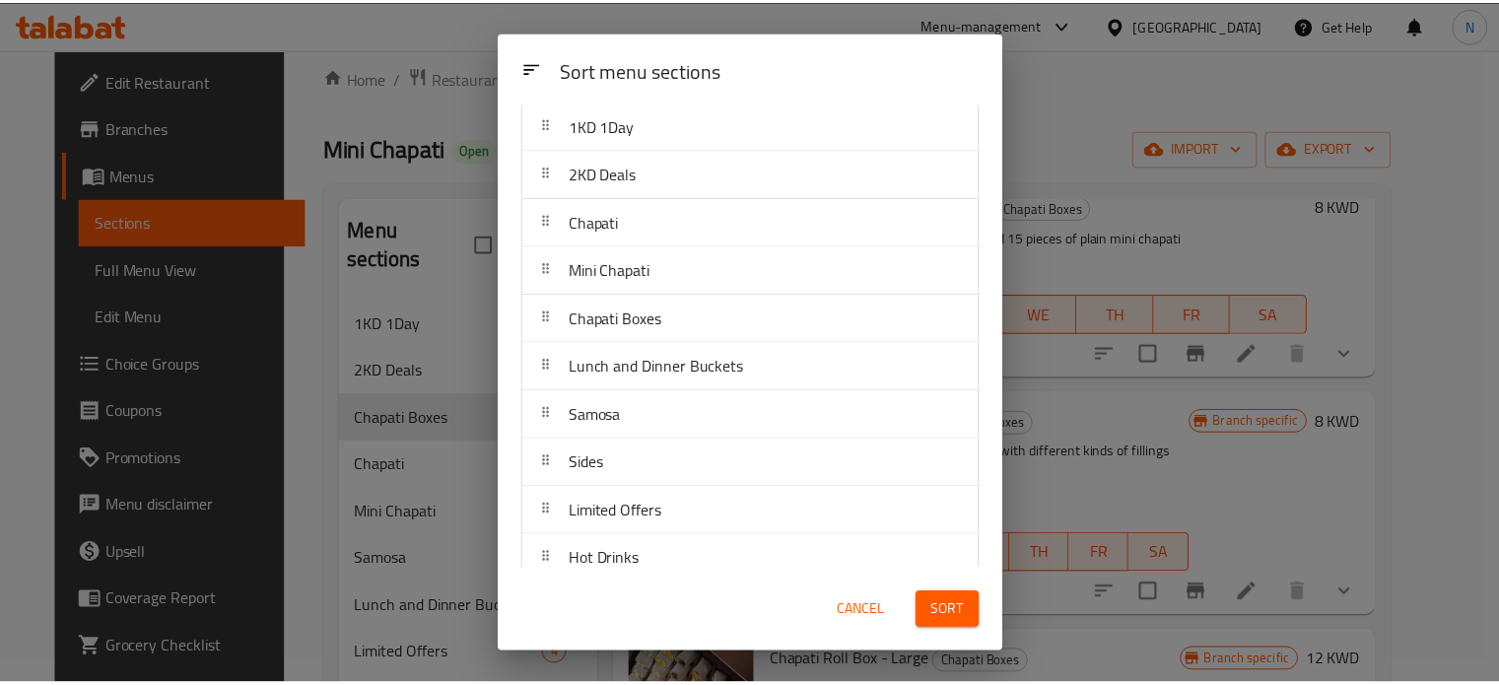
scroll to position [126, 0]
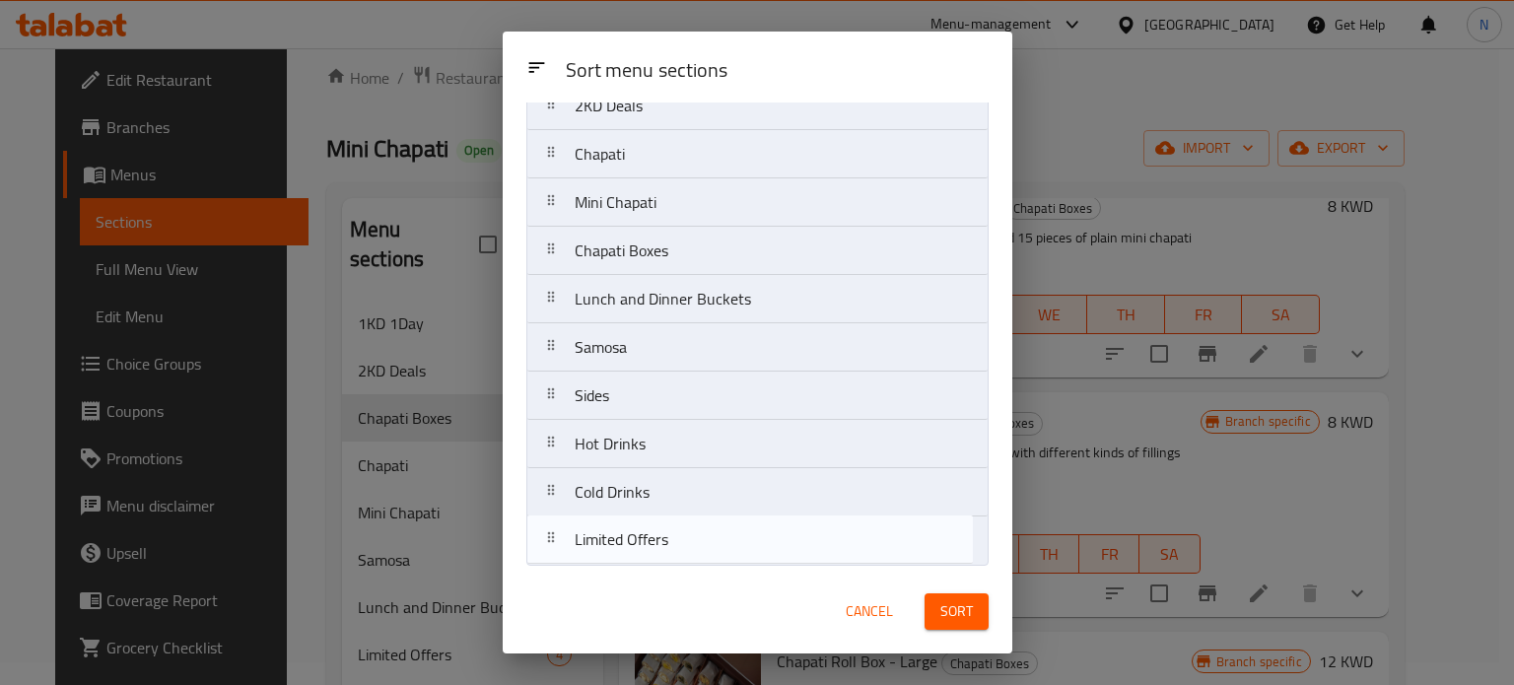
drag, startPoint x: 638, startPoint y: 452, endPoint x: 639, endPoint y: 571, distance: 118.3
click at [639, 571] on div "Sort menu sections Sort menu sections 1KD 1Day 2KD Deals Chapati Mini Chapati C…" at bounding box center [758, 343] width 510 height 622
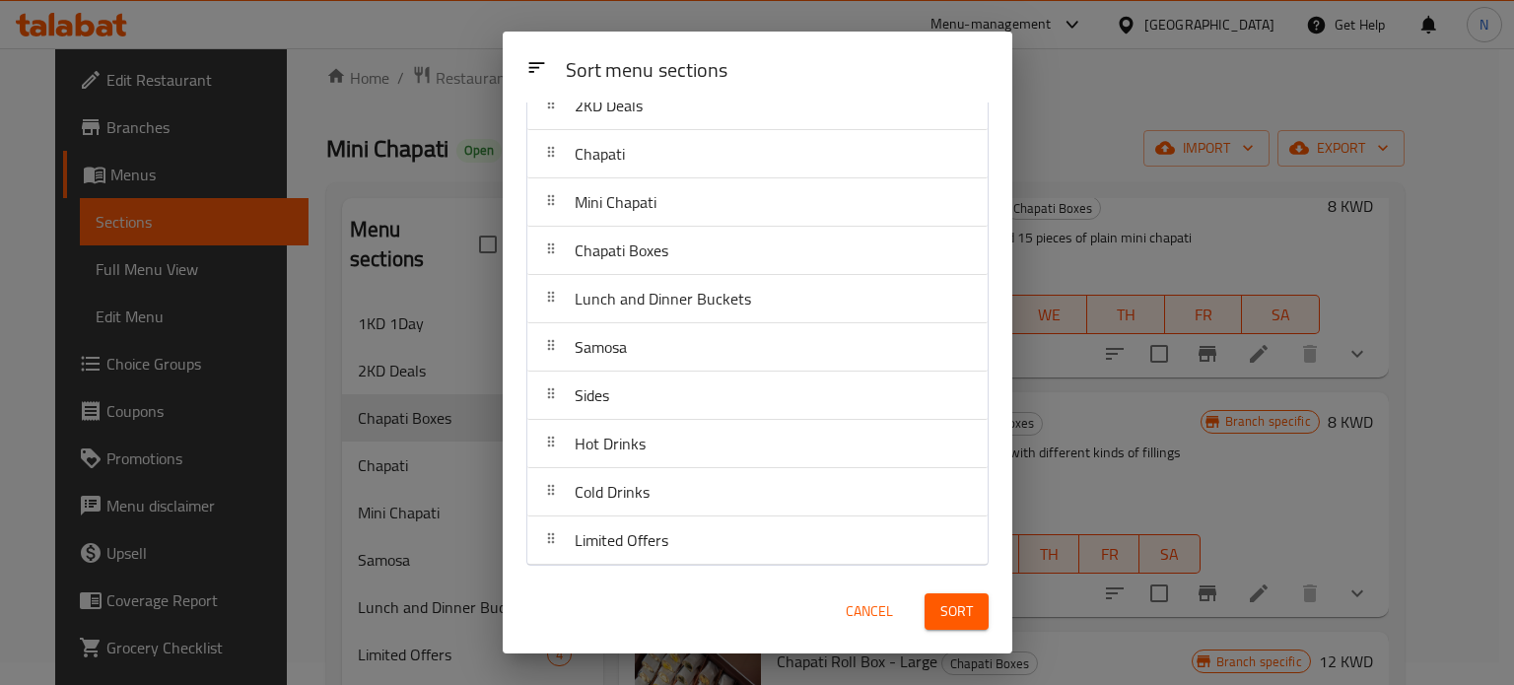
click at [639, 571] on div "Cancel Sort" at bounding box center [758, 612] width 510 height 84
click at [959, 620] on span "Sort" at bounding box center [956, 611] width 33 height 25
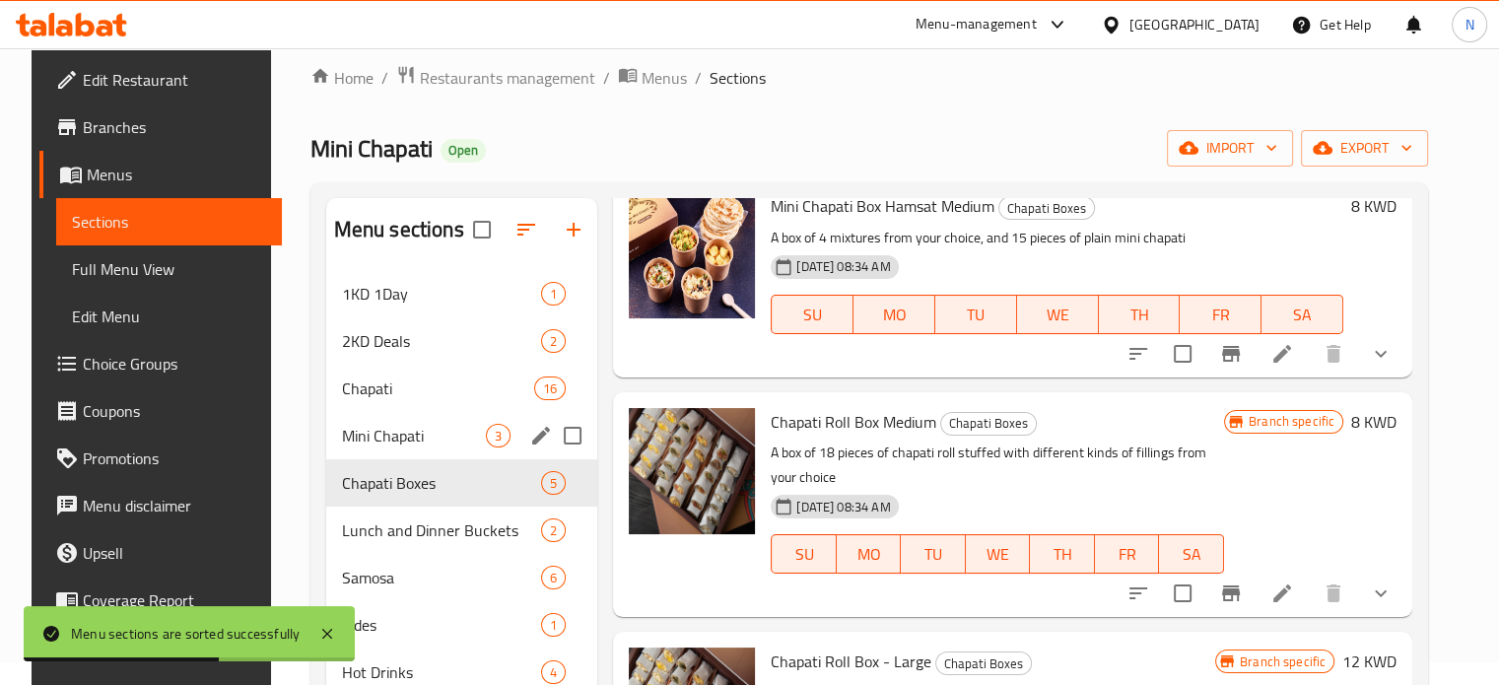
click at [386, 452] on div "Mini Chapati 3" at bounding box center [462, 435] width 272 height 47
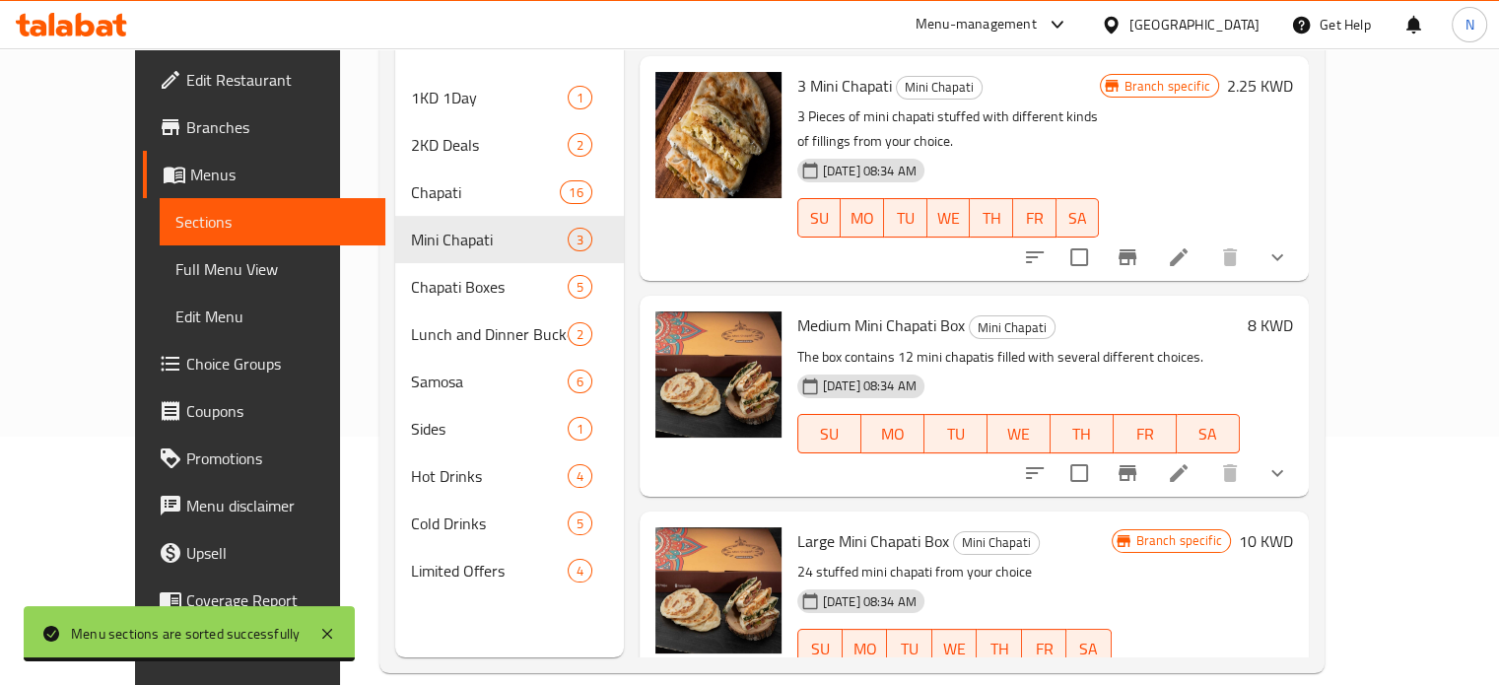
scroll to position [276, 0]
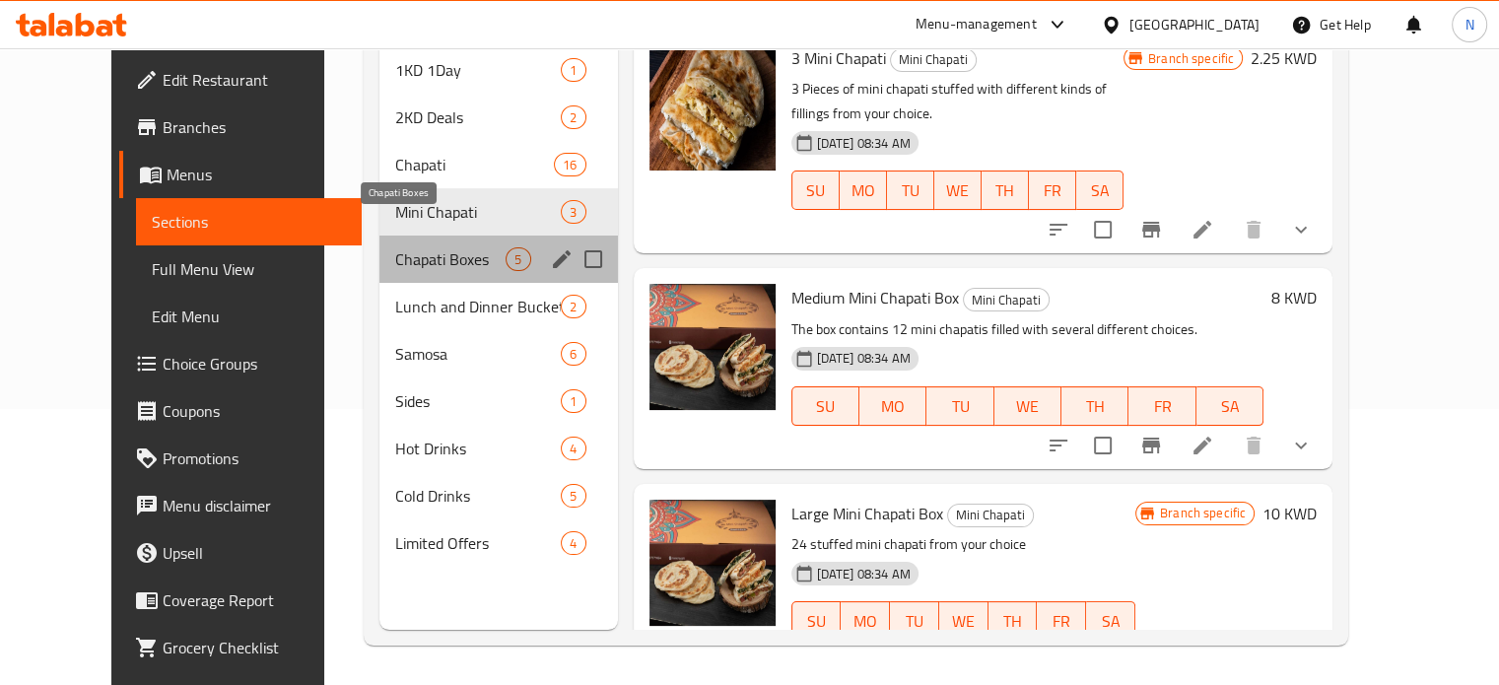
click at [417, 247] on span "Chapati Boxes" at bounding box center [450, 259] width 111 height 24
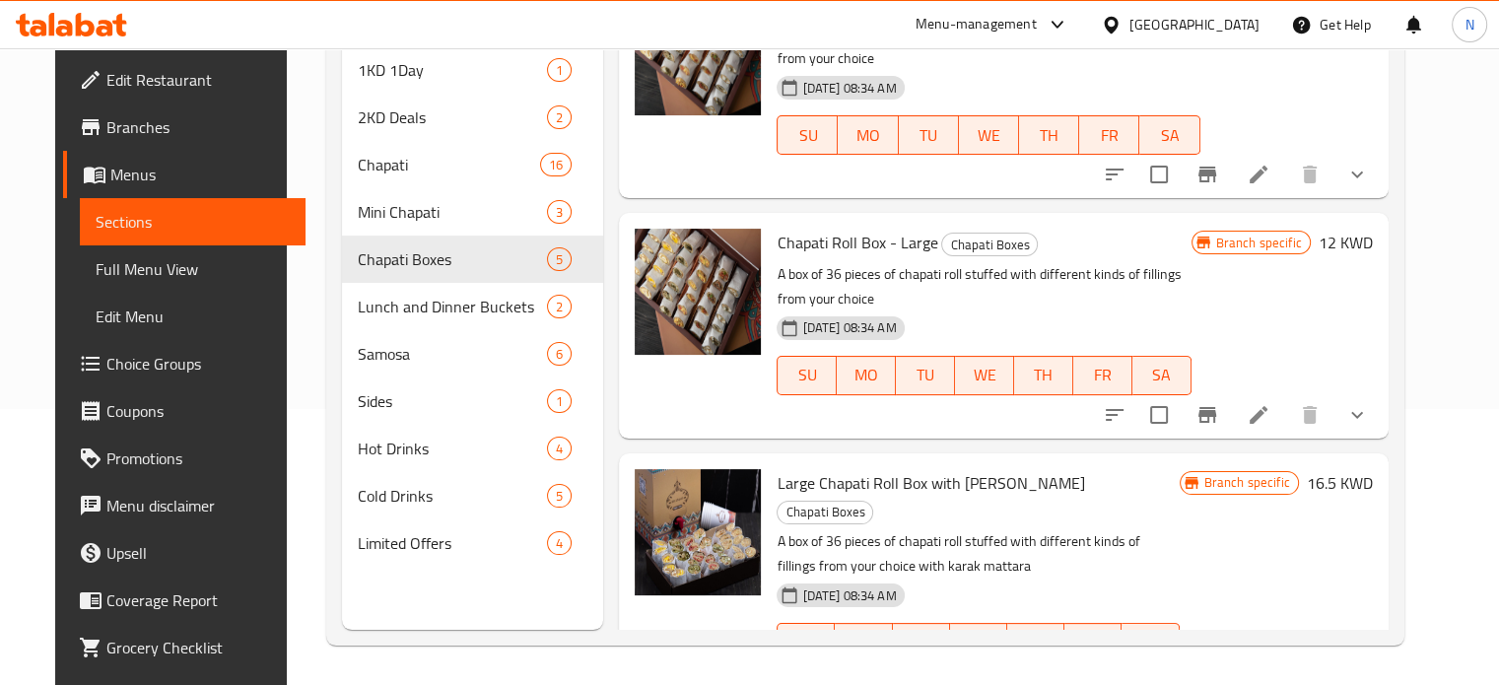
scroll to position [515, 0]
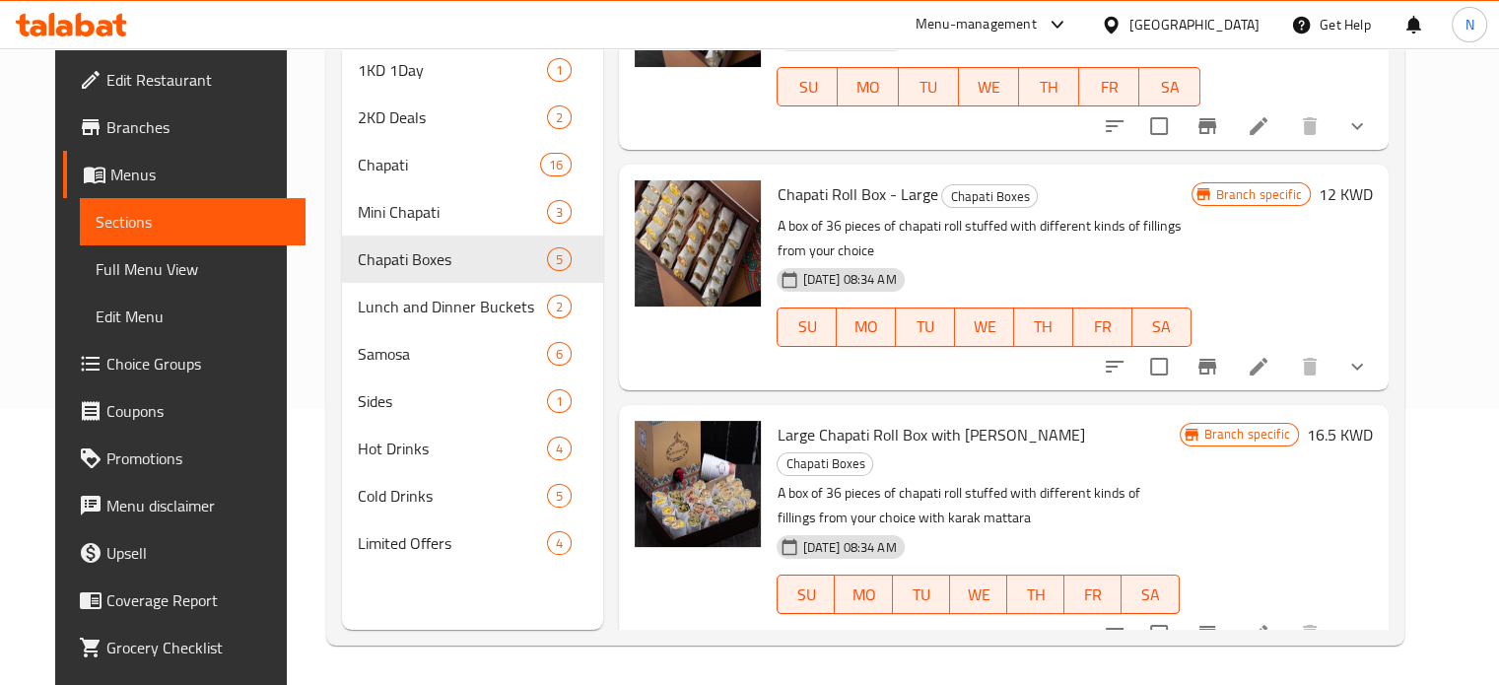
click at [1373, 424] on h6 "16.5 KWD" at bounding box center [1340, 435] width 66 height 28
click at [1179, 424] on h6 "Large Chapati Roll Box with Karak Mattara Chapati Boxes" at bounding box center [978, 448] width 402 height 55
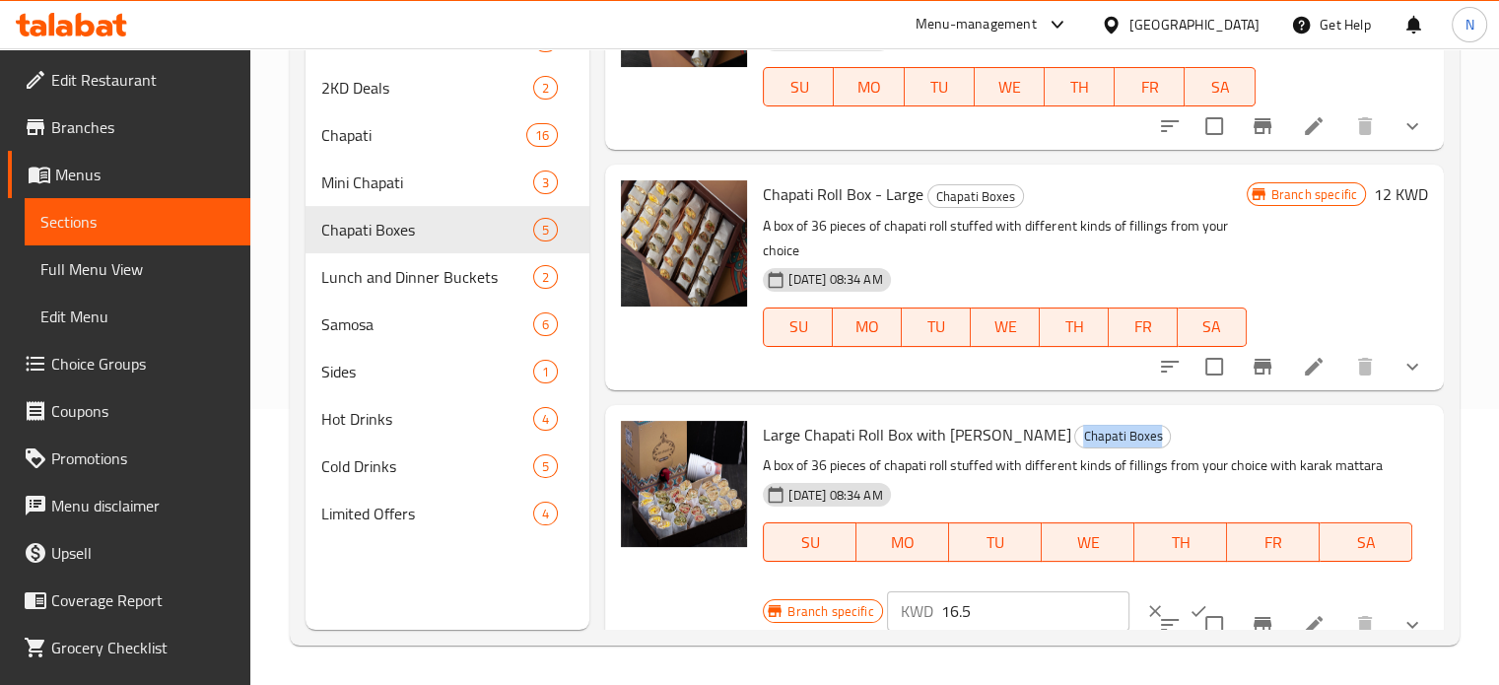
click at [1388, 424] on h6 "Large Chapati Roll Box with Karak Mattara Chapati Boxes" at bounding box center [1088, 435] width 650 height 28
click at [1471, 527] on div "Home / Restaurants management / Menus / Sections Mini Chapati Open import expor…" at bounding box center [874, 228] width 1249 height 913
click at [596, 575] on div "Menu items Add Sort Manage items Mini Chapati Hamsat Box Large Chapati Boxes A …" at bounding box center [1016, 287] width 855 height 685
click at [721, 370] on div at bounding box center [684, 277] width 142 height 209
click at [690, 200] on img at bounding box center [684, 243] width 126 height 126
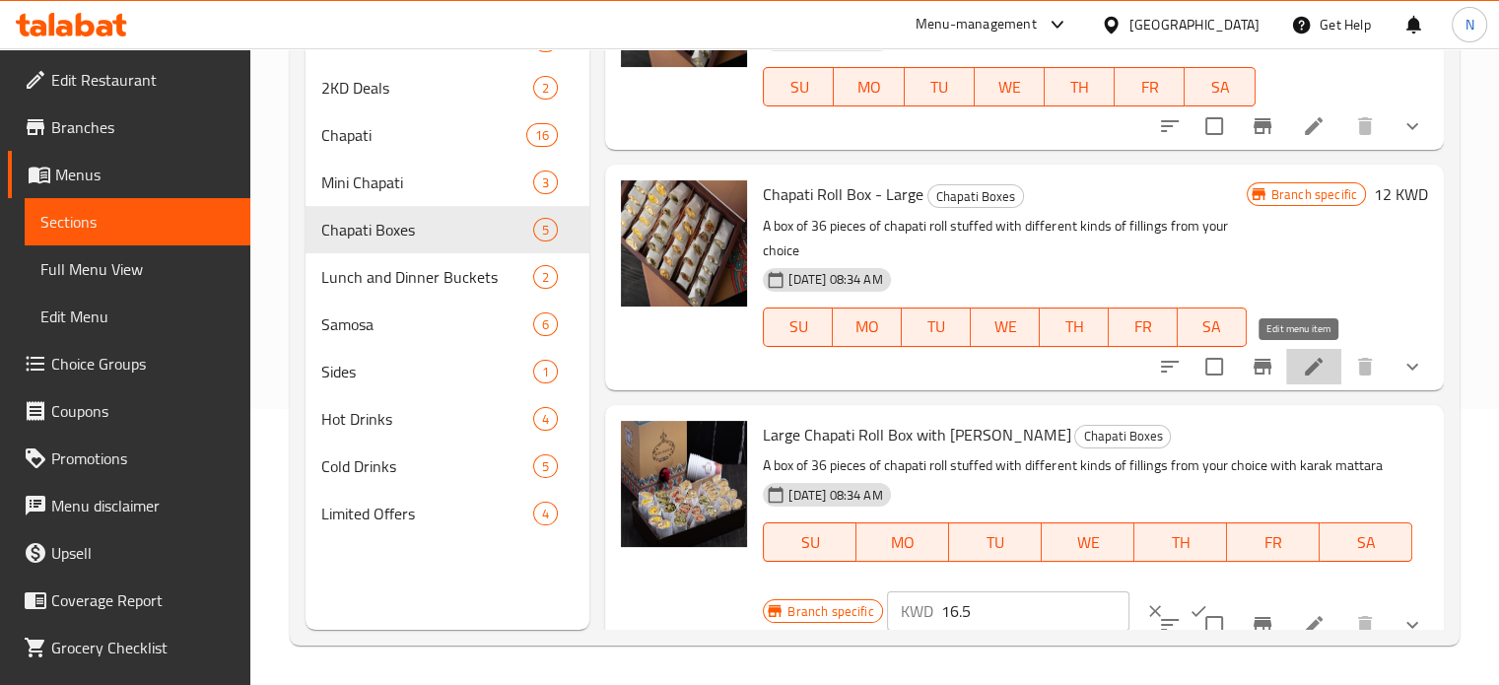
click at [1309, 363] on icon at bounding box center [1314, 367] width 24 height 24
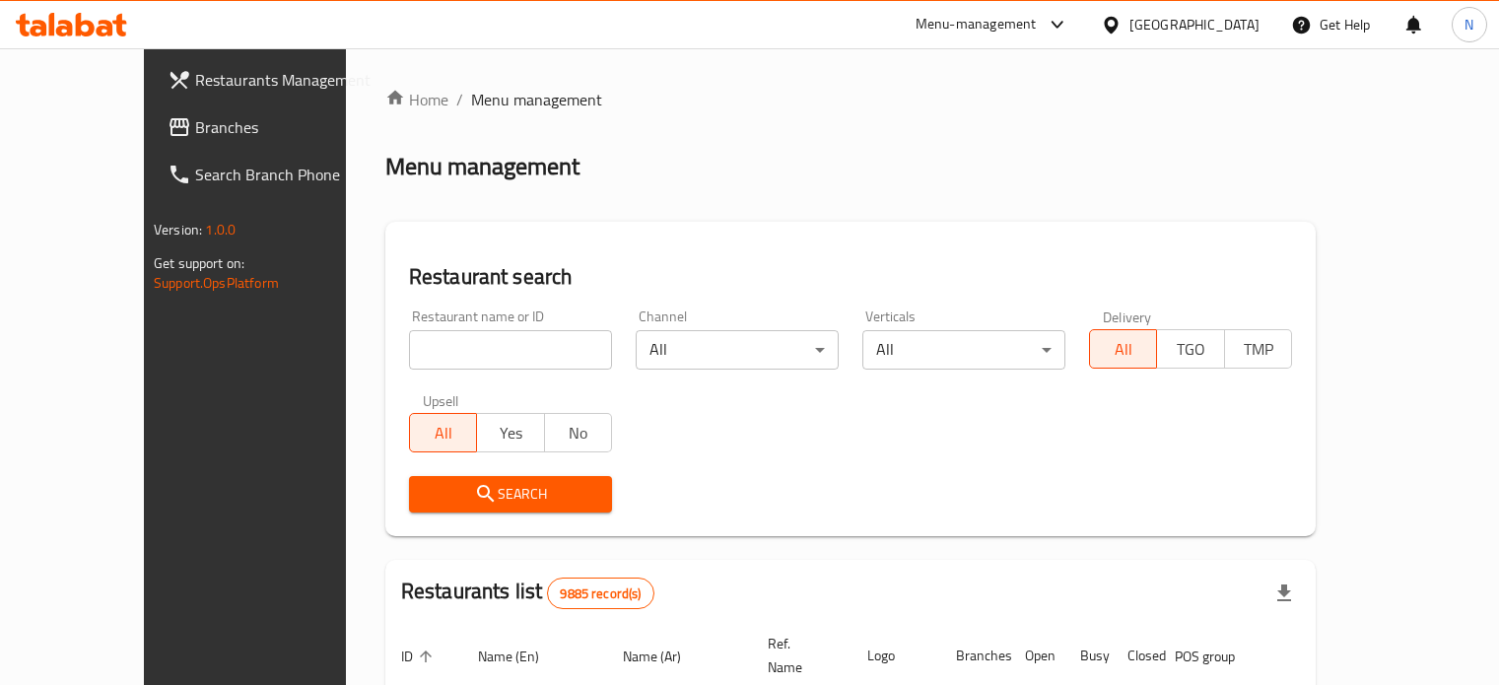
scroll to position [276, 0]
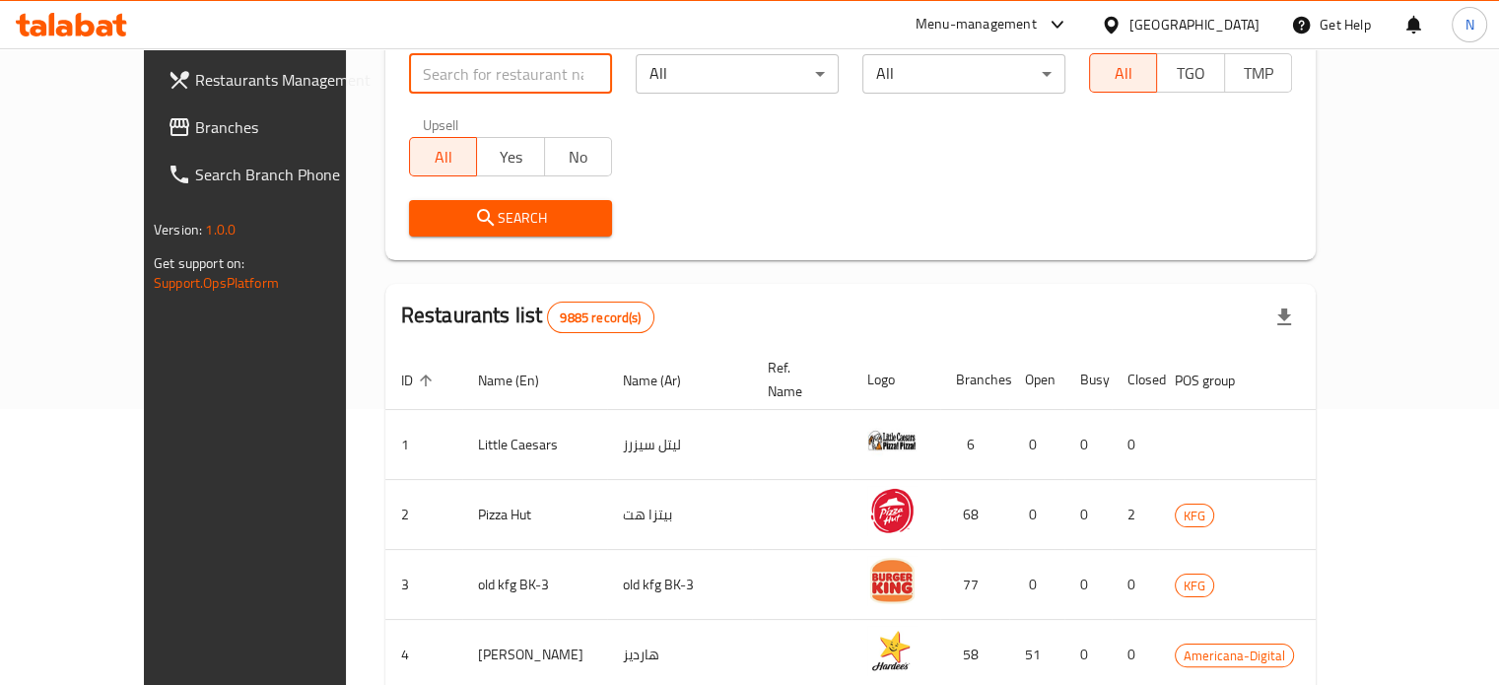
click at [409, 89] on input "search" at bounding box center [510, 73] width 203 height 39
type input "mini chapati"
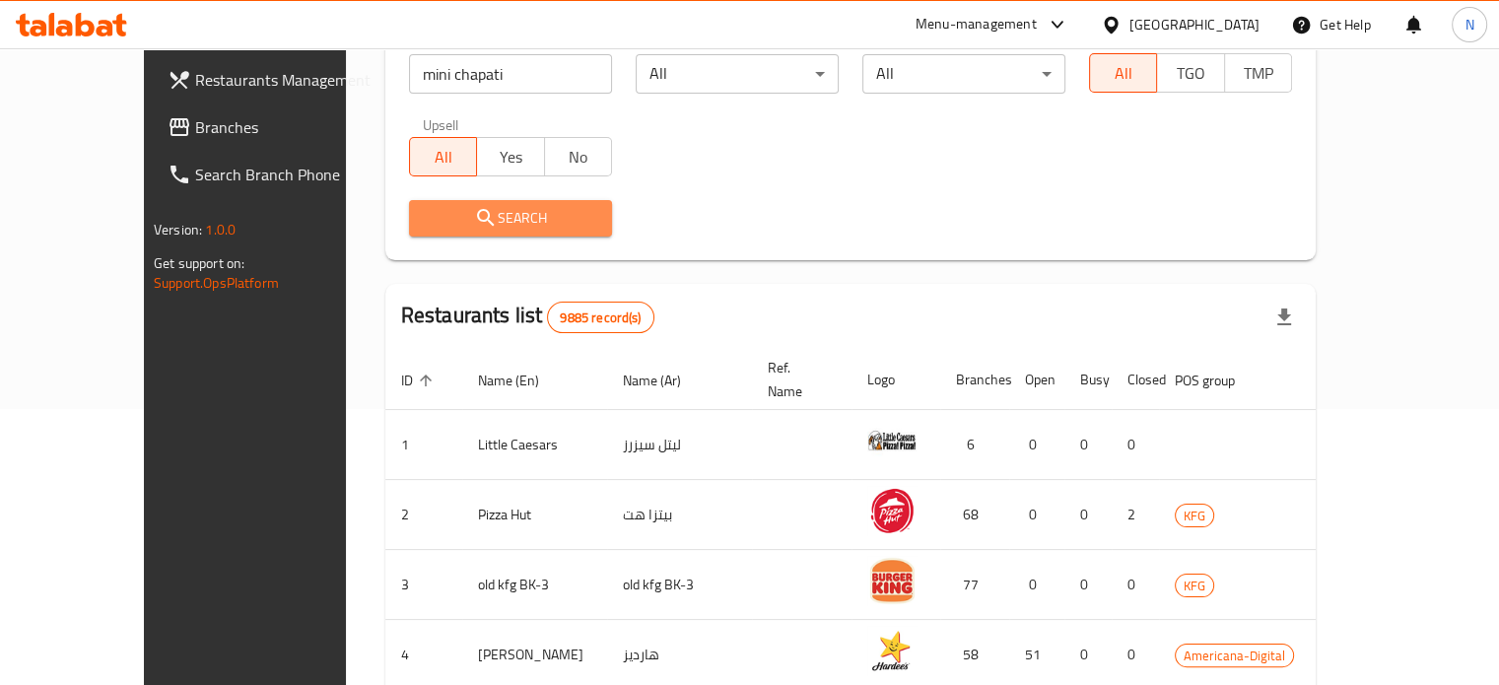
click at [447, 236] on button "Search" at bounding box center [510, 218] width 203 height 36
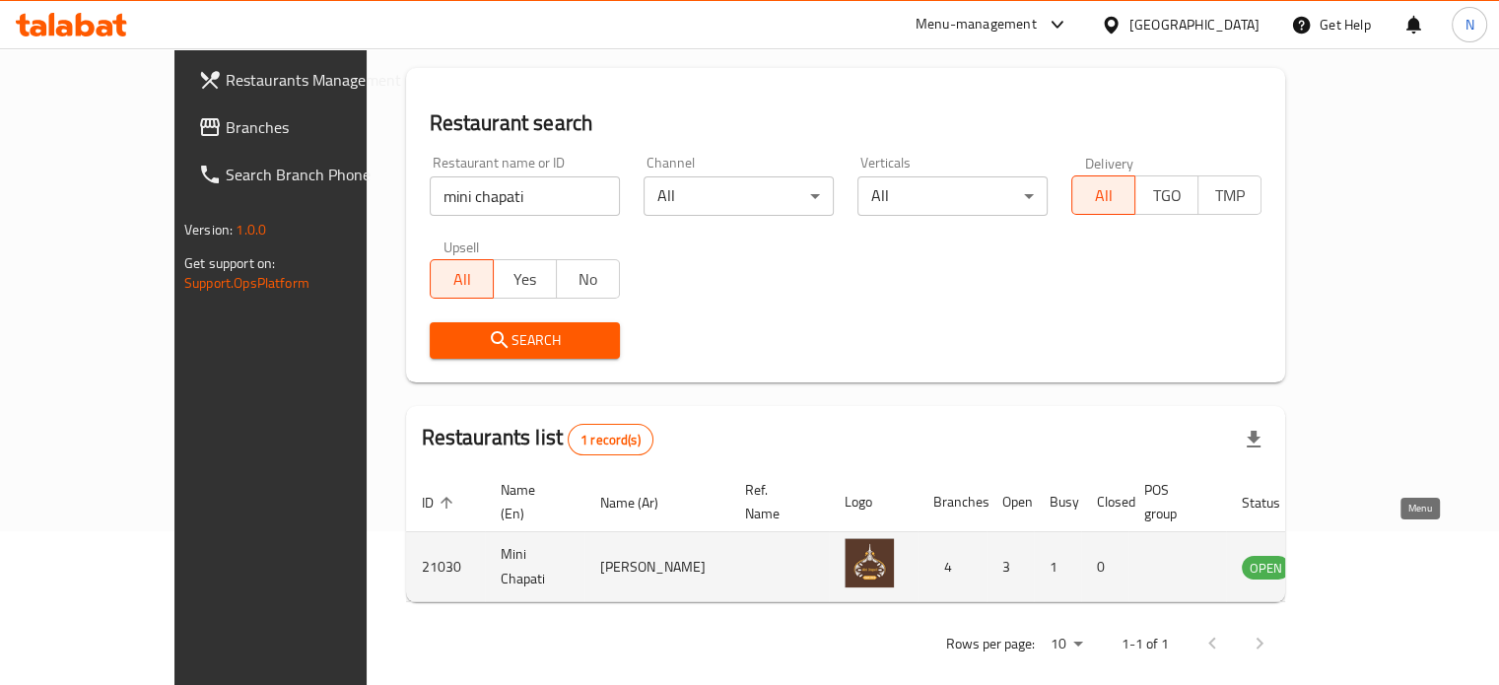
click at [1369, 555] on icon "enhanced table" at bounding box center [1358, 567] width 24 height 24
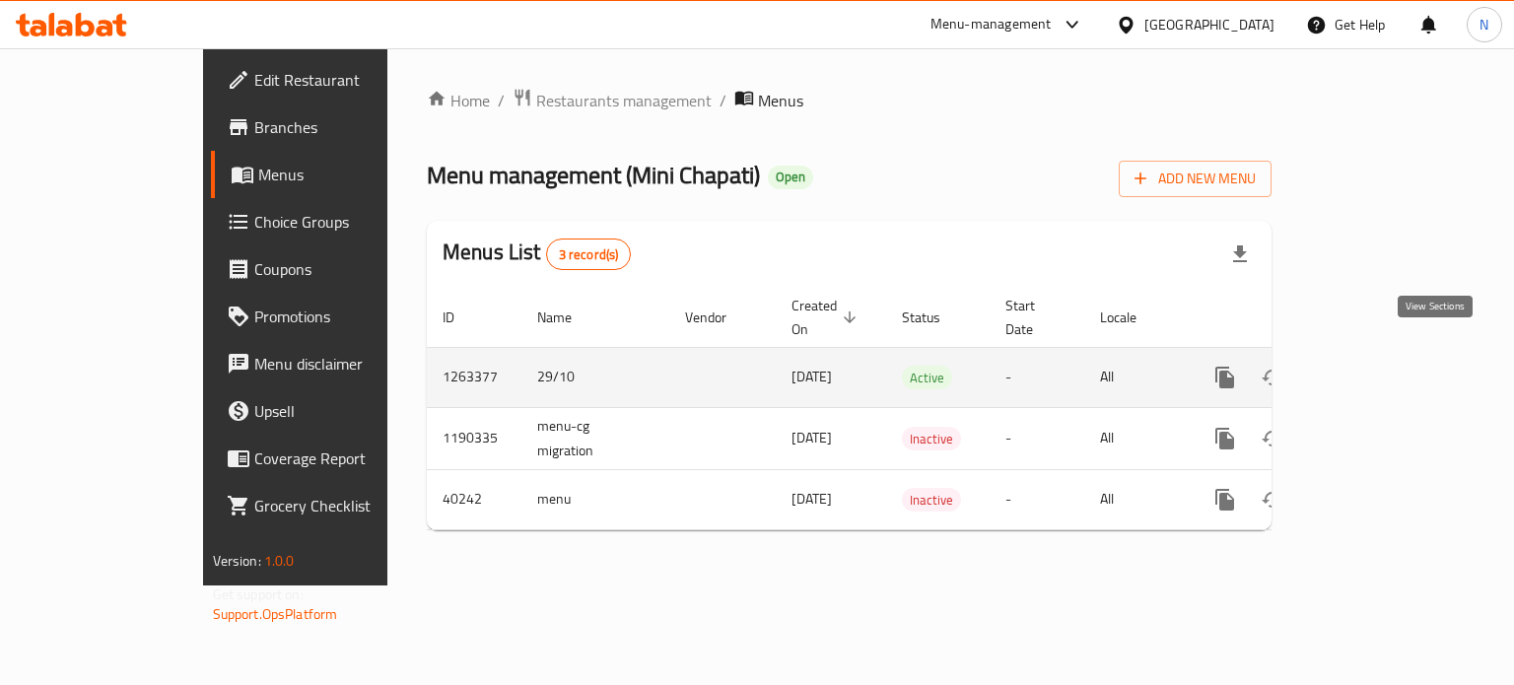
click at [1376, 369] on icon "enhanced table" at bounding box center [1367, 378] width 18 height 18
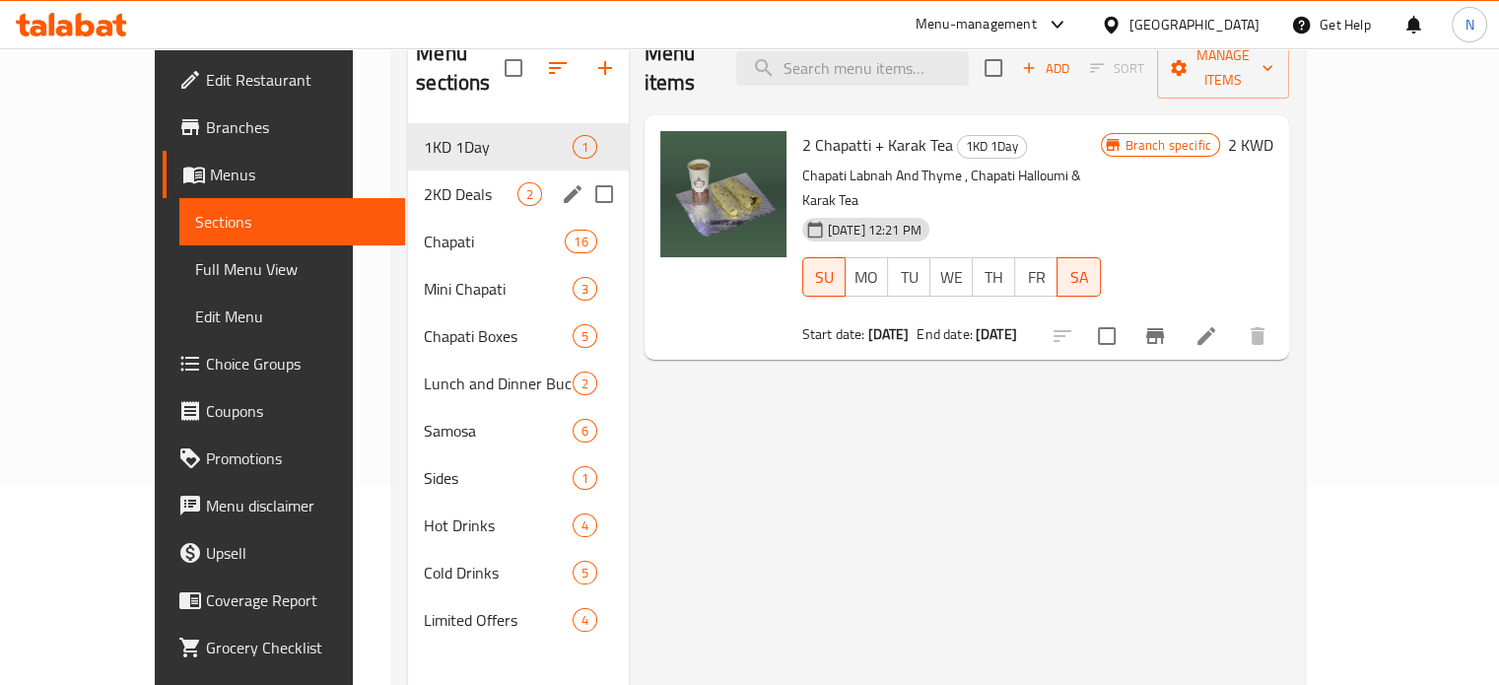
scroll to position [200, 0]
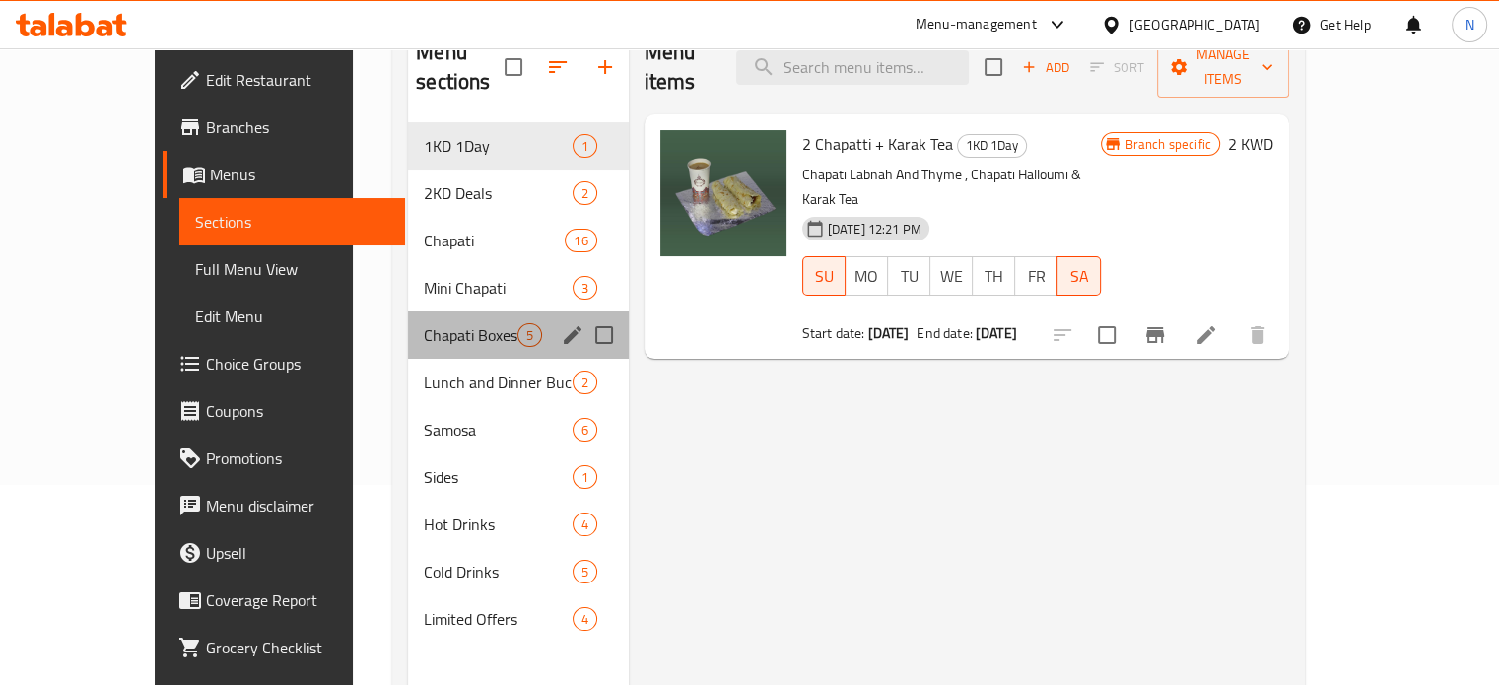
click at [408, 311] on div "Chapati Boxes 5" at bounding box center [518, 334] width 220 height 47
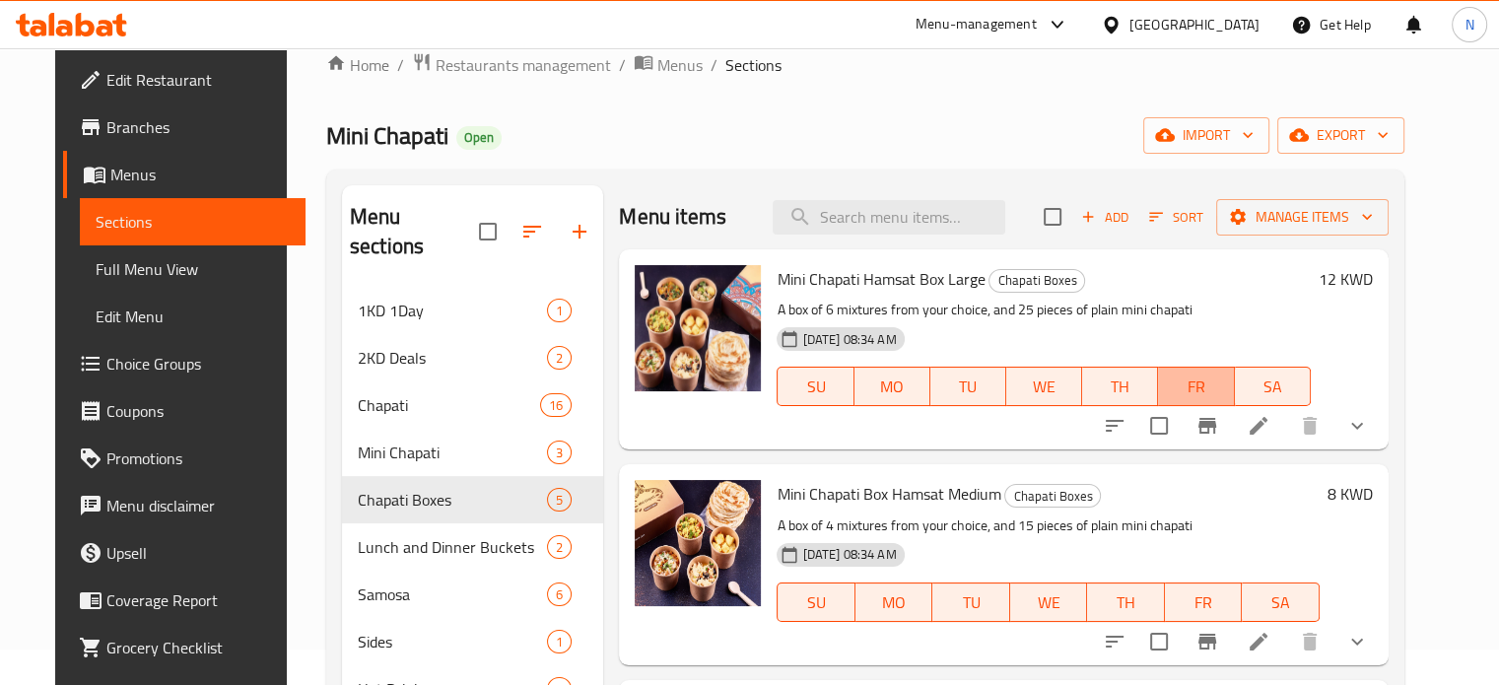
click at [1189, 393] on button "FR" at bounding box center [1196, 386] width 76 height 39
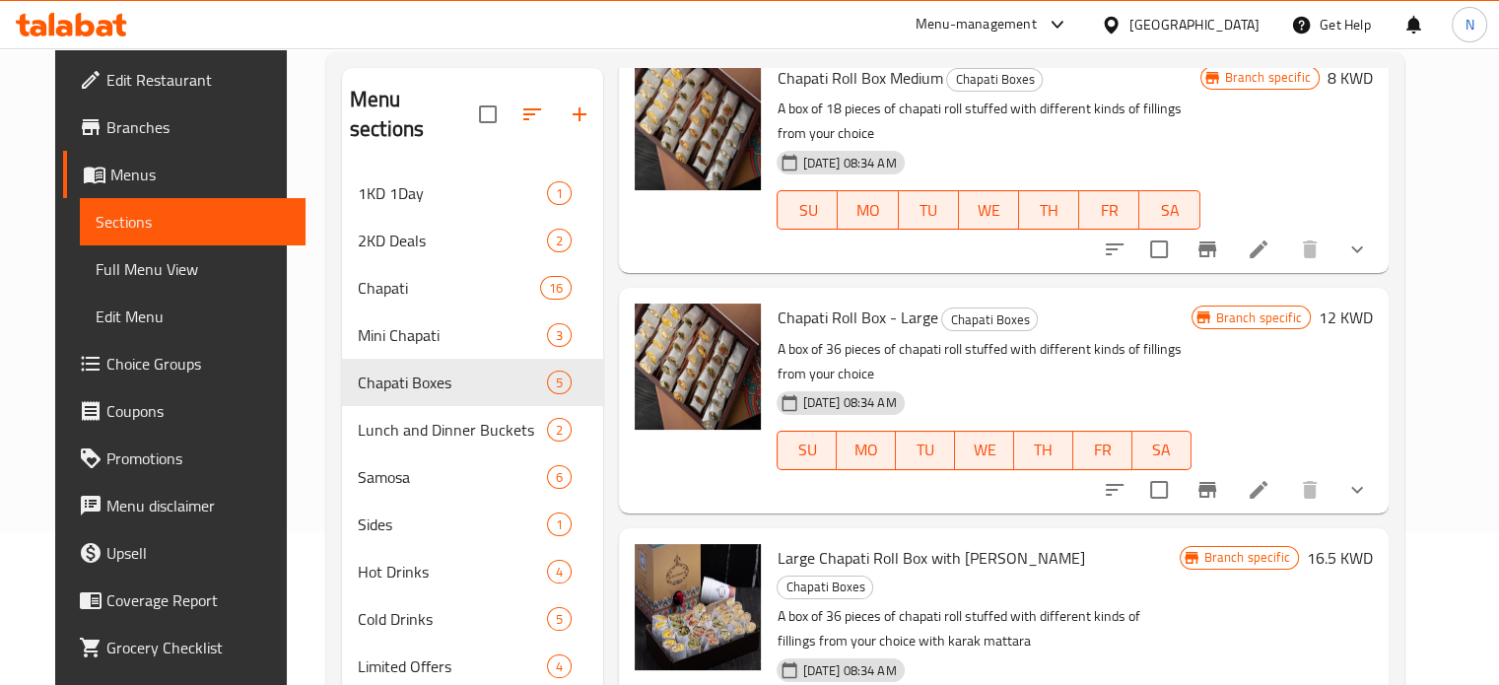
scroll to position [276, 0]
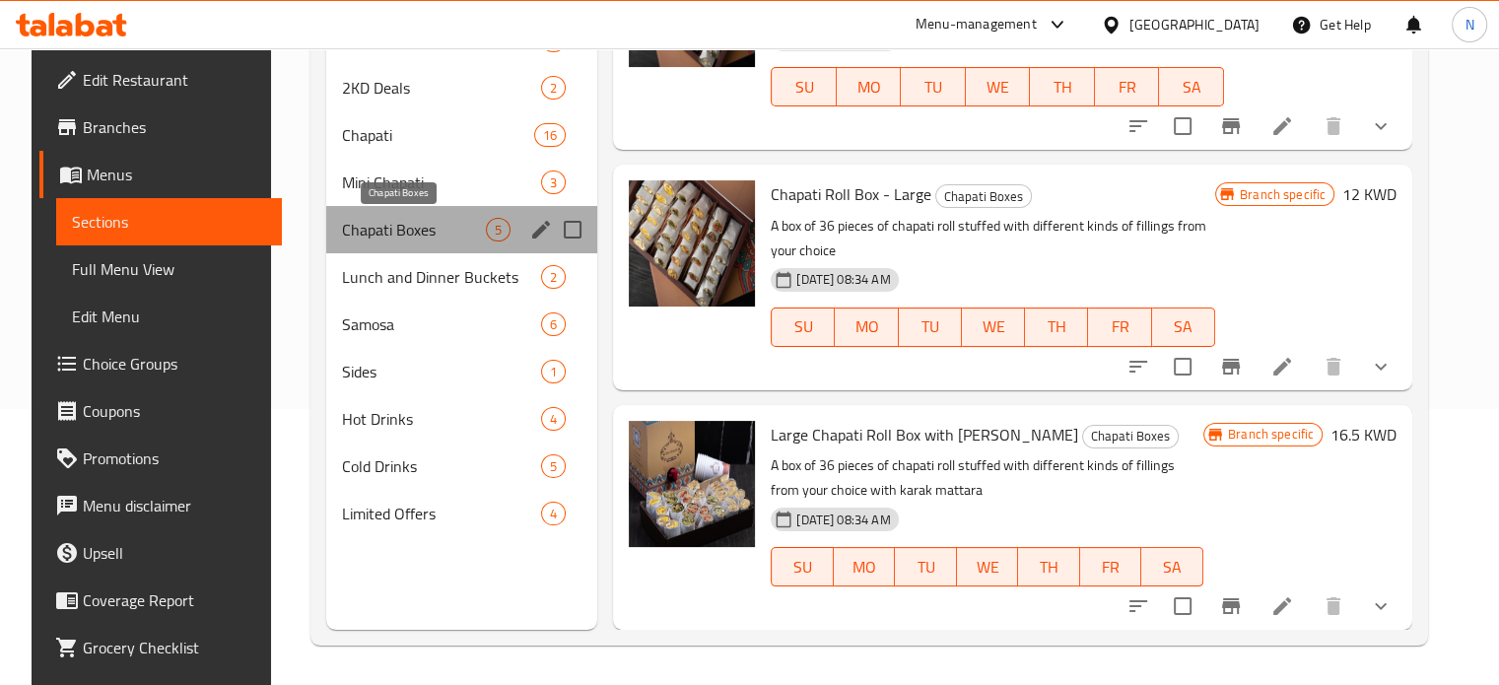
click at [418, 237] on span "Chapati Boxes" at bounding box center [414, 230] width 144 height 24
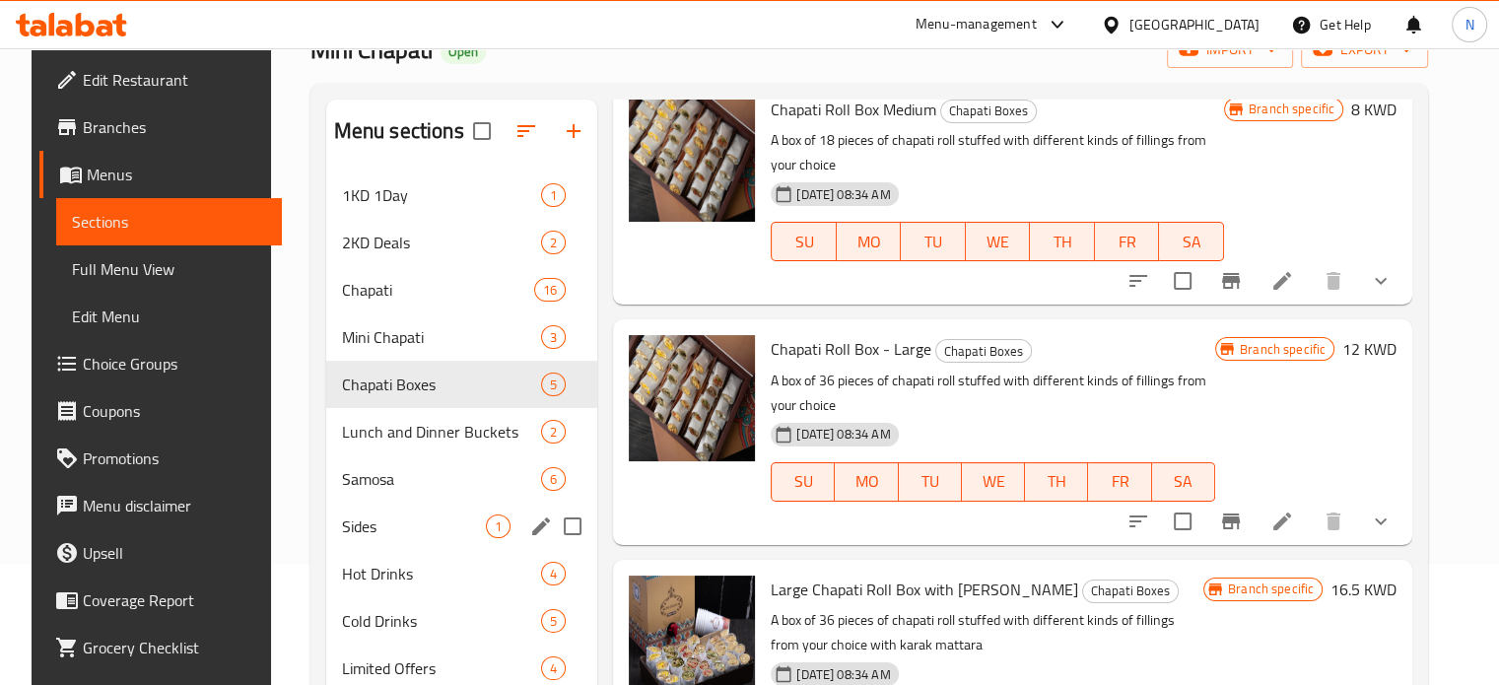
scroll to position [122, 0]
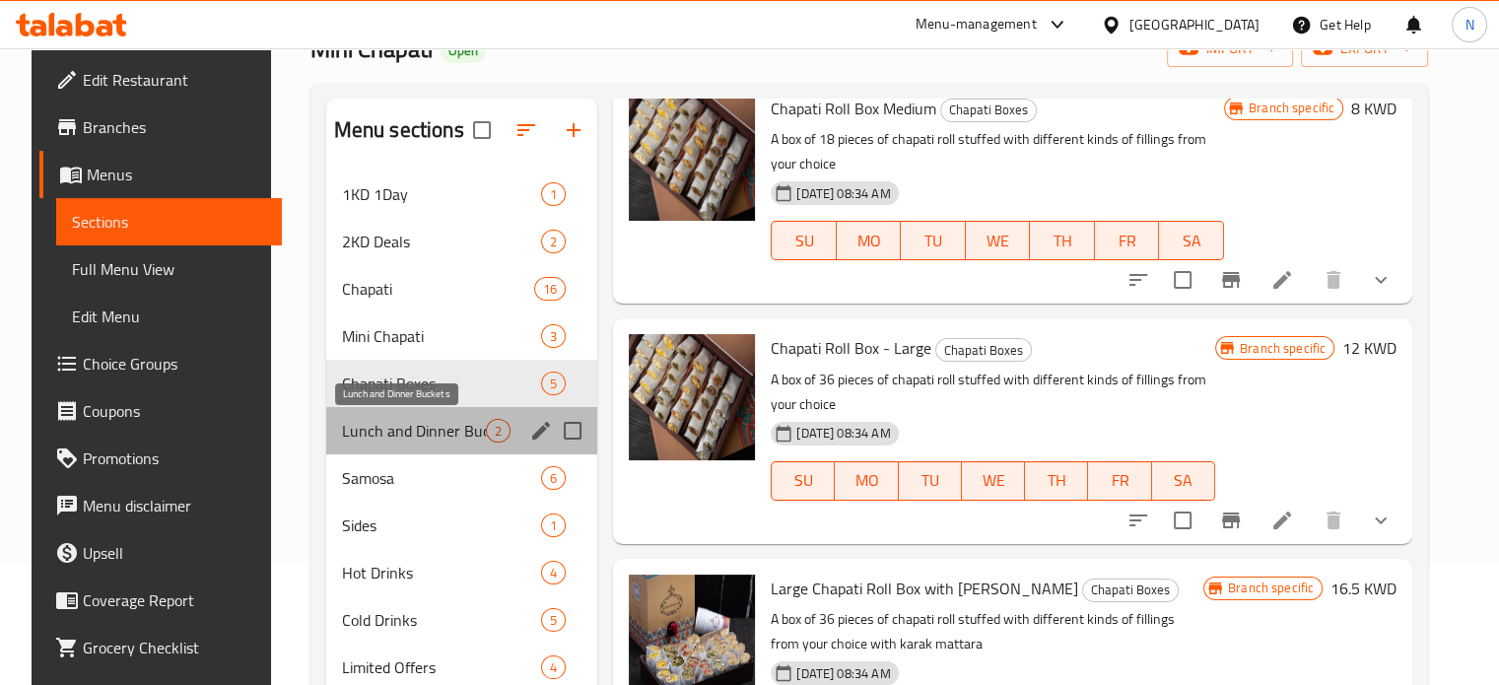
click at [389, 427] on span "Lunch and Dinner Buckets" at bounding box center [414, 431] width 144 height 24
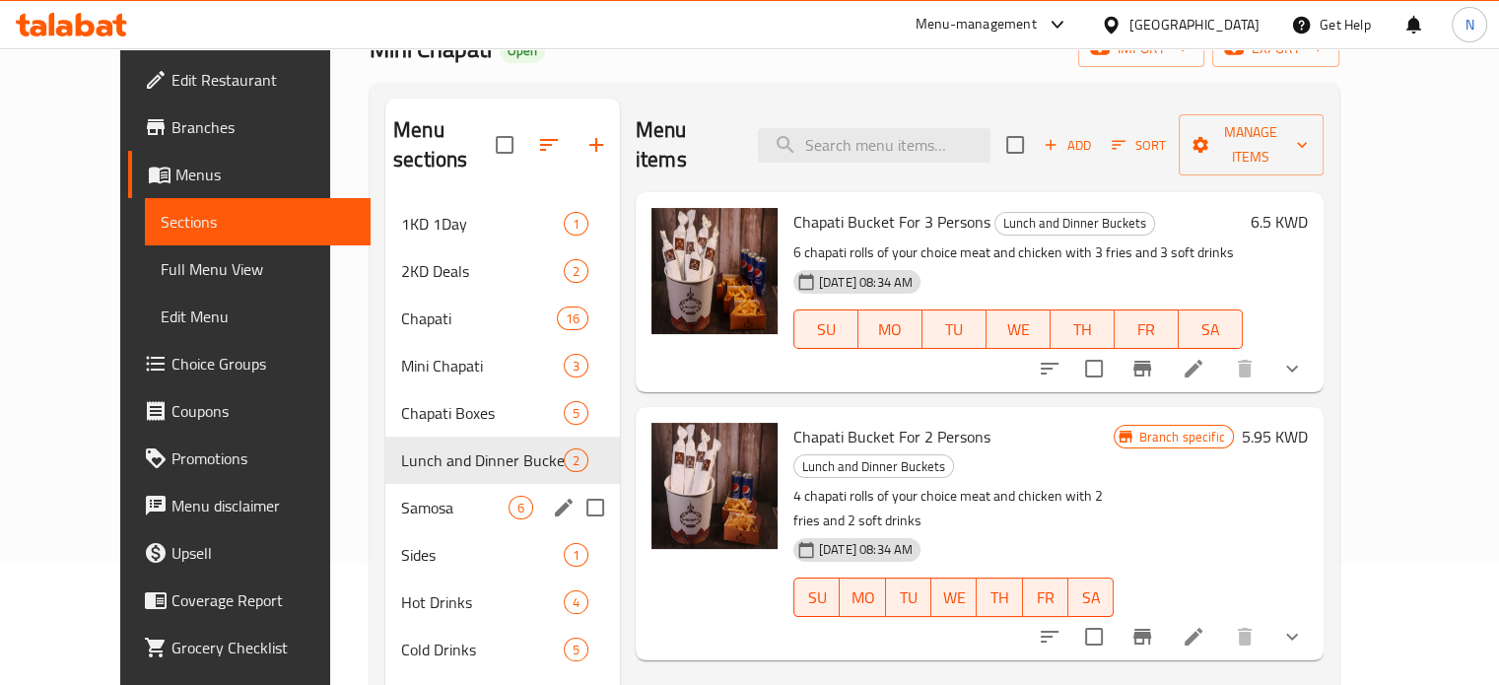
drag, startPoint x: 360, startPoint y: 388, endPoint x: 332, endPoint y: 478, distance: 93.9
click at [385, 478] on div "1KD 1Day 1 2KD Deals 2 Chapati 16 Mini Chapati 3 Chapati Boxes 5 Lunch and Dinn…" at bounding box center [502, 460] width 235 height 520
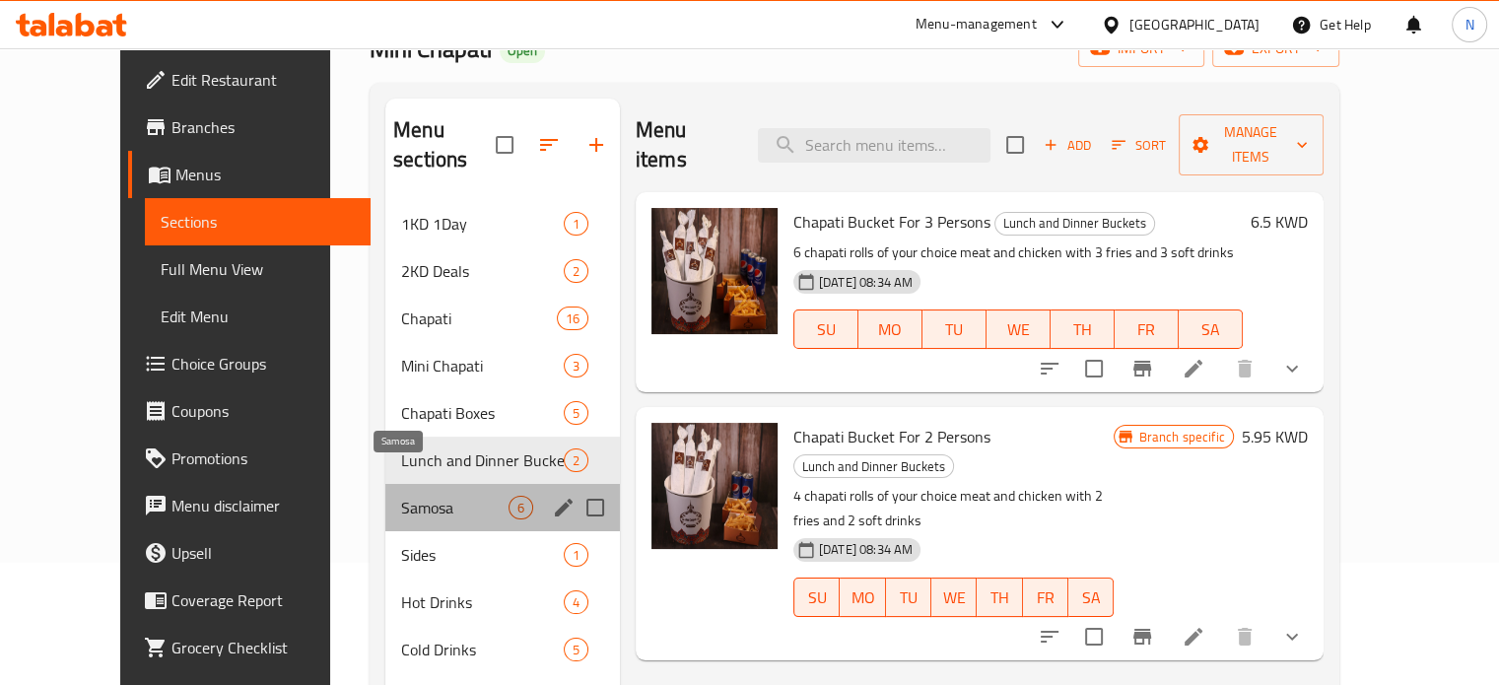
click at [401, 496] on span "Samosa" at bounding box center [454, 508] width 107 height 24
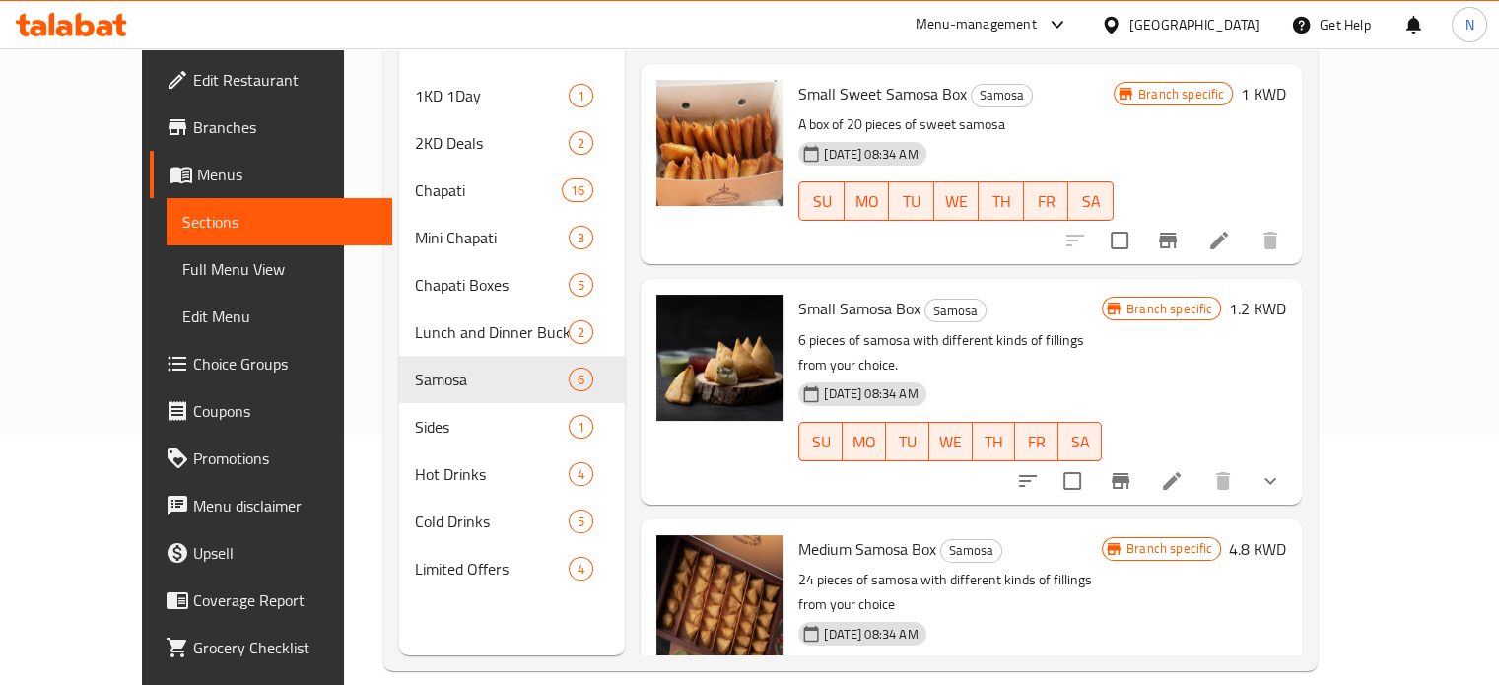
scroll to position [276, 0]
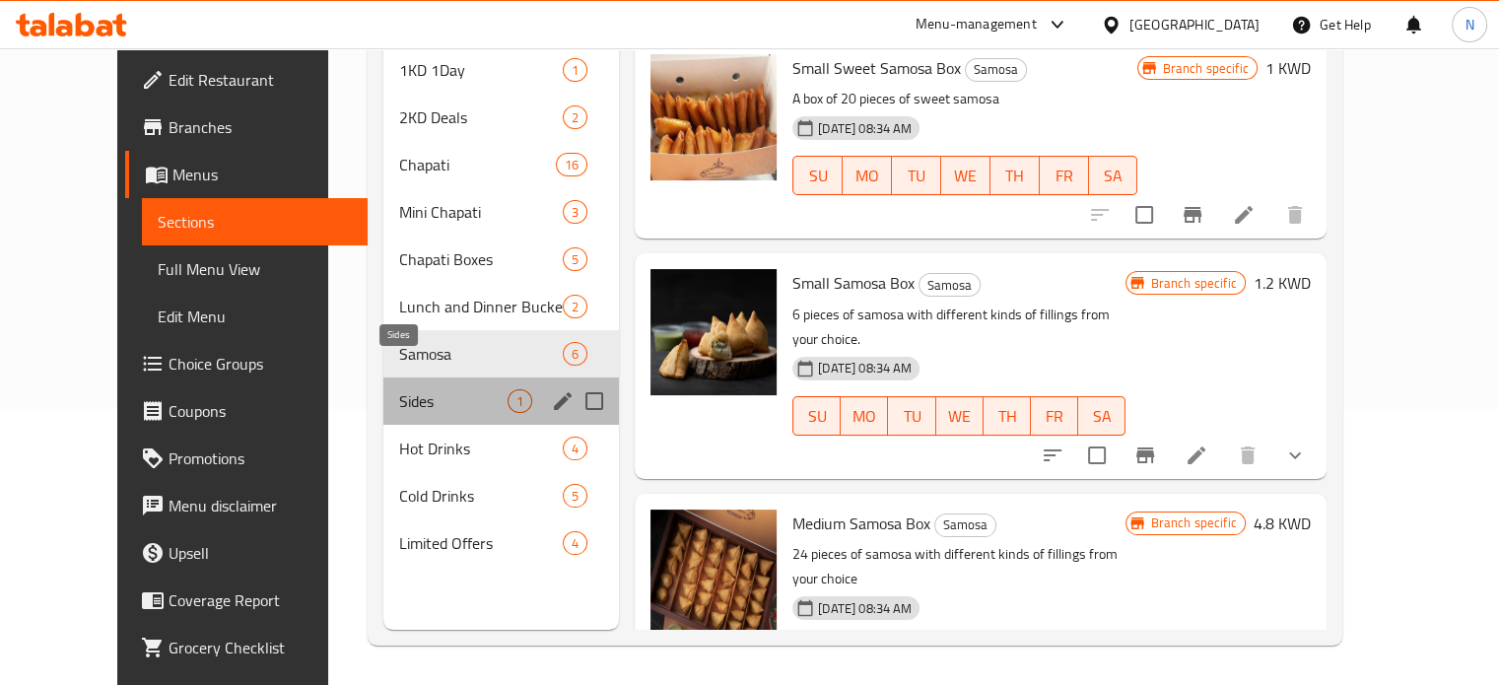
click at [399, 389] on span "Sides" at bounding box center [453, 401] width 108 height 24
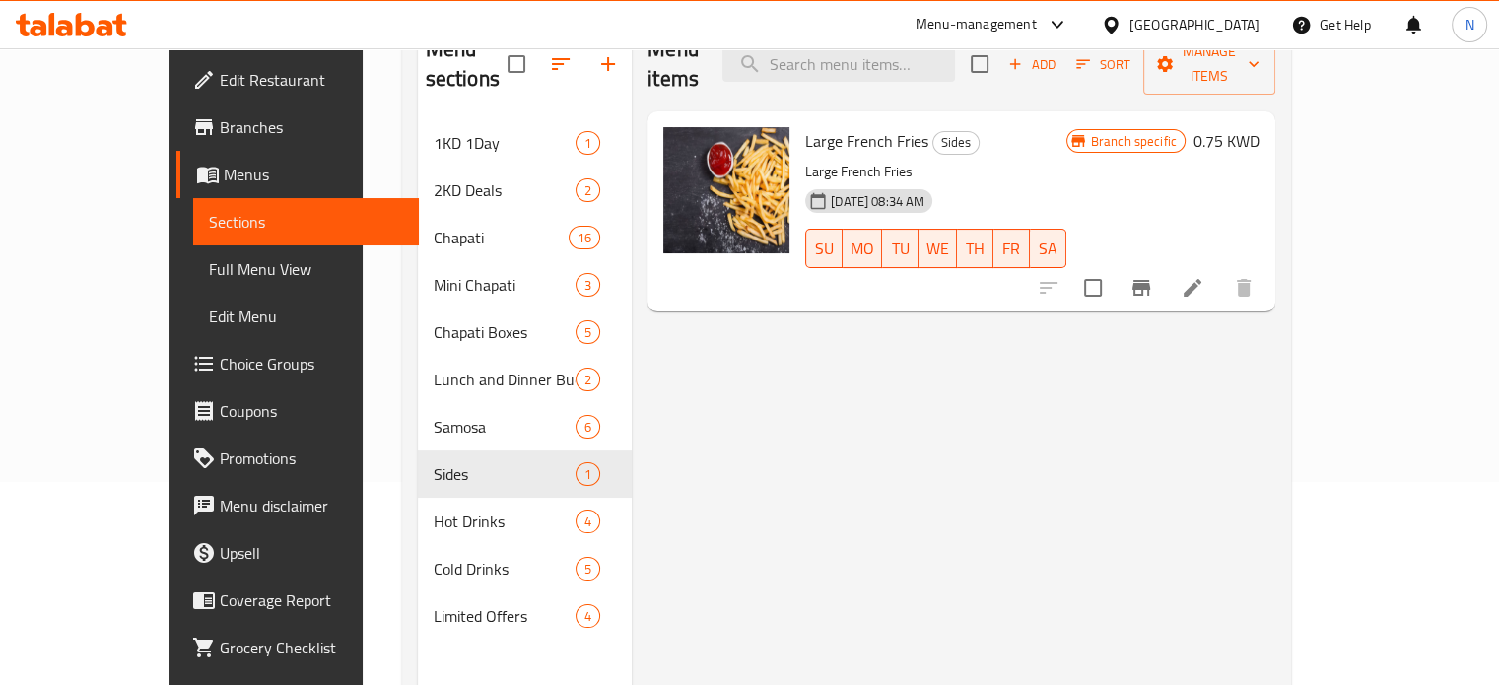
scroll to position [201, 0]
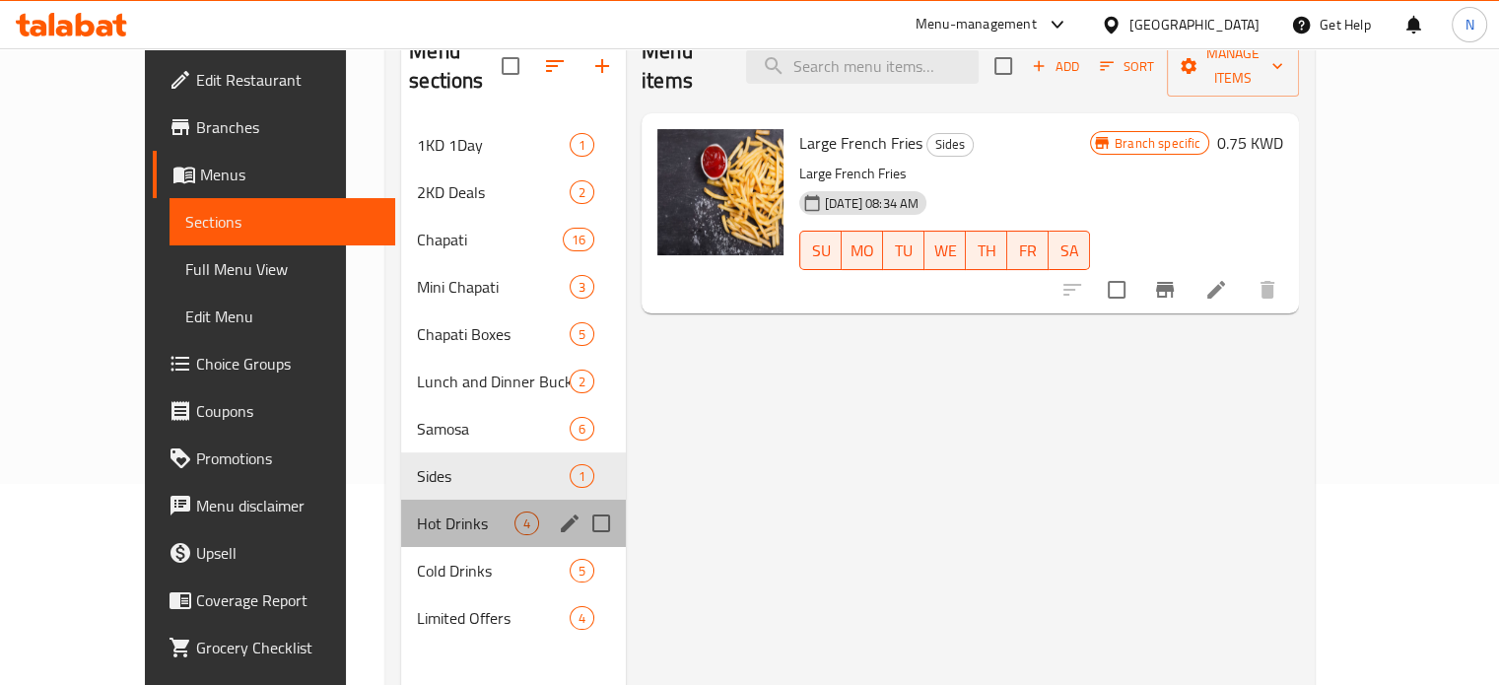
click at [401, 506] on div "Hot Drinks 4" at bounding box center [513, 523] width 225 height 47
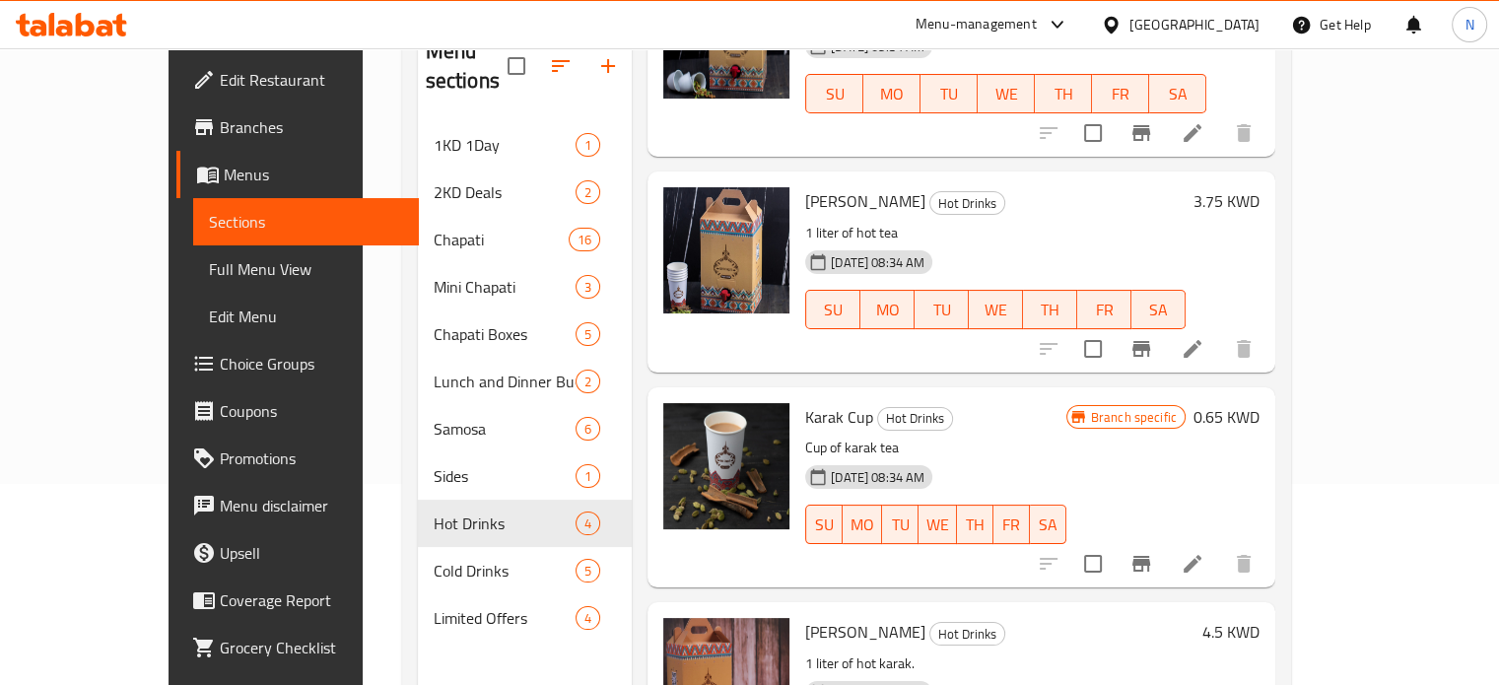
scroll to position [225, 0]
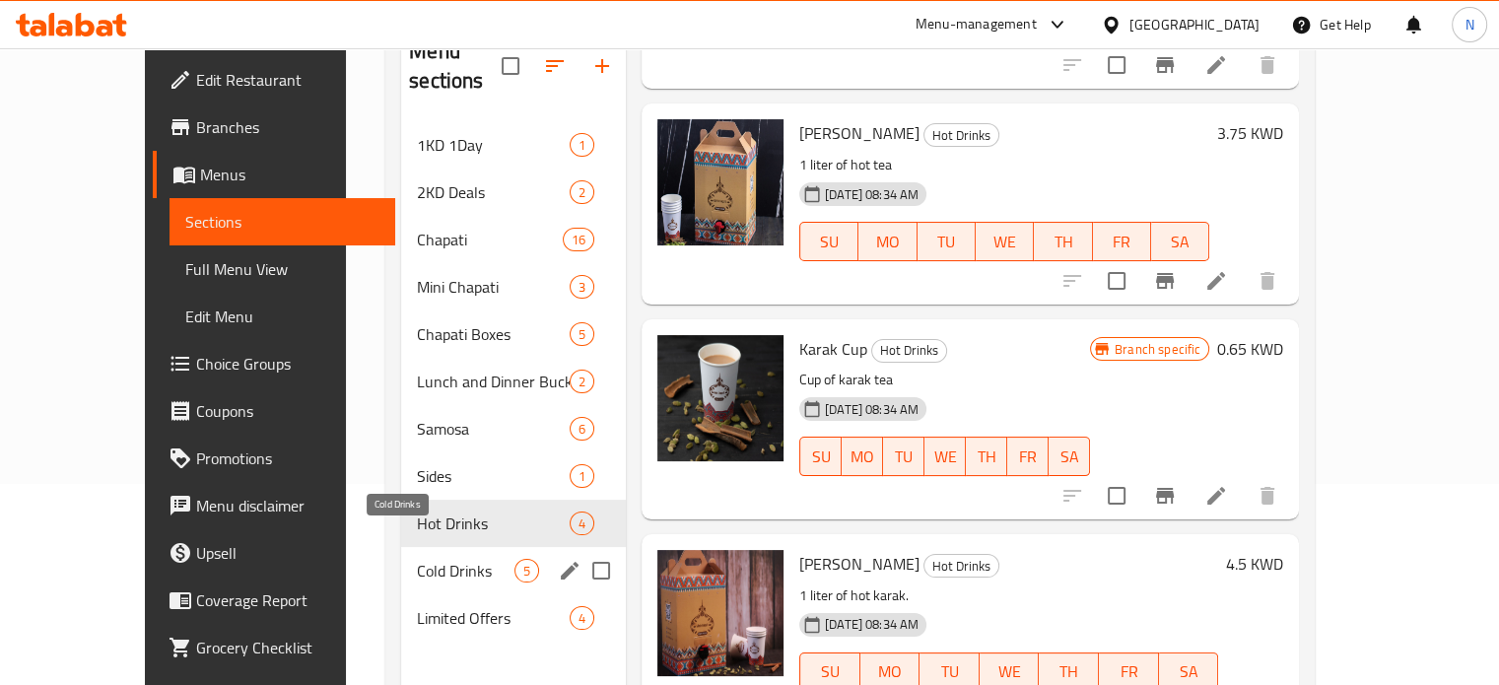
click at [417, 559] on span "Cold Drinks" at bounding box center [466, 571] width 98 height 24
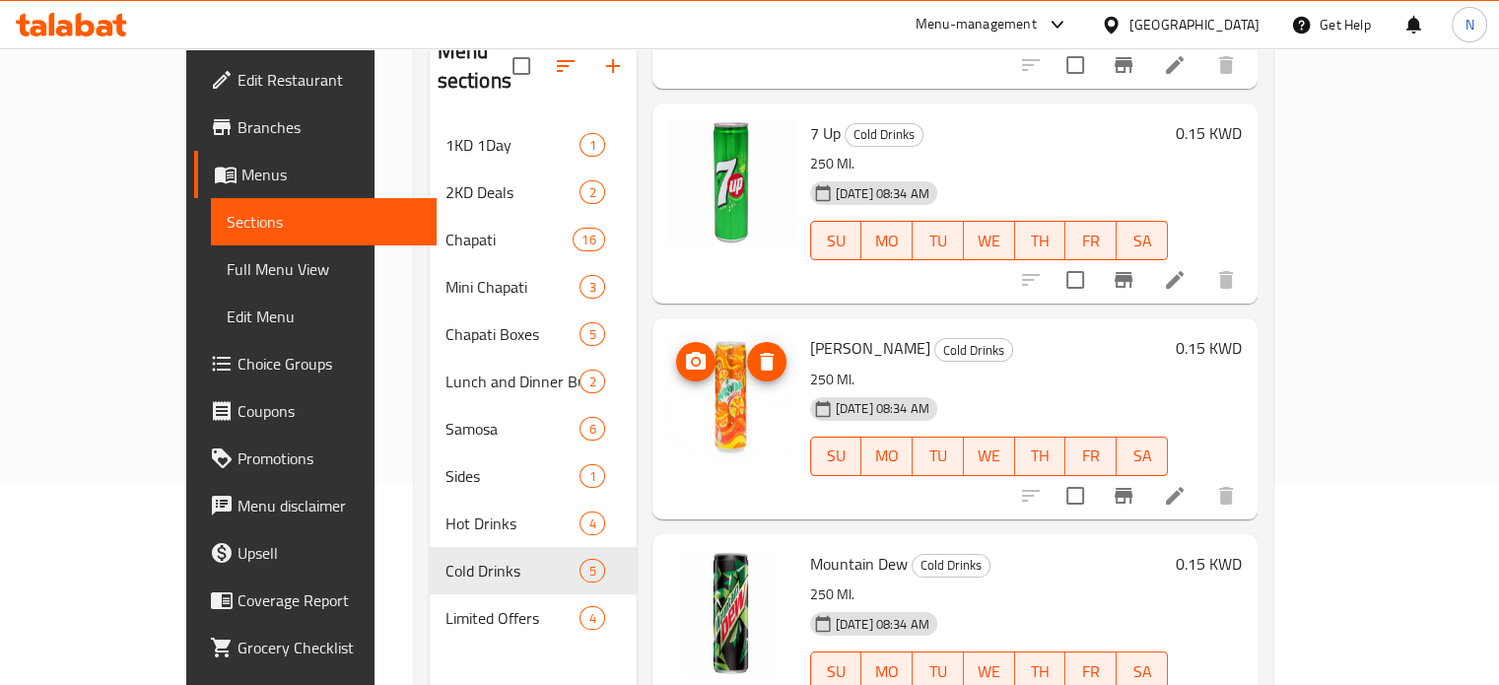
scroll to position [276, 0]
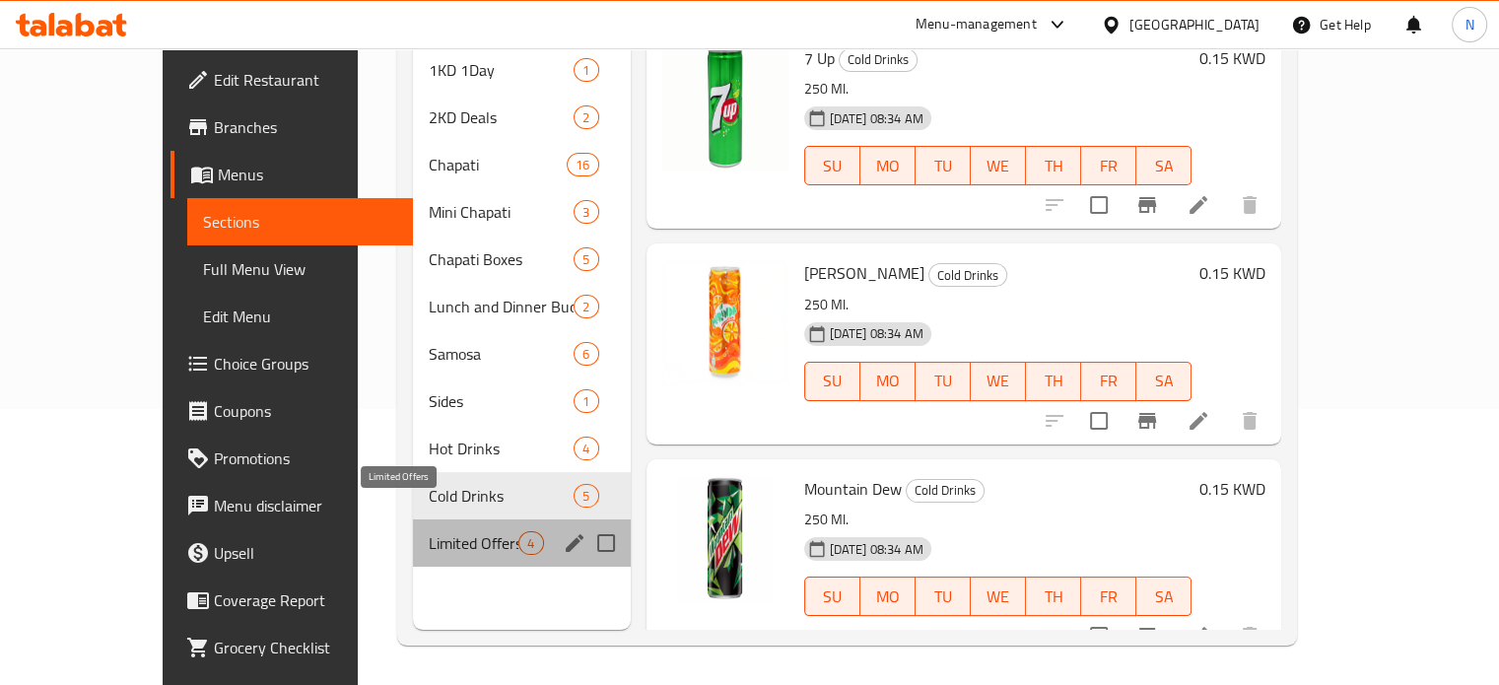
click at [429, 531] on span "Limited Offers" at bounding box center [474, 543] width 90 height 24
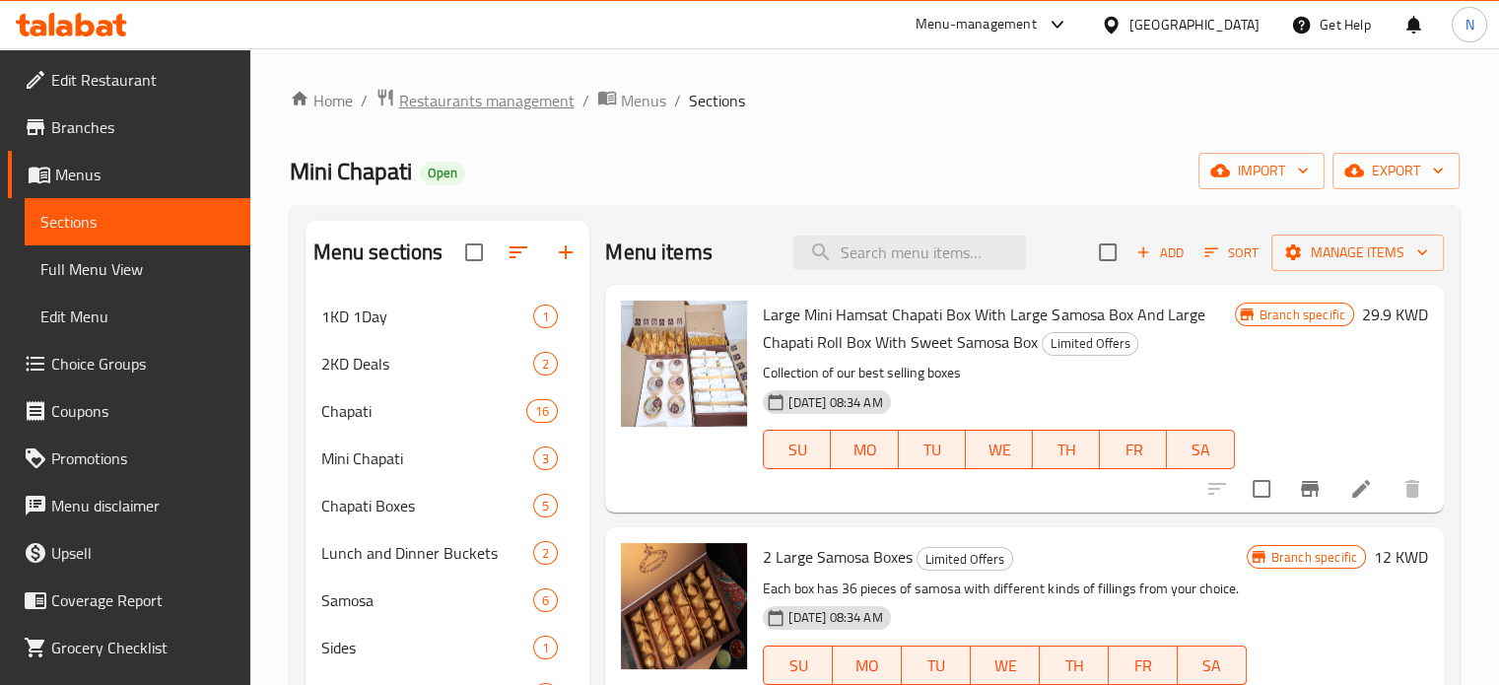
click at [505, 110] on span "Restaurants management" at bounding box center [486, 101] width 175 height 24
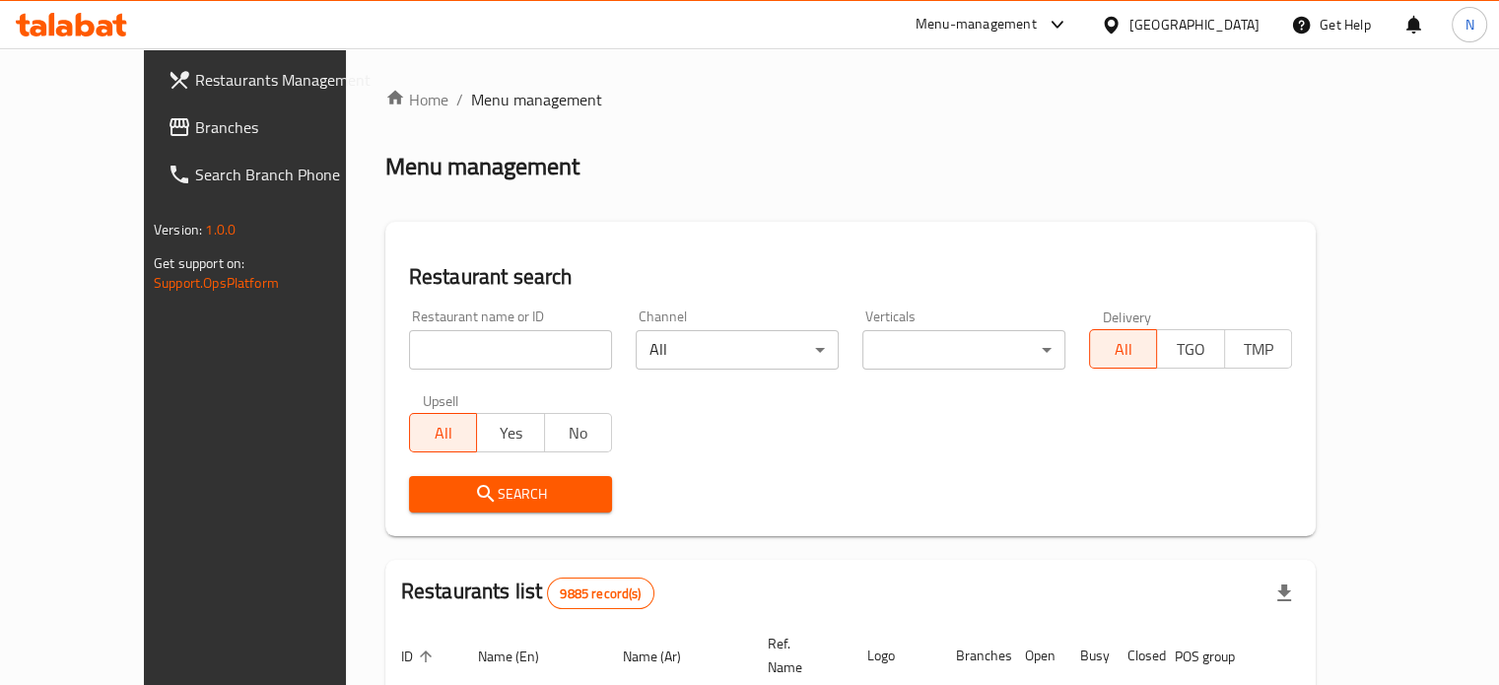
click at [425, 354] on input "search" at bounding box center [510, 349] width 203 height 39
type input "secret oven"
click button "Search" at bounding box center [510, 494] width 203 height 36
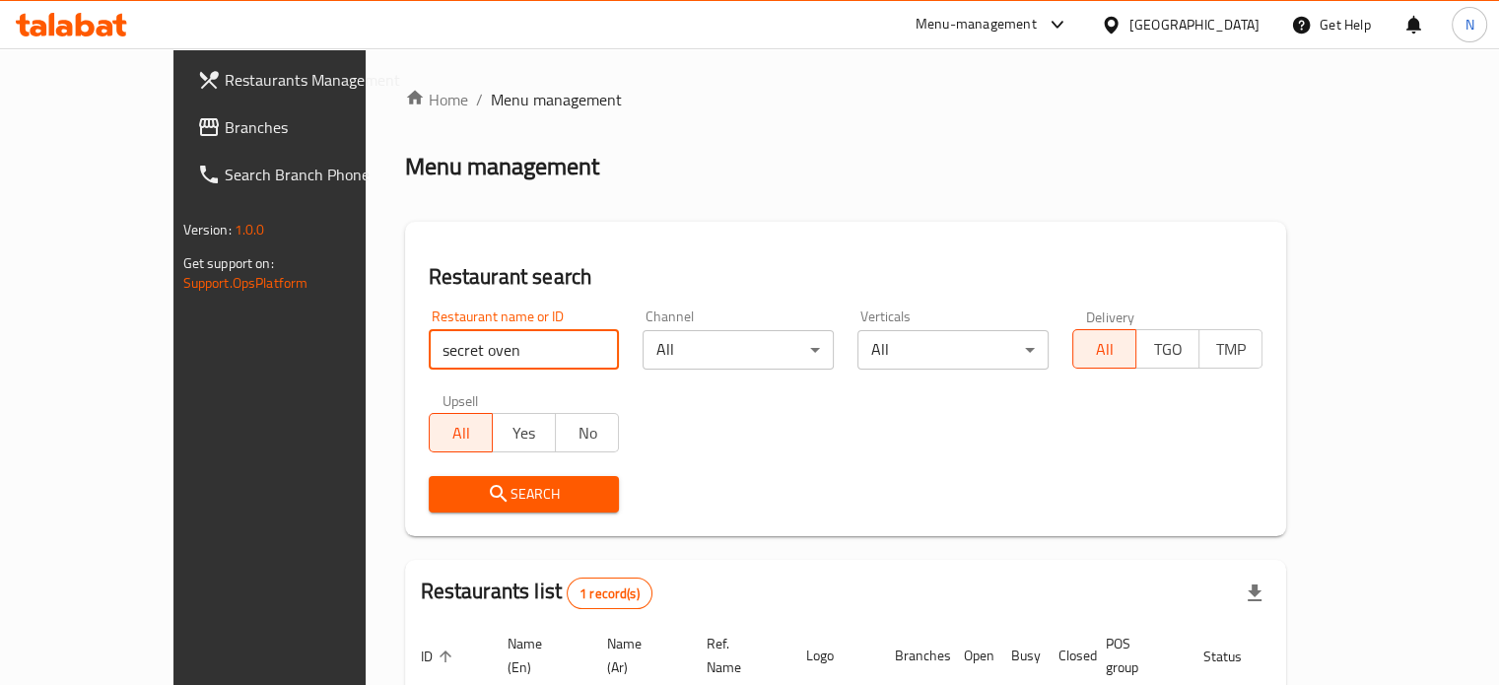
scroll to position [154, 0]
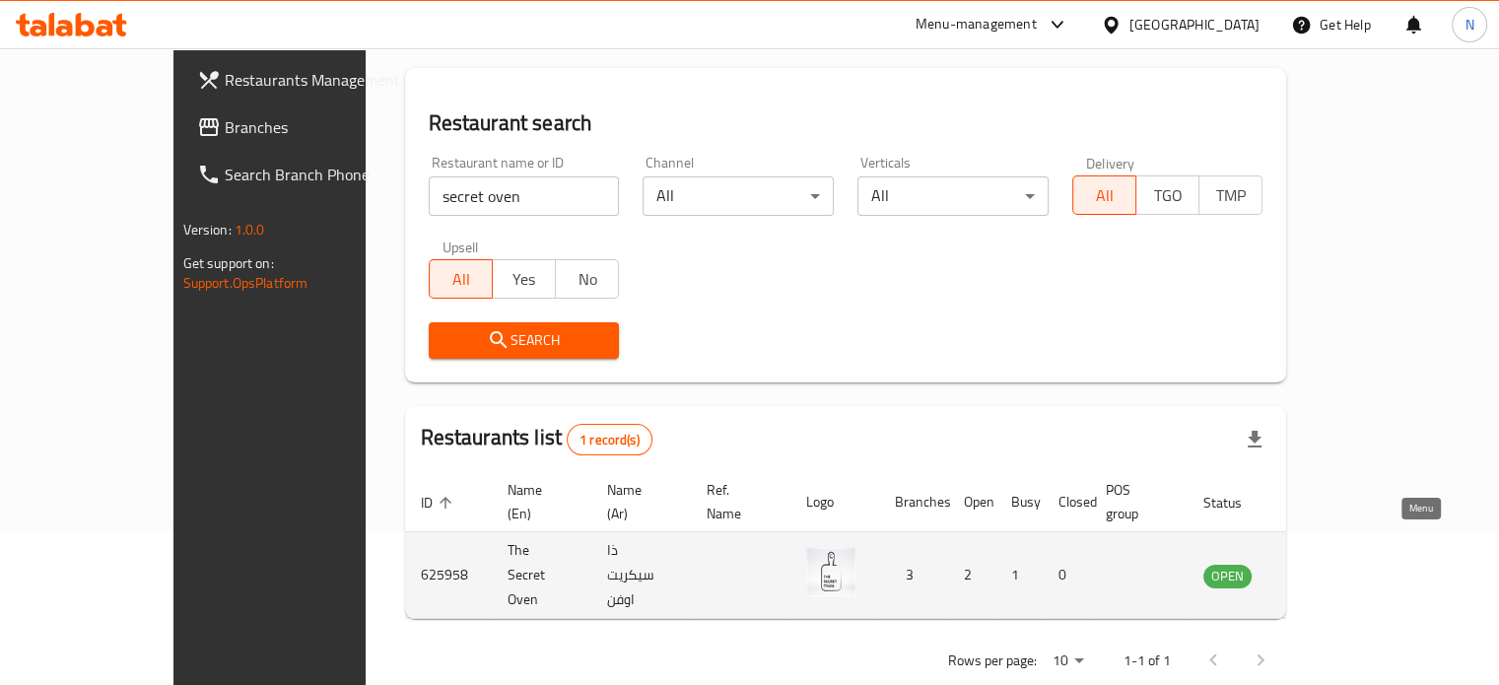
click at [1330, 568] on icon "enhanced table" at bounding box center [1319, 576] width 22 height 17
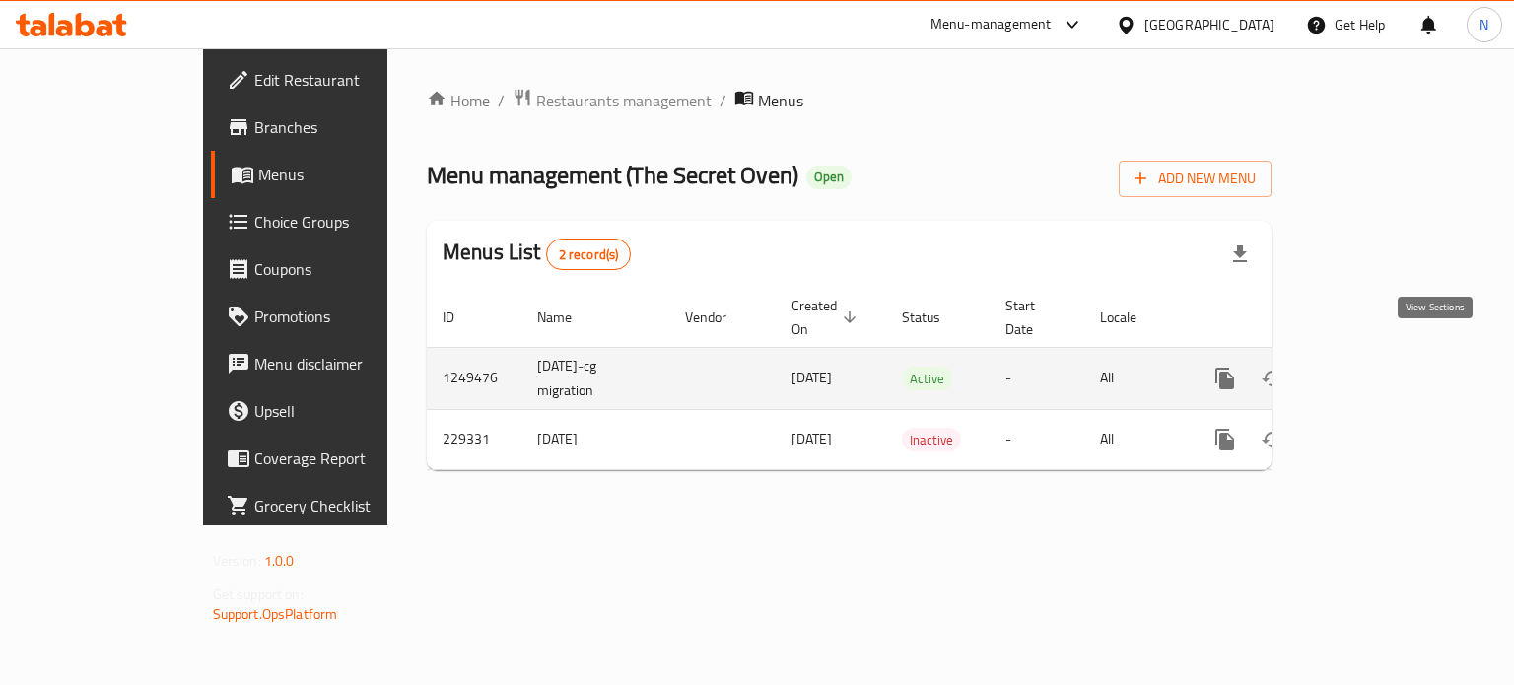
click at [1391, 355] on link "enhanced table" at bounding box center [1367, 378] width 47 height 47
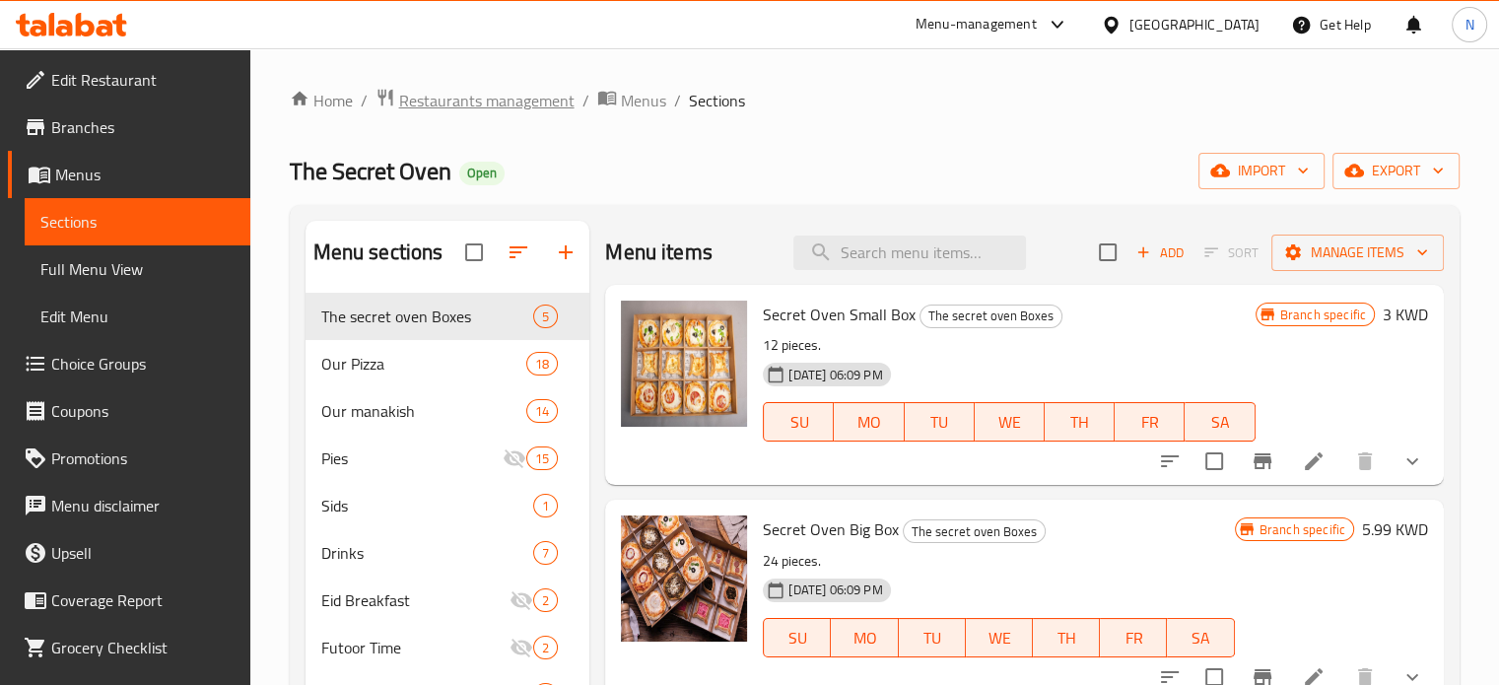
click at [517, 103] on span "Restaurants management" at bounding box center [486, 101] width 175 height 24
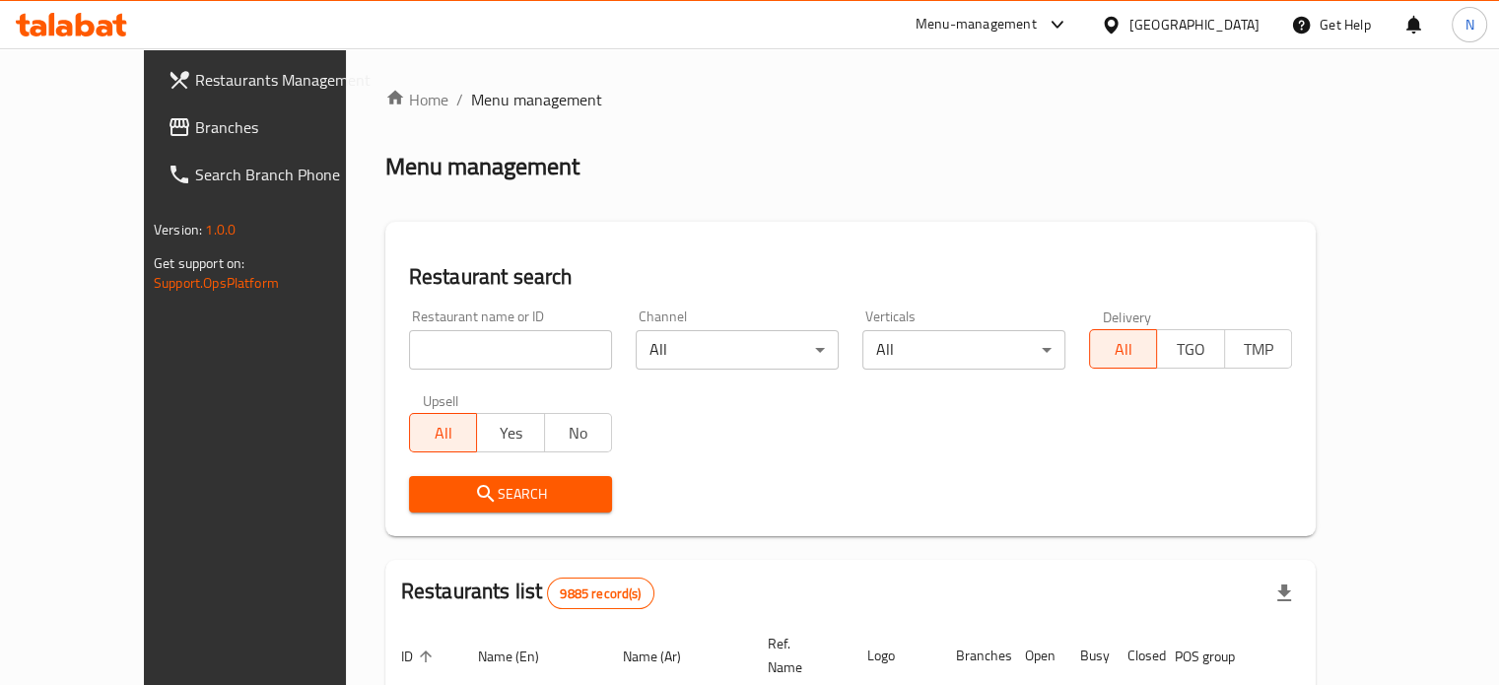
click at [447, 346] on div "Home / Menu management Menu management Restaurant search Restaurant name or ID …" at bounding box center [850, 658] width 931 height 1141
click at [447, 346] on input "search" at bounding box center [510, 349] width 203 height 39
type input "segreto"
click button "Search" at bounding box center [510, 494] width 203 height 36
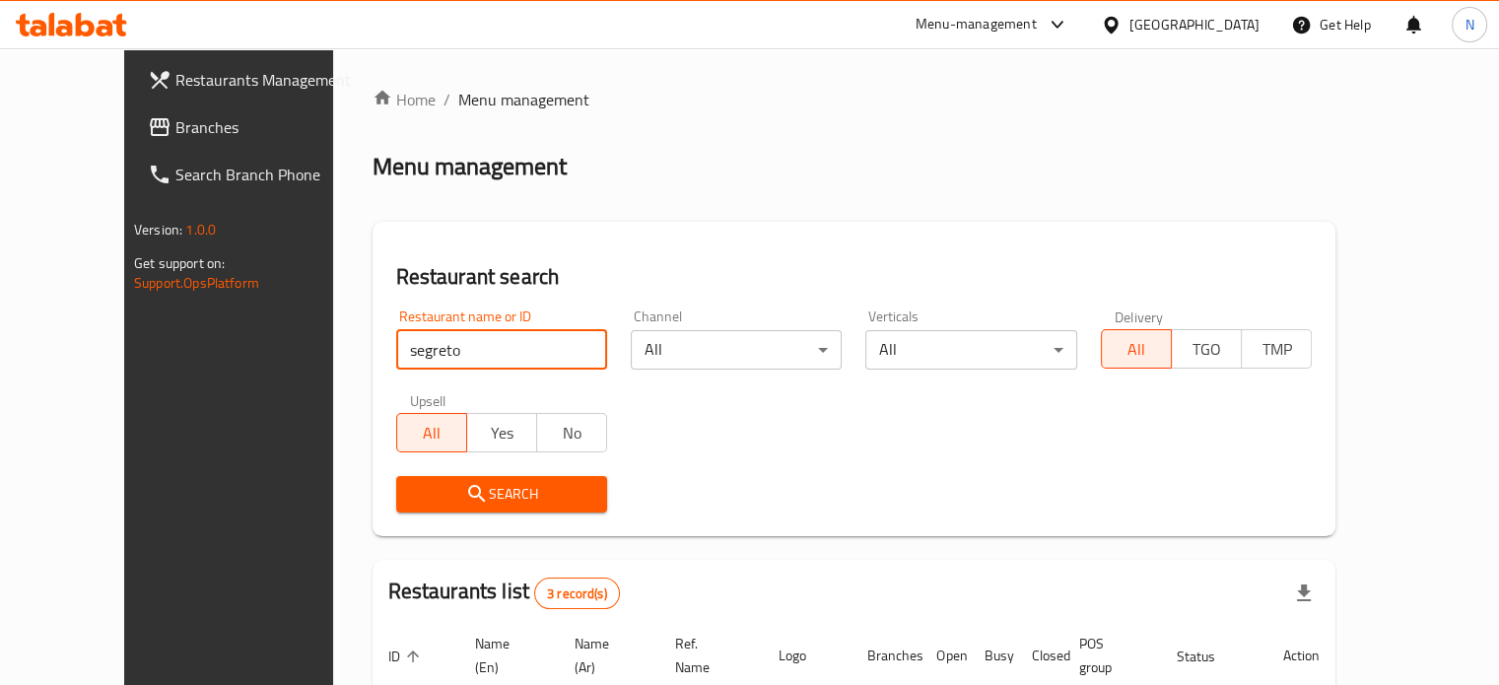
scroll to position [293, 0]
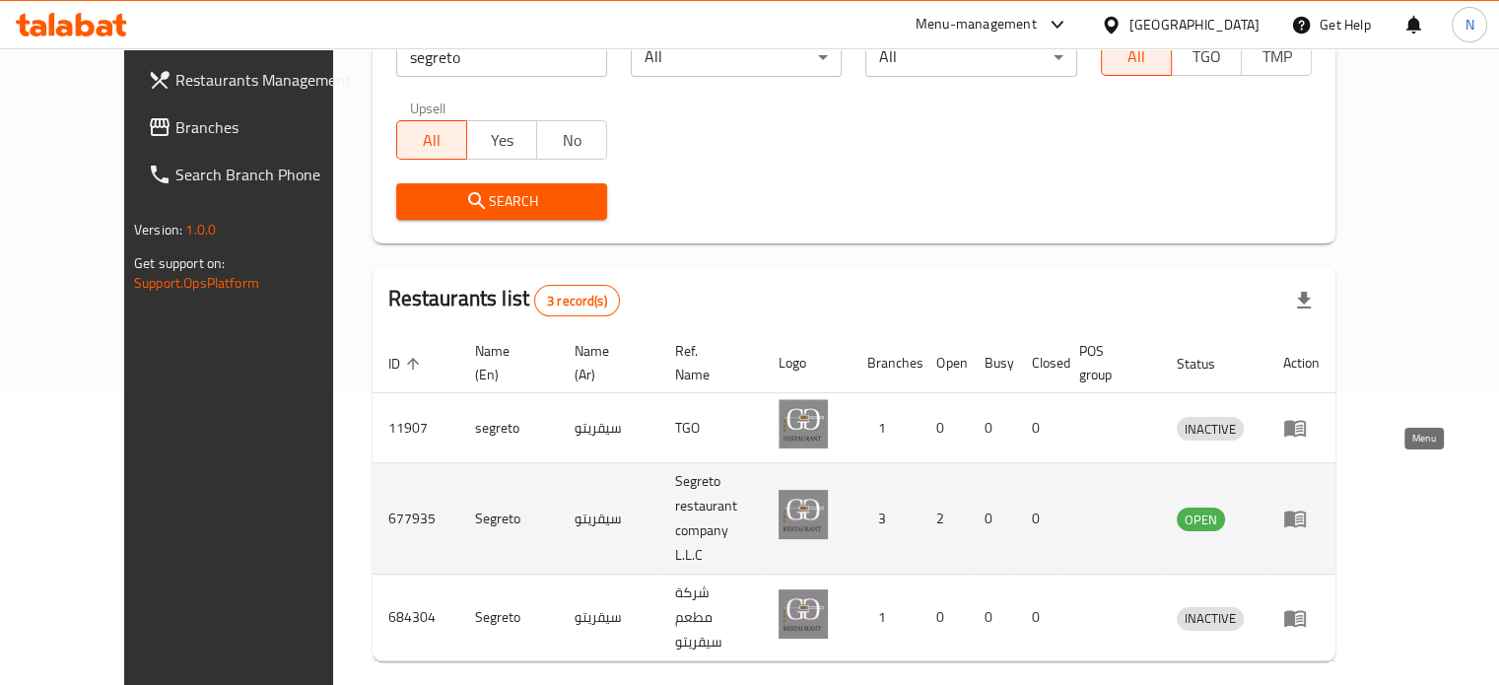
click at [1307, 507] on icon "enhanced table" at bounding box center [1295, 519] width 24 height 24
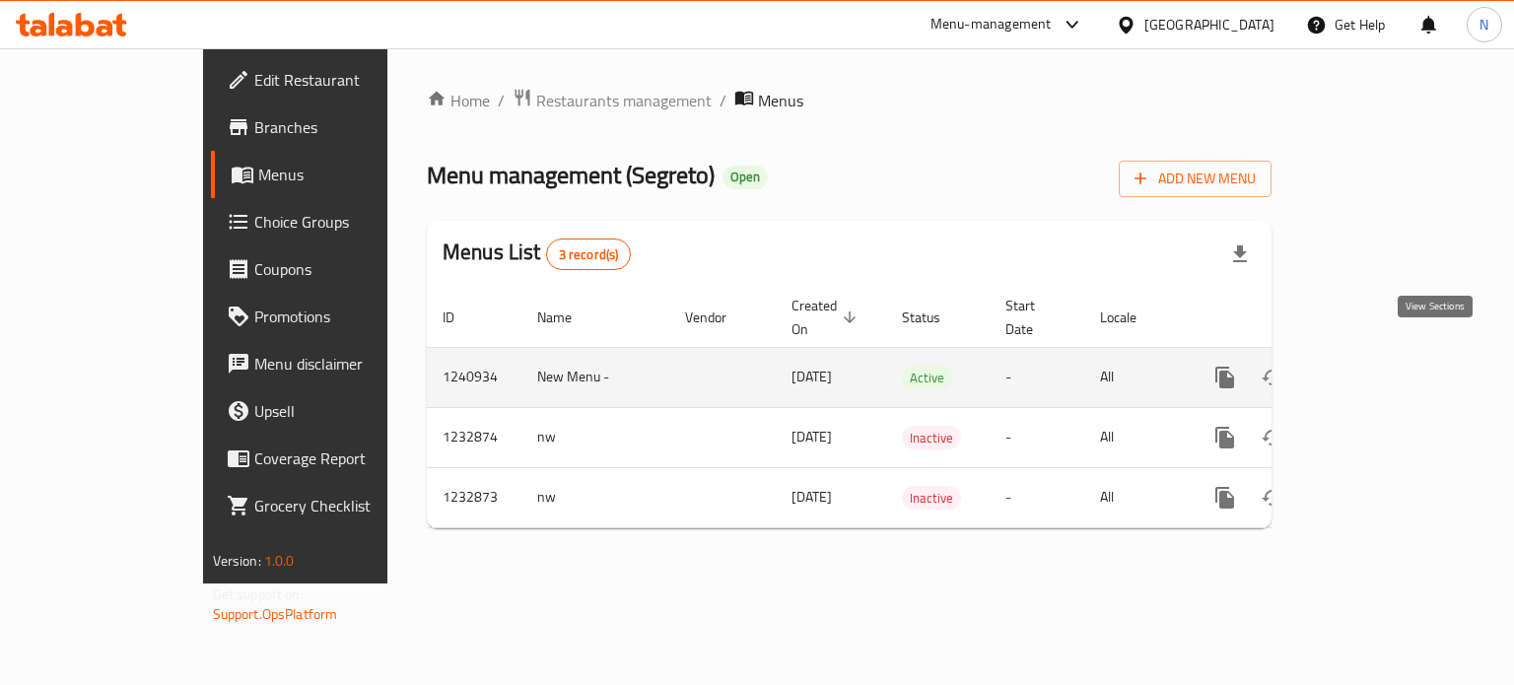
click at [1379, 366] on icon "enhanced table" at bounding box center [1367, 378] width 24 height 24
